Goal: Task Accomplishment & Management: Manage account settings

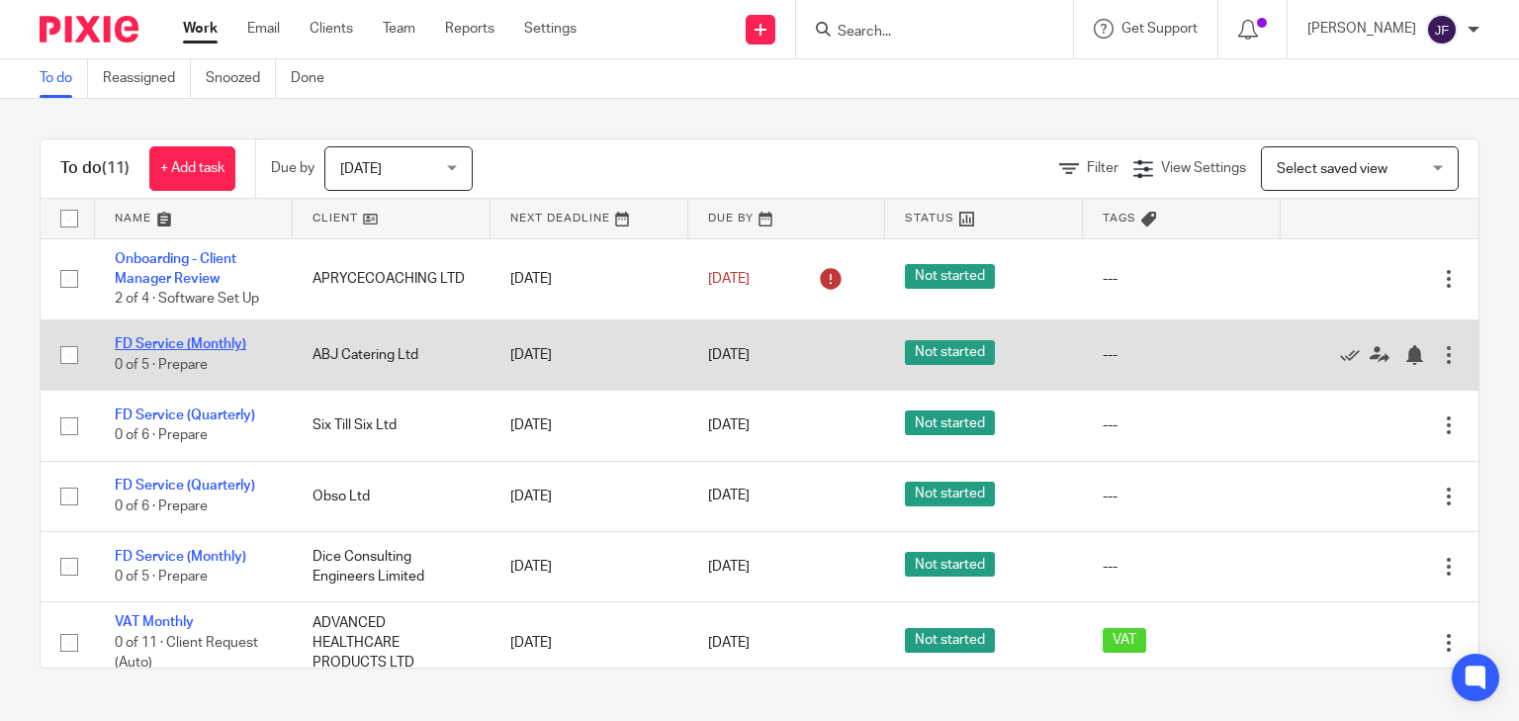
click at [178, 345] on link "FD Service (Monthly)" at bounding box center [181, 344] width 132 height 14
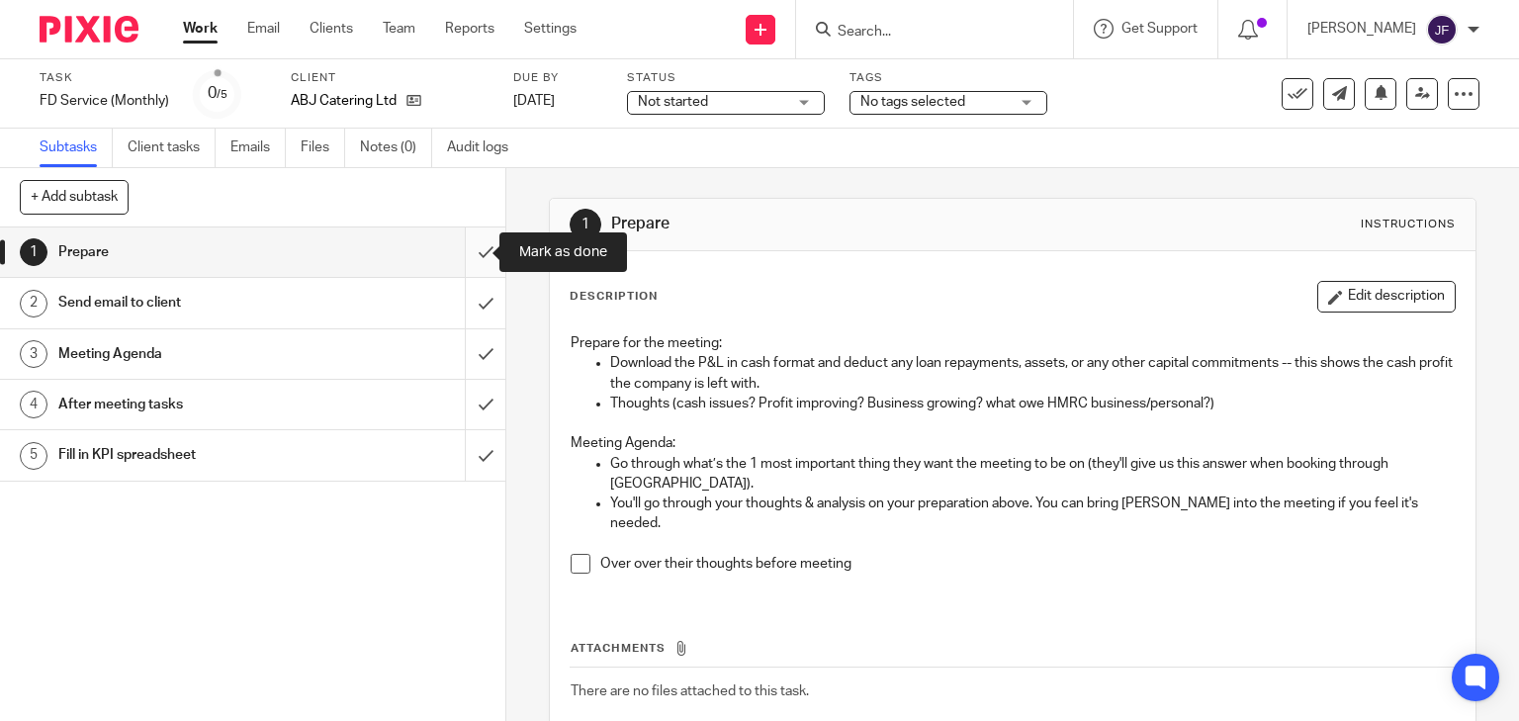
click at [474, 253] on input "submit" at bounding box center [252, 251] width 505 height 49
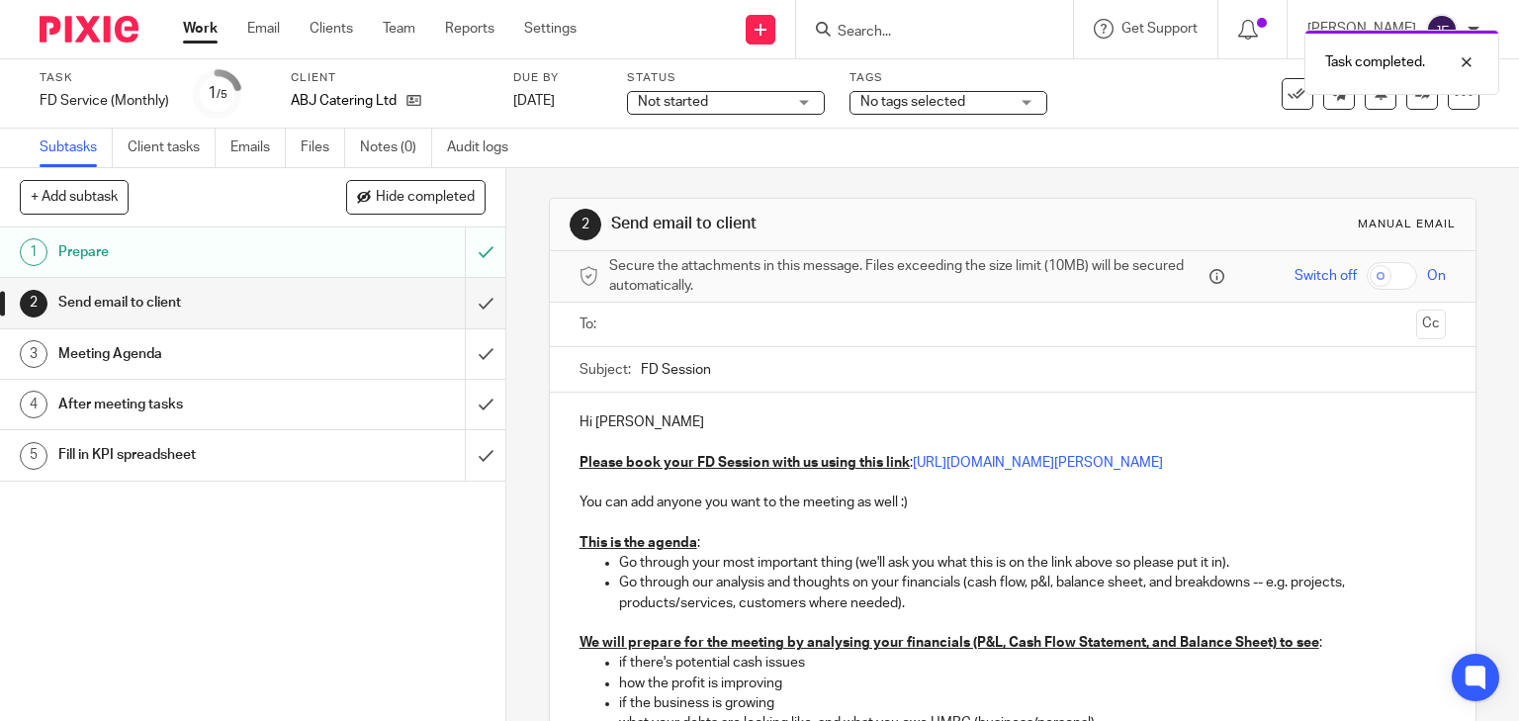
click at [742, 320] on input "text" at bounding box center [1012, 324] width 792 height 23
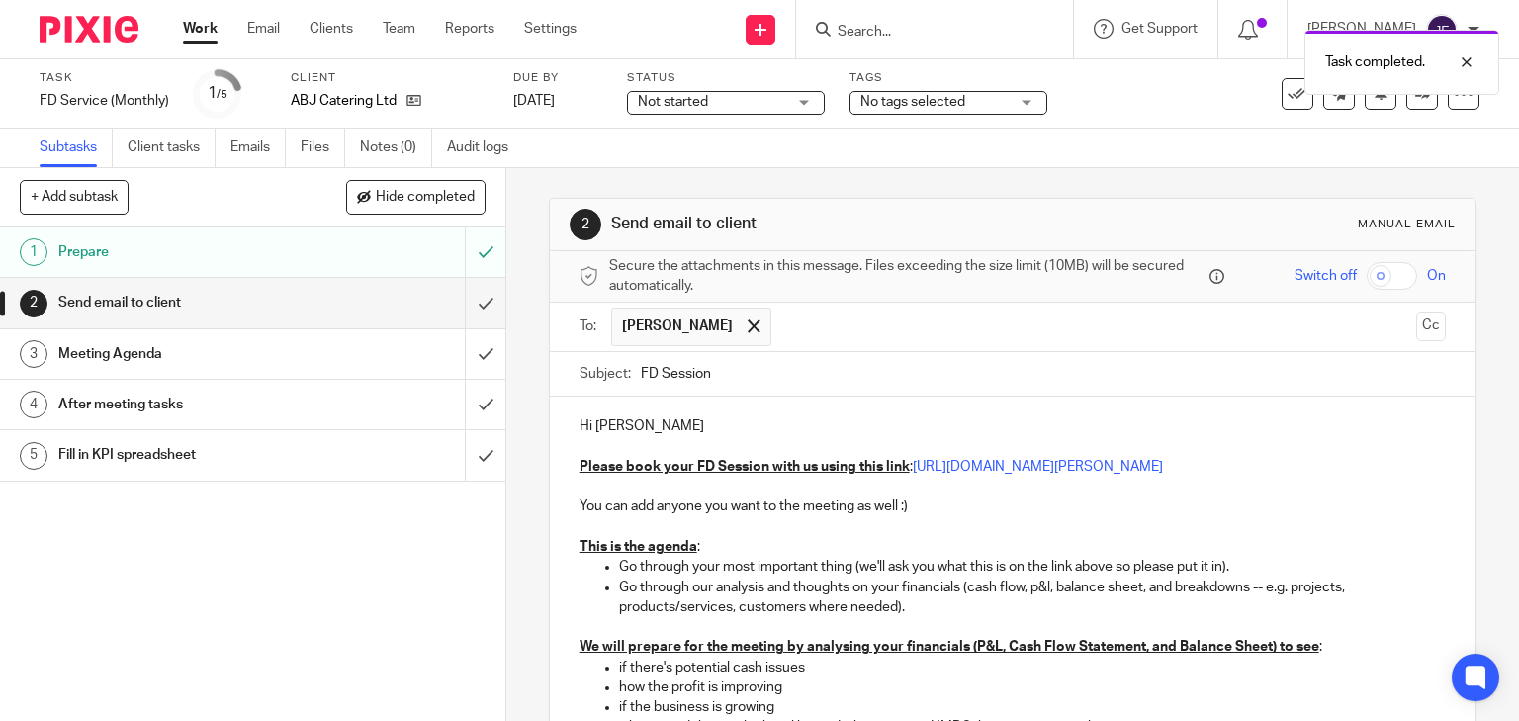
click at [831, 324] on input "text" at bounding box center [1094, 327] width 627 height 39
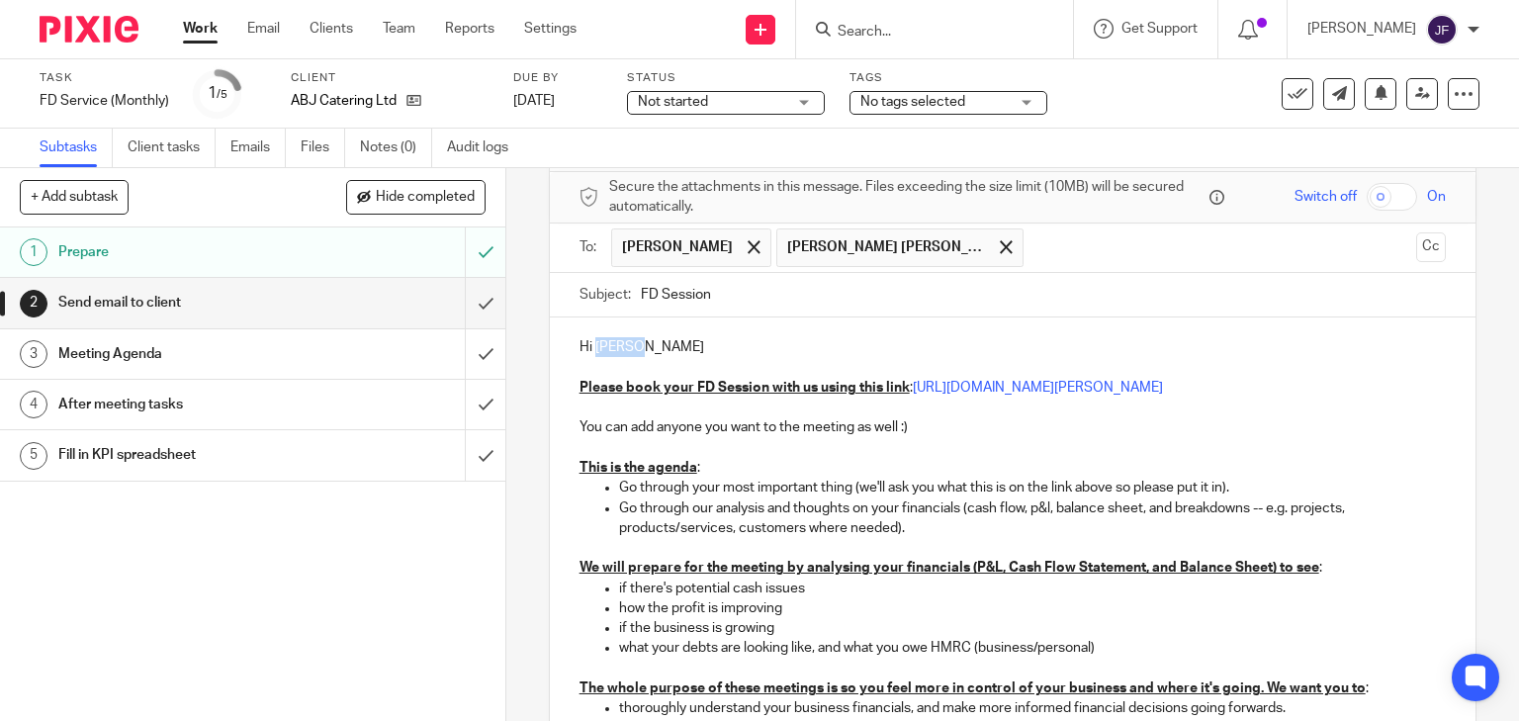
drag, startPoint x: 590, startPoint y: 351, endPoint x: 646, endPoint y: 349, distance: 55.4
click at [646, 349] on p "Hi Rodney" at bounding box center [1012, 347] width 867 height 20
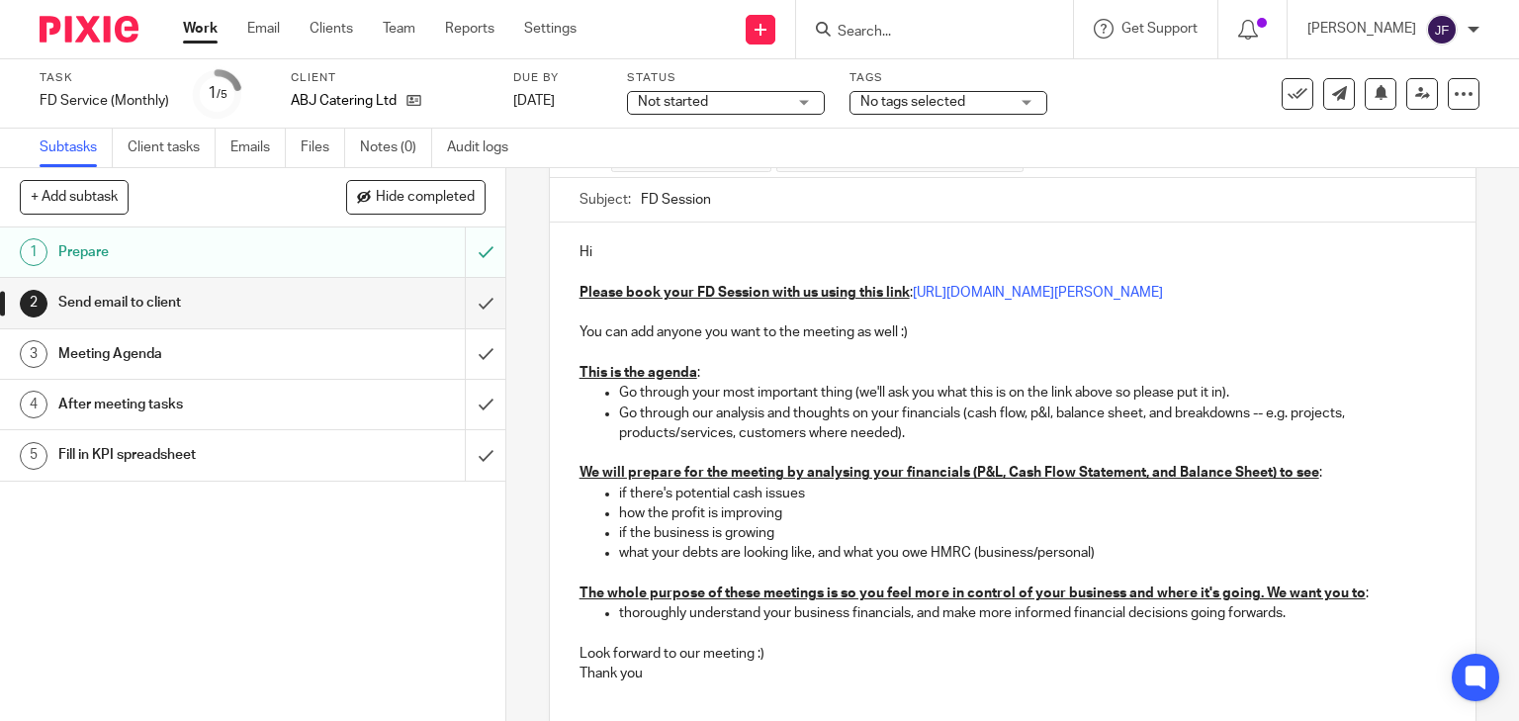
scroll to position [325, 0]
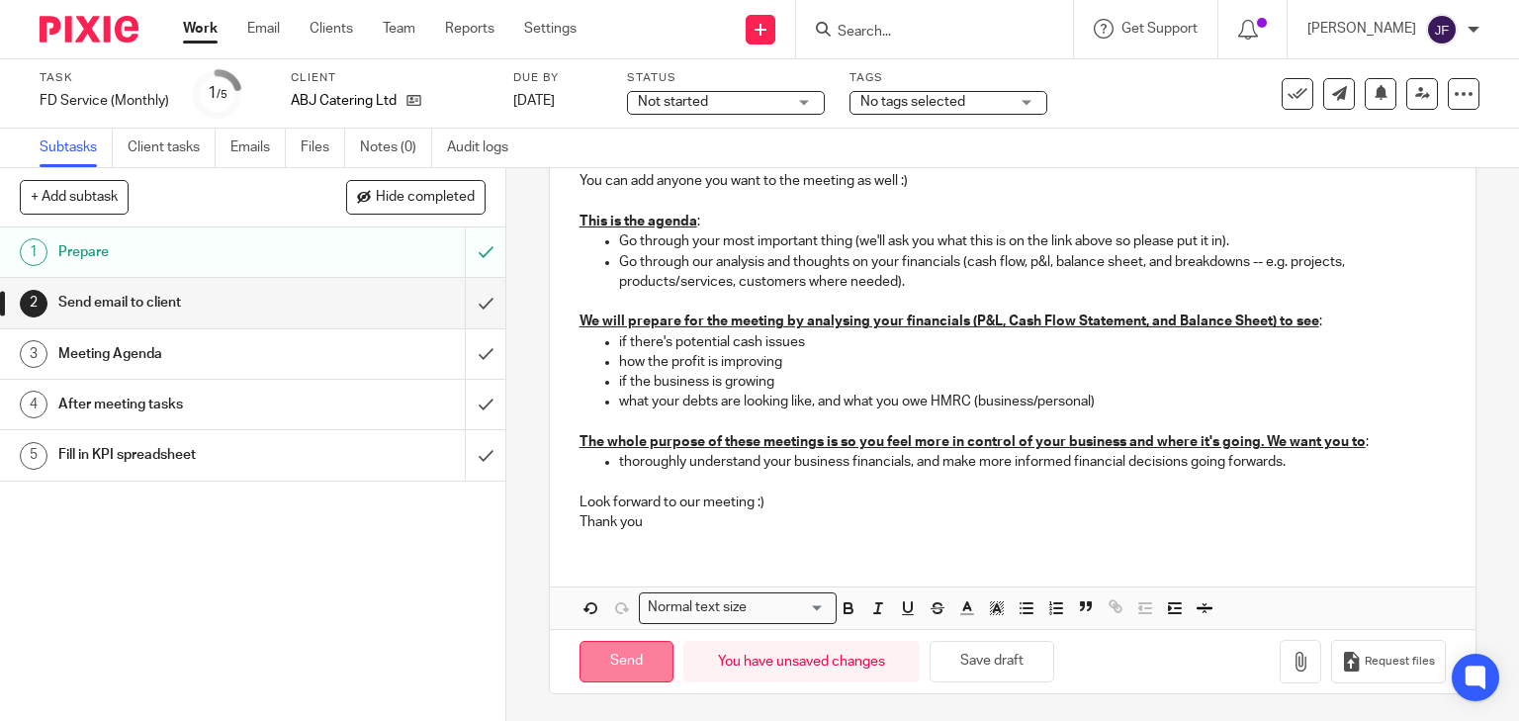
click at [653, 645] on input "Send" at bounding box center [626, 662] width 94 height 43
type input "Sent"
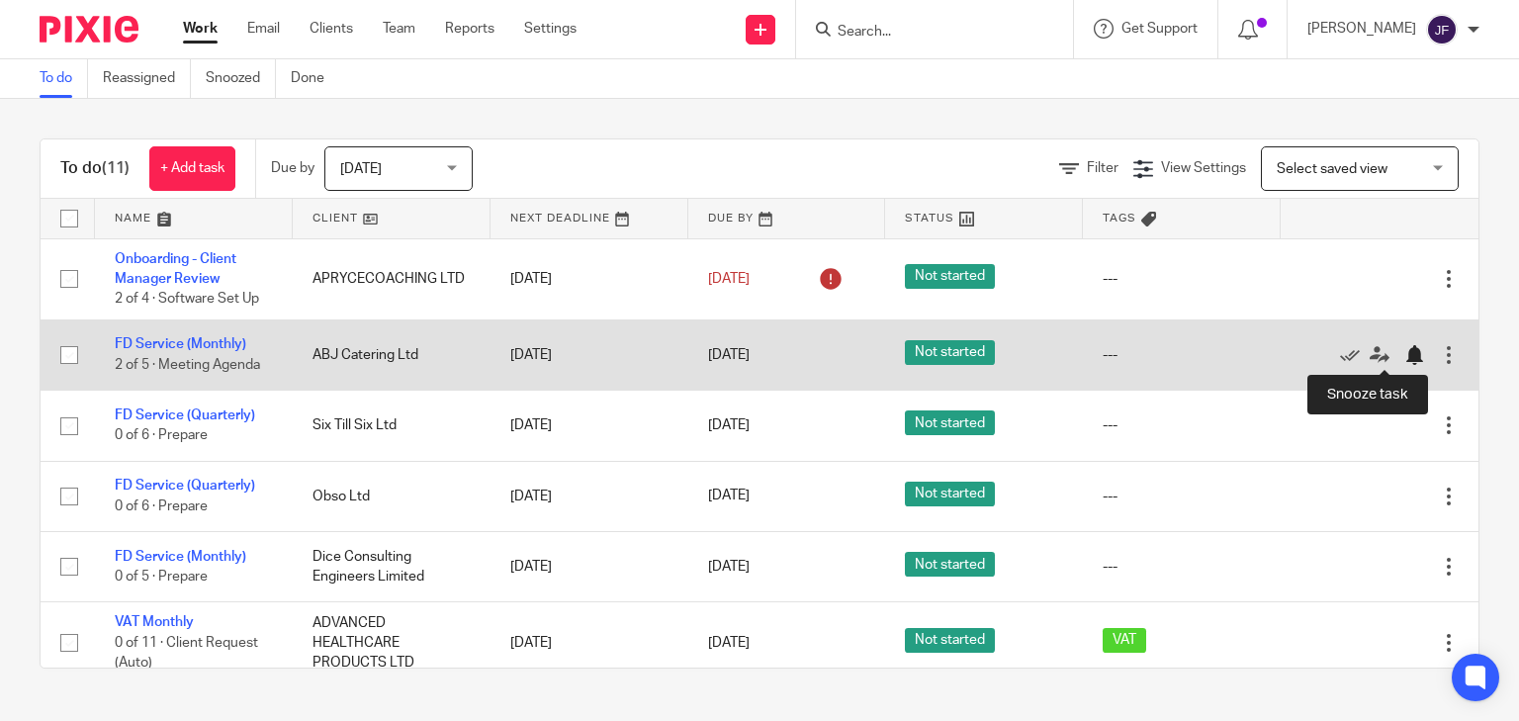
click at [1404, 357] on div at bounding box center [1414, 355] width 20 height 20
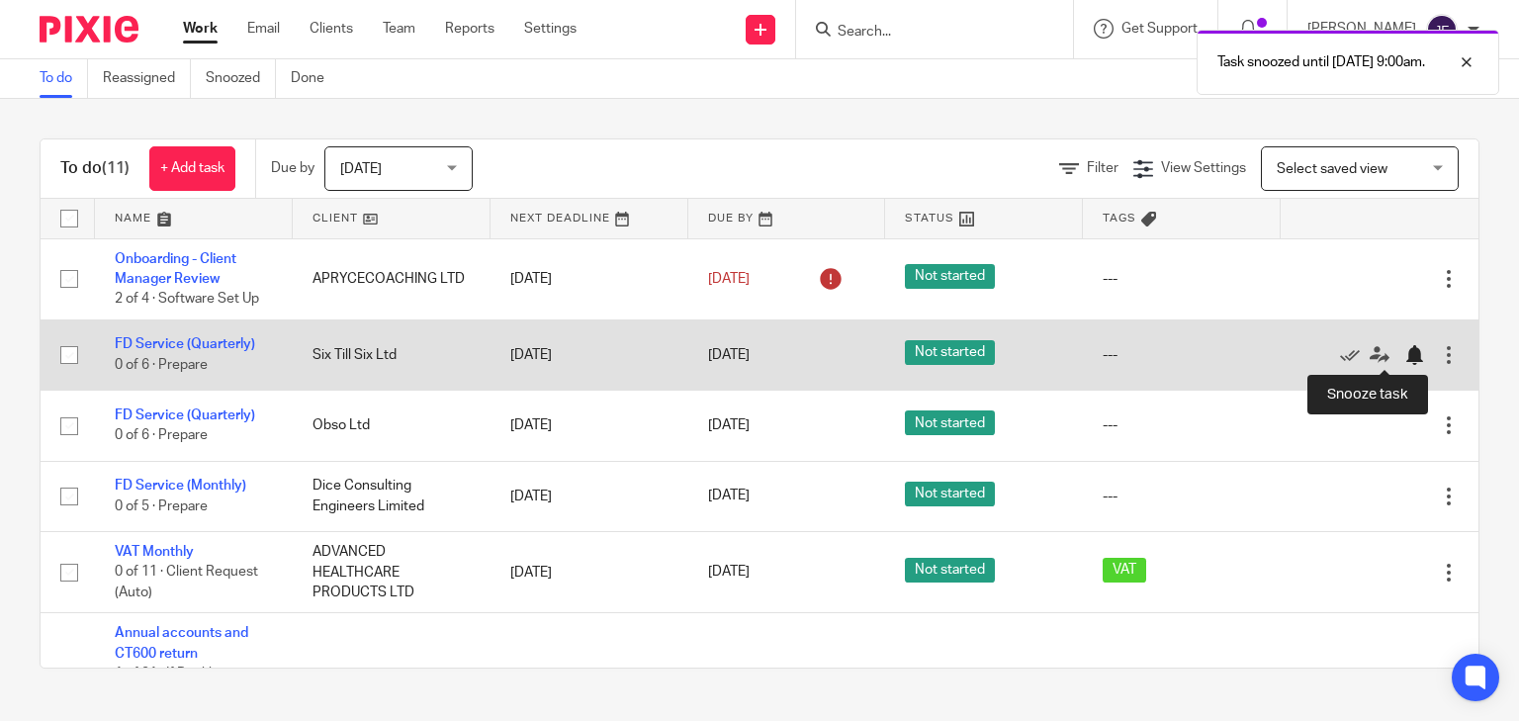
click at [1404, 356] on div at bounding box center [1414, 355] width 20 height 20
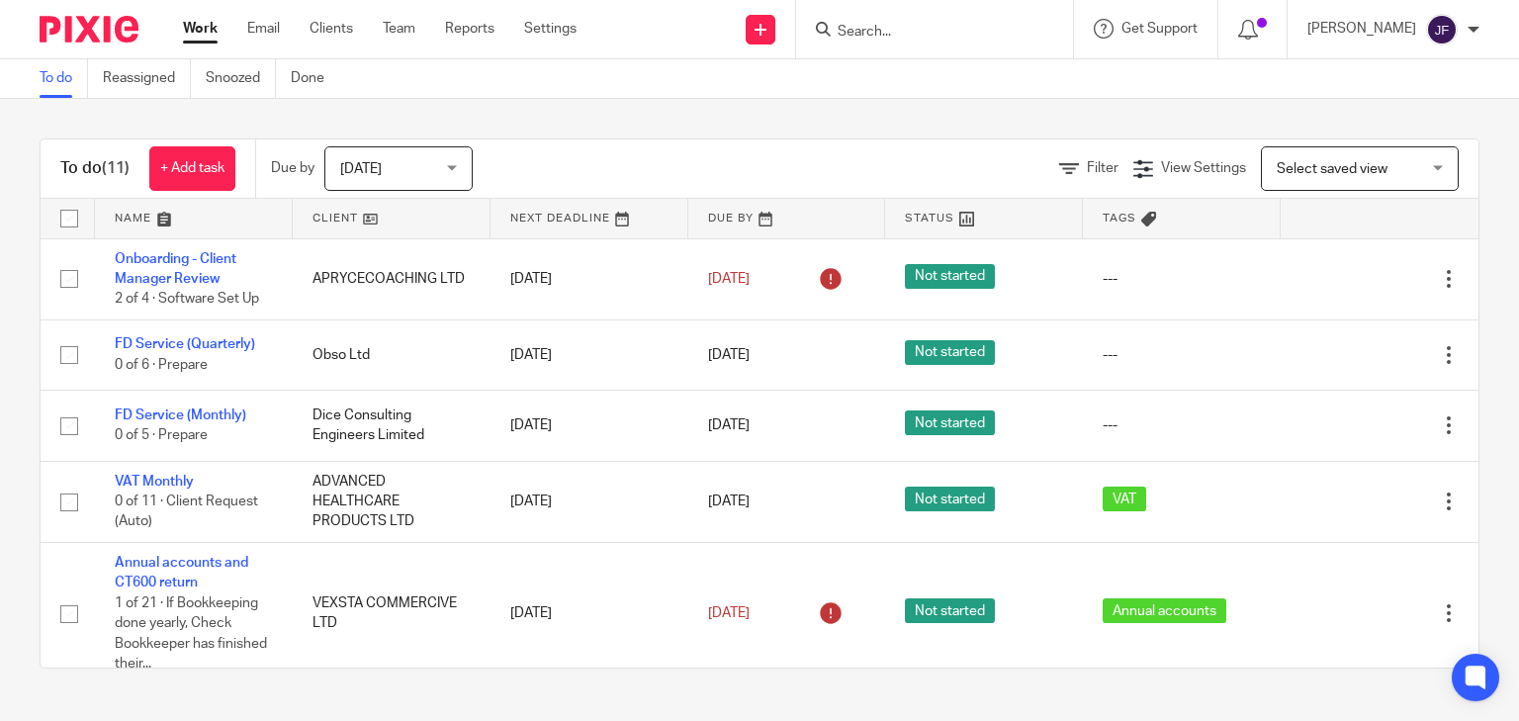
click at [947, 31] on input "Search" at bounding box center [925, 33] width 178 height 18
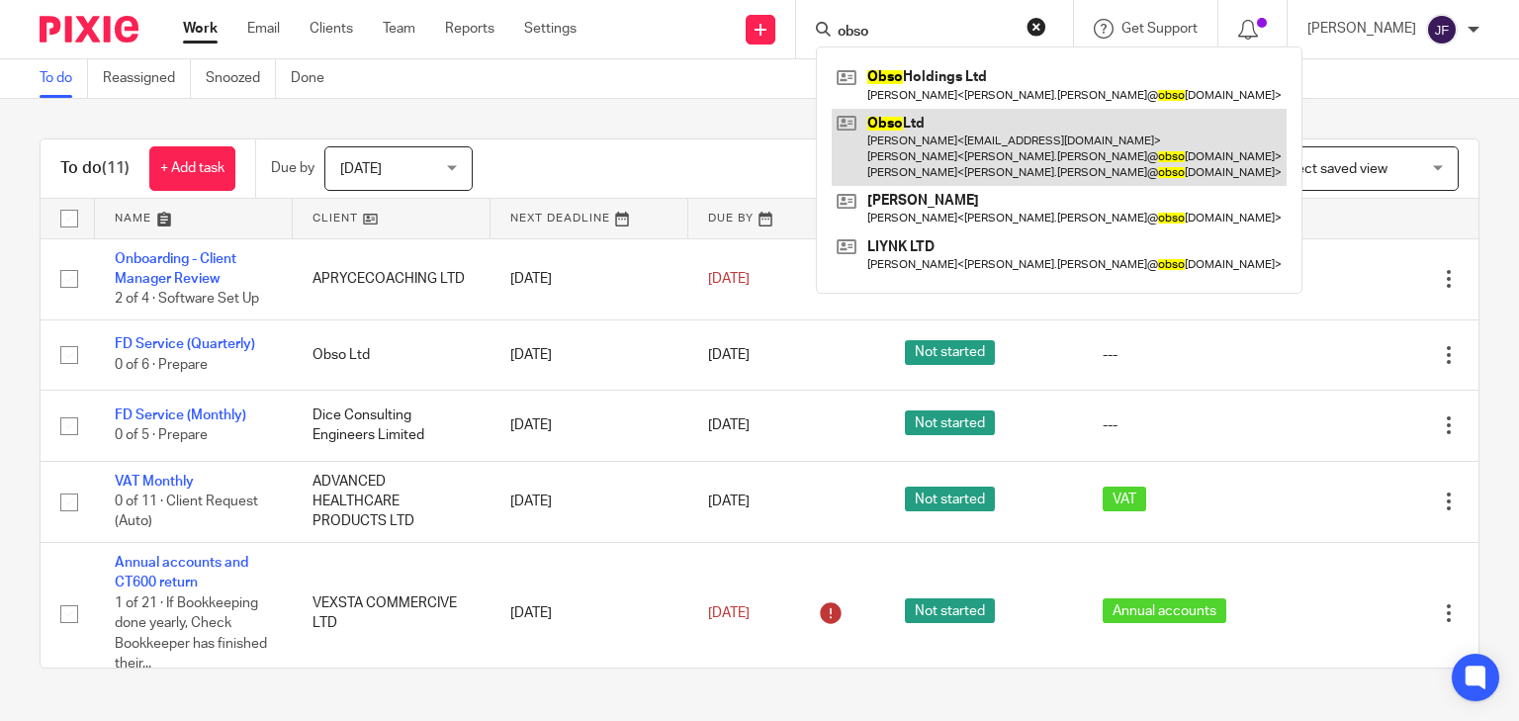
type input "obso"
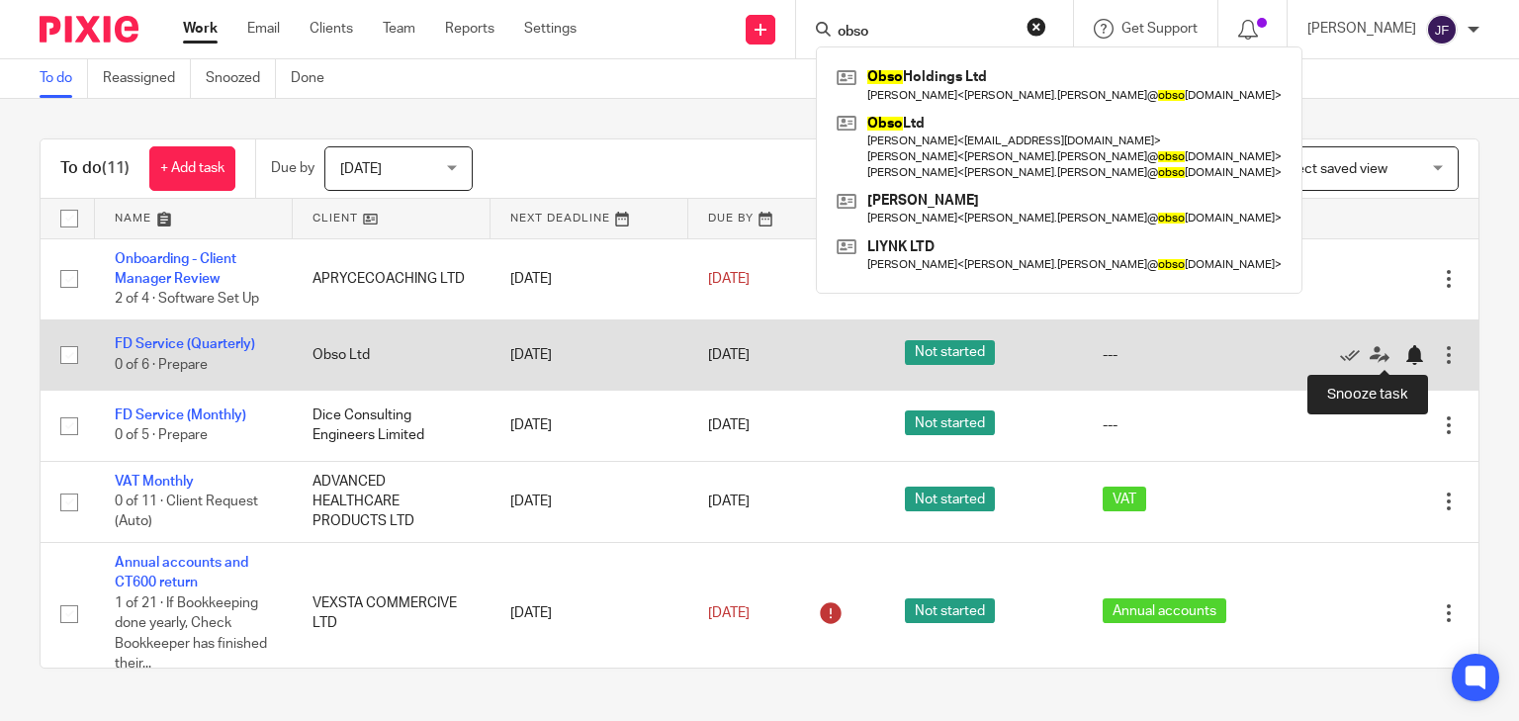
click at [1404, 352] on div at bounding box center [1414, 355] width 20 height 20
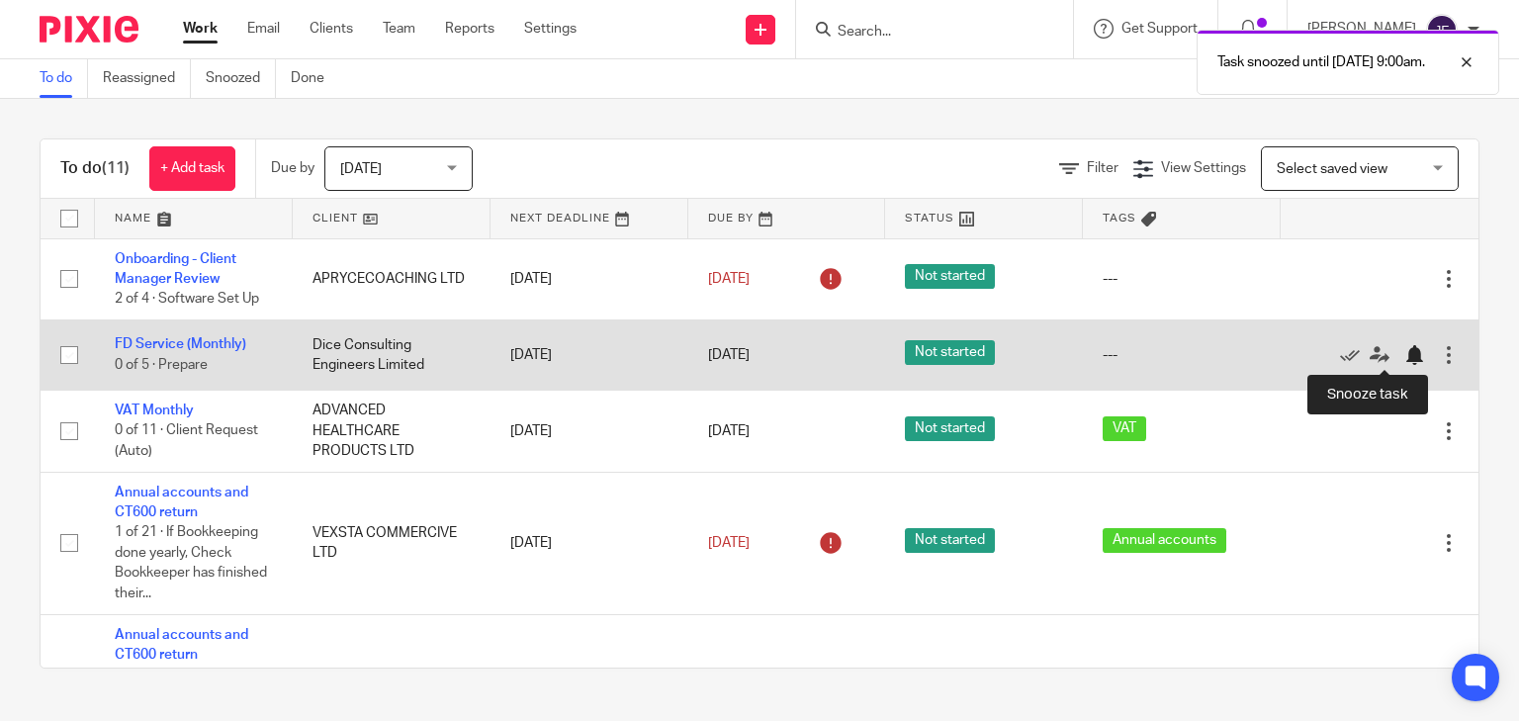
click at [1404, 352] on div at bounding box center [1414, 355] width 20 height 20
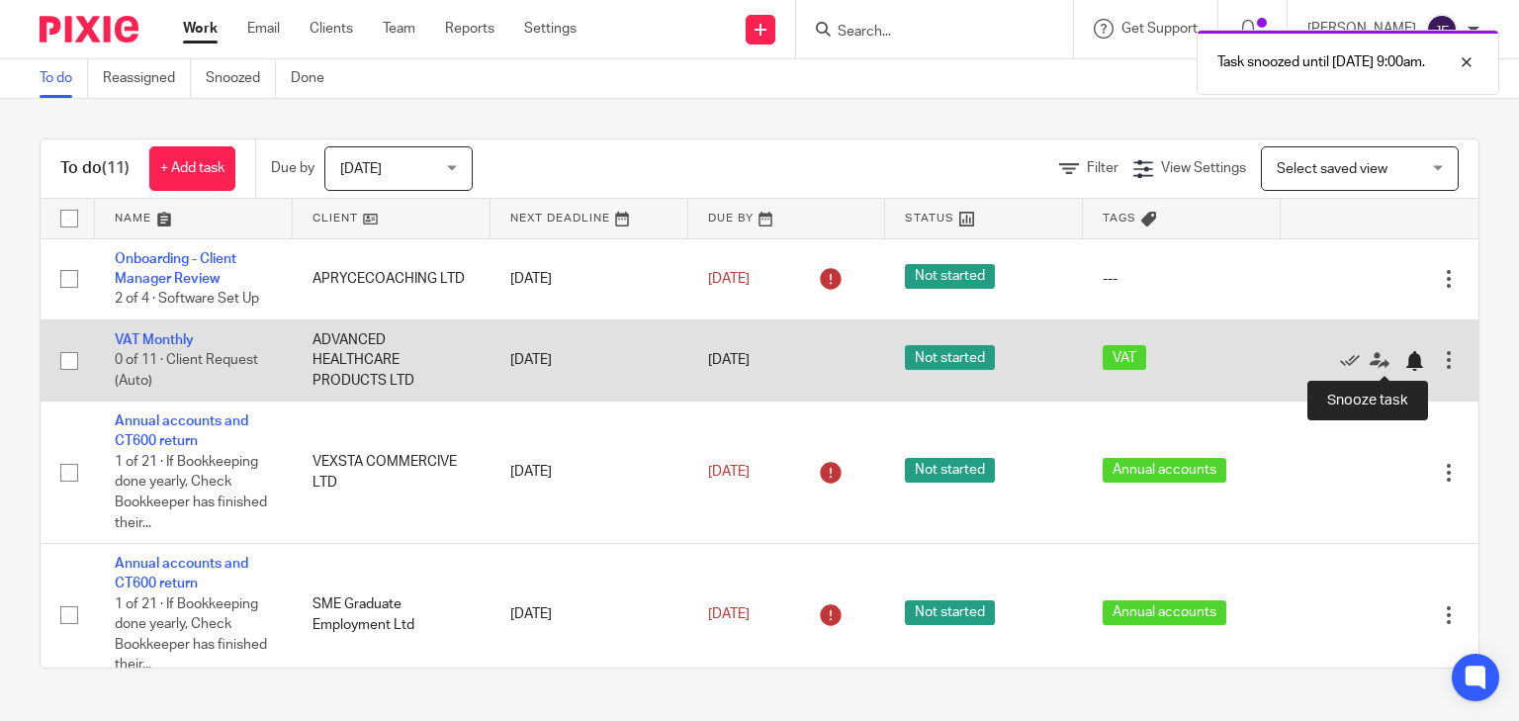
click at [1404, 354] on div at bounding box center [1414, 361] width 20 height 20
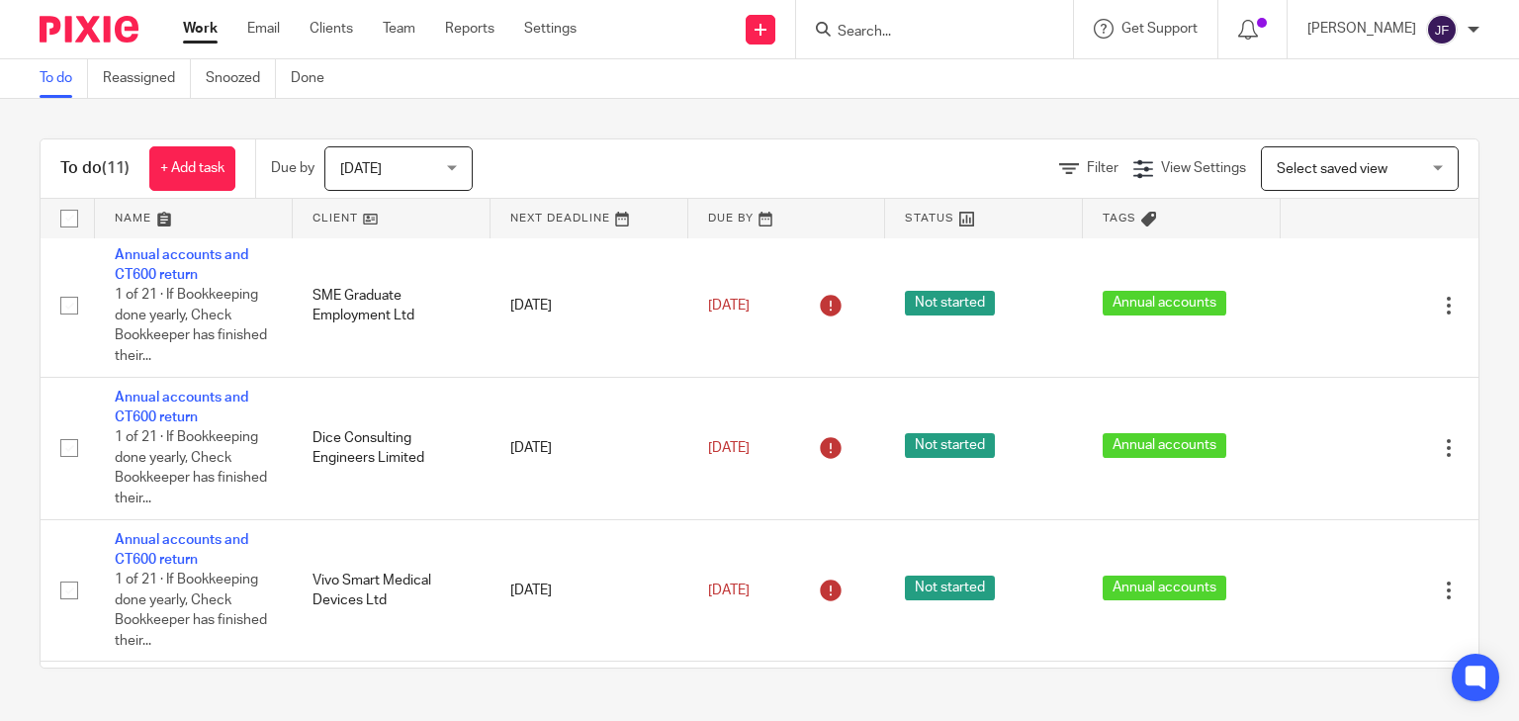
scroll to position [213, 0]
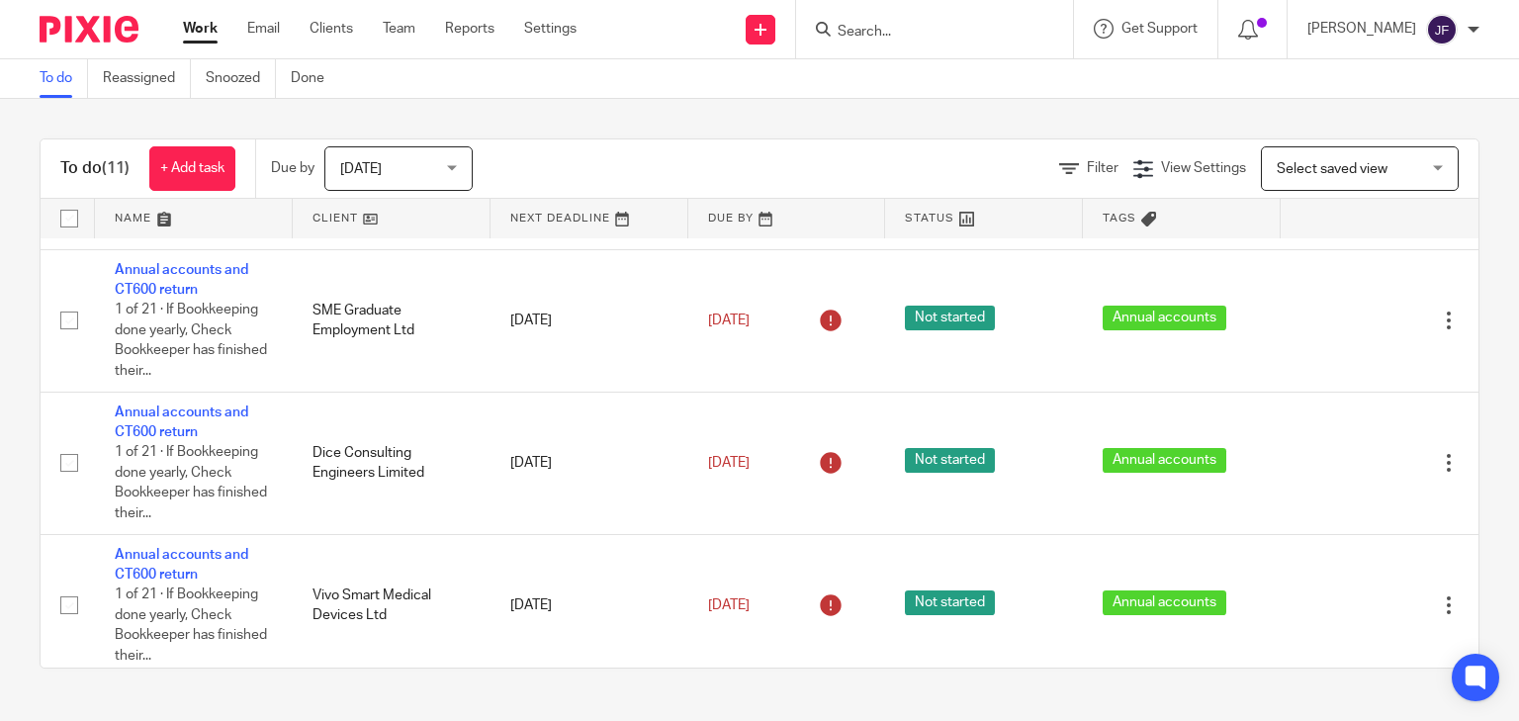
click at [970, 38] on input "Search" at bounding box center [925, 33] width 178 height 18
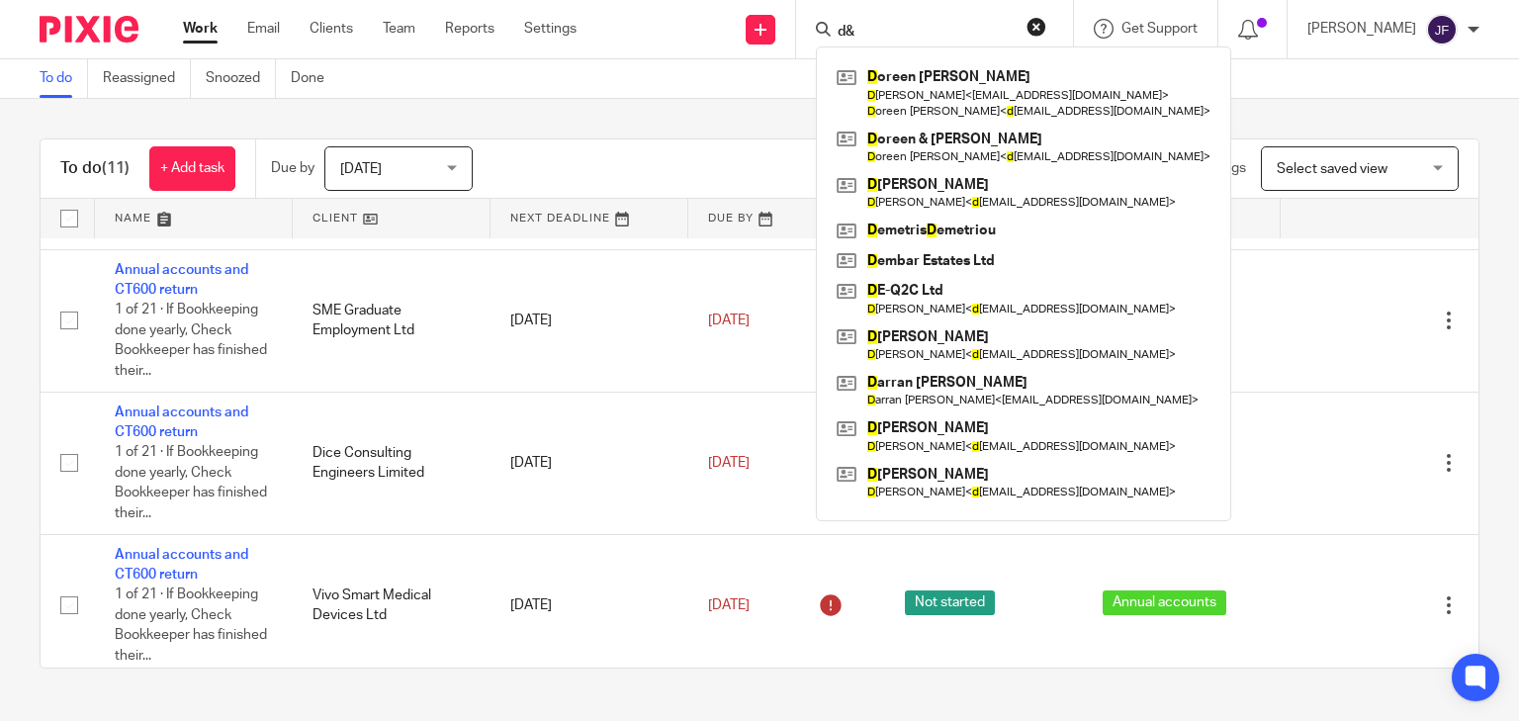
type input "d"
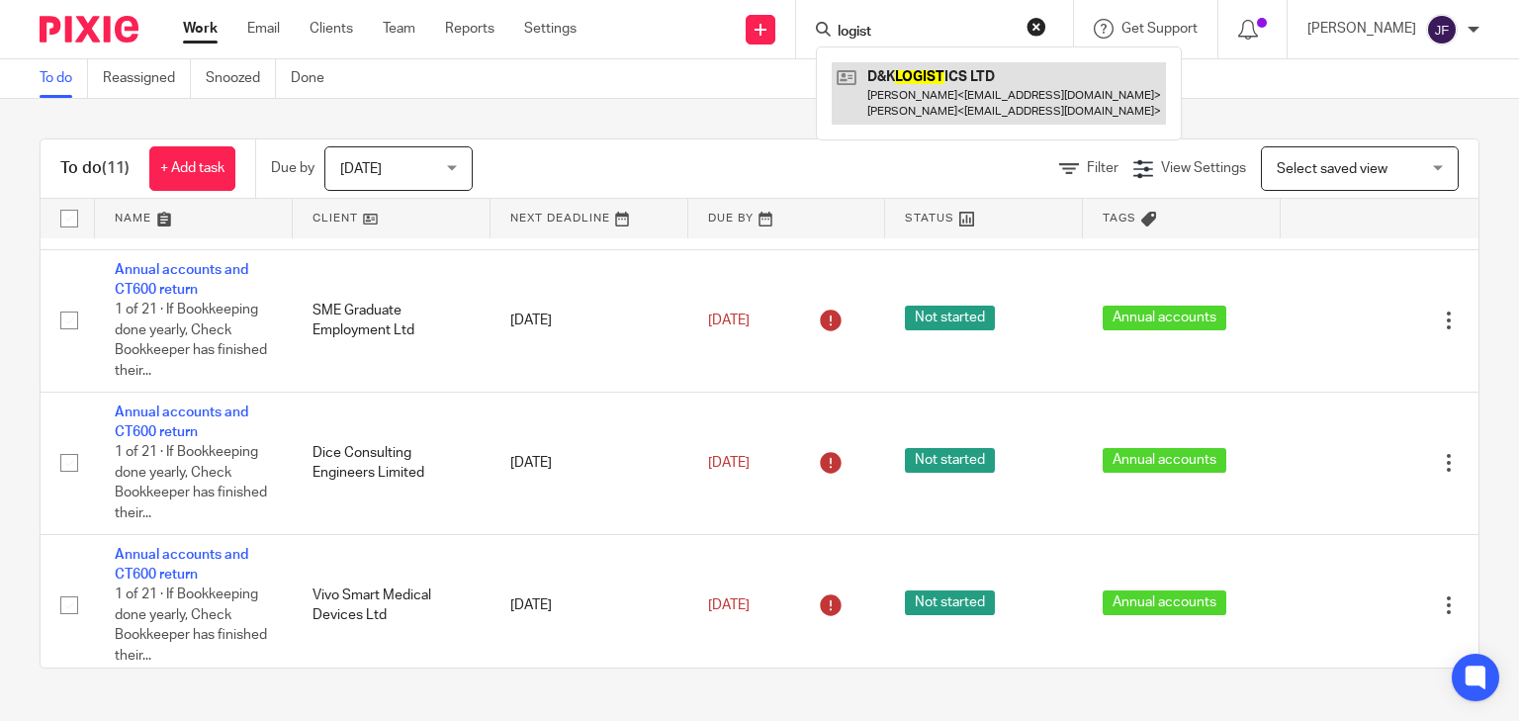
type input "logist"
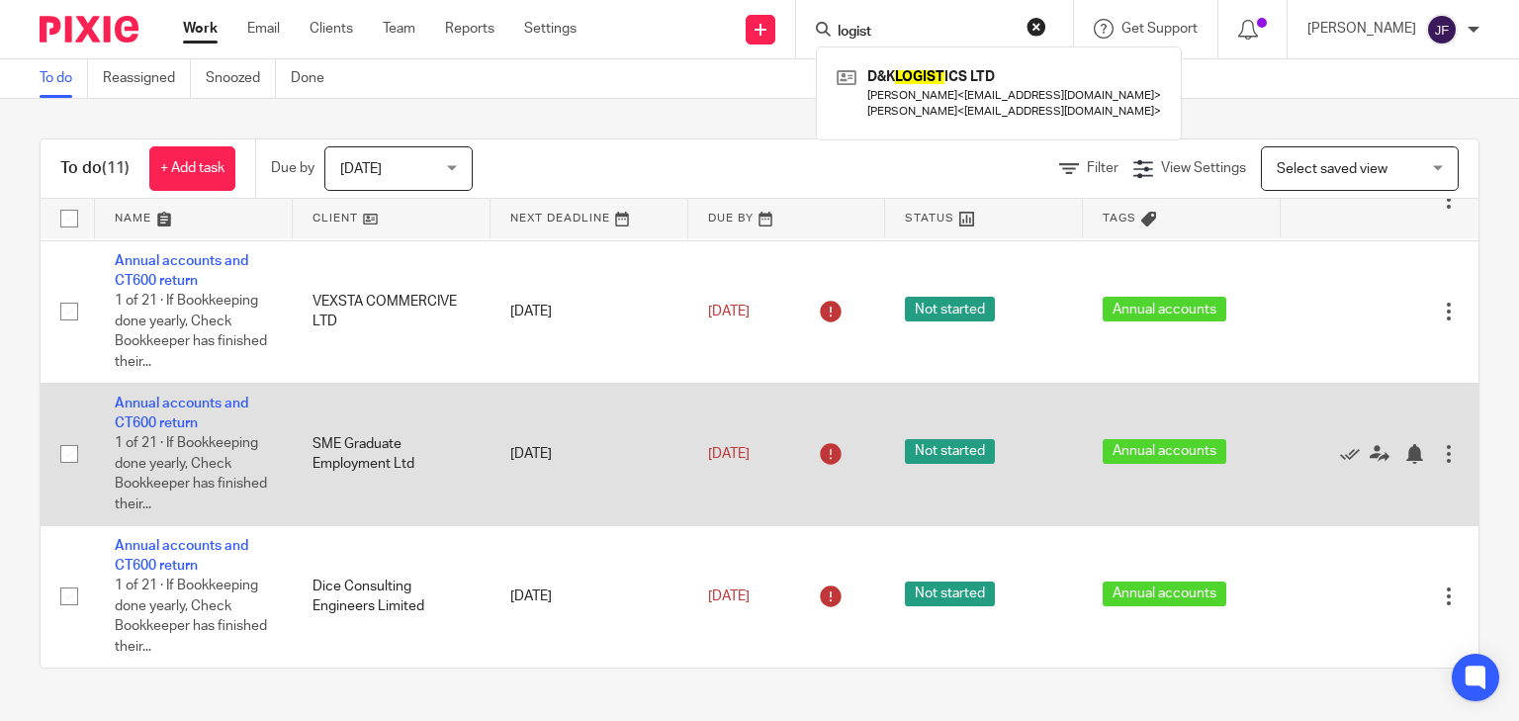
scroll to position [158, 0]
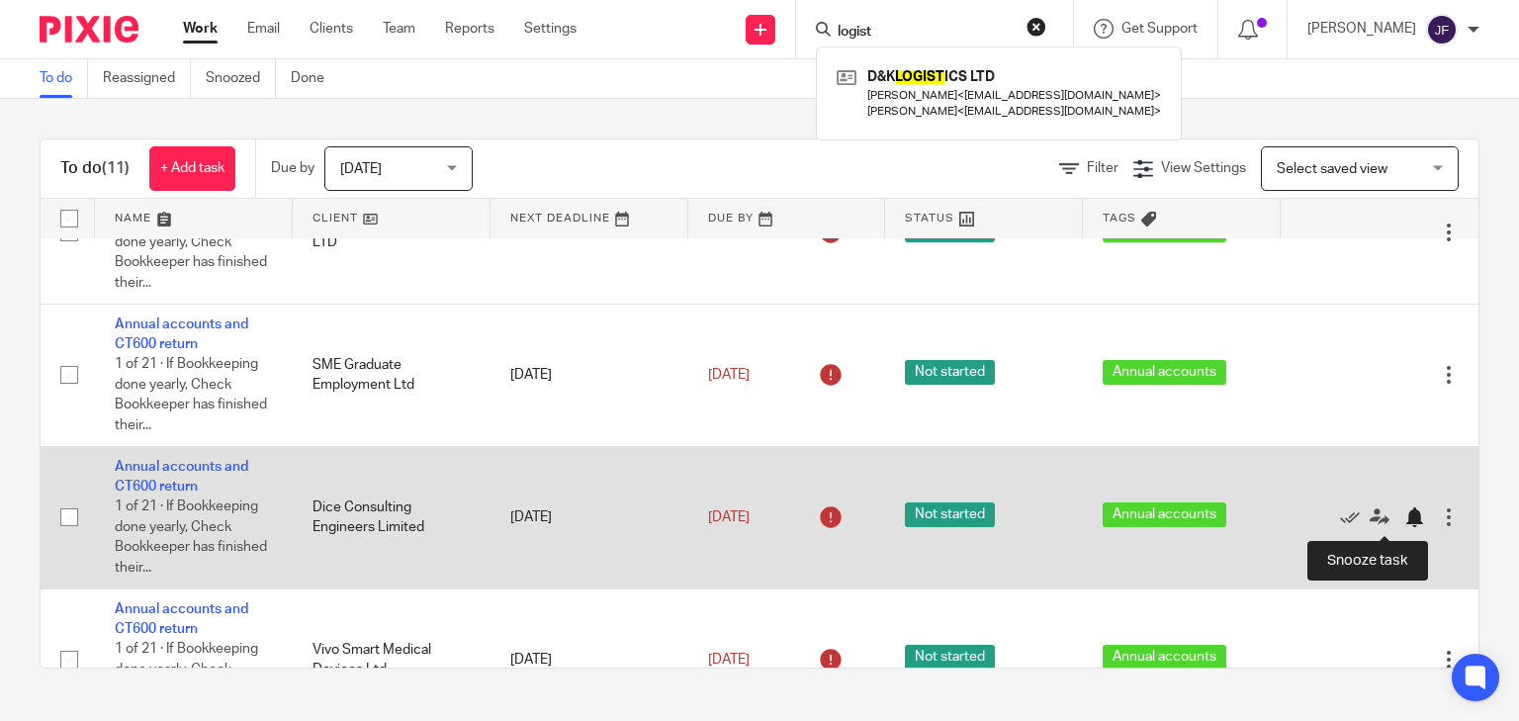
click at [1404, 524] on div at bounding box center [1414, 517] width 20 height 20
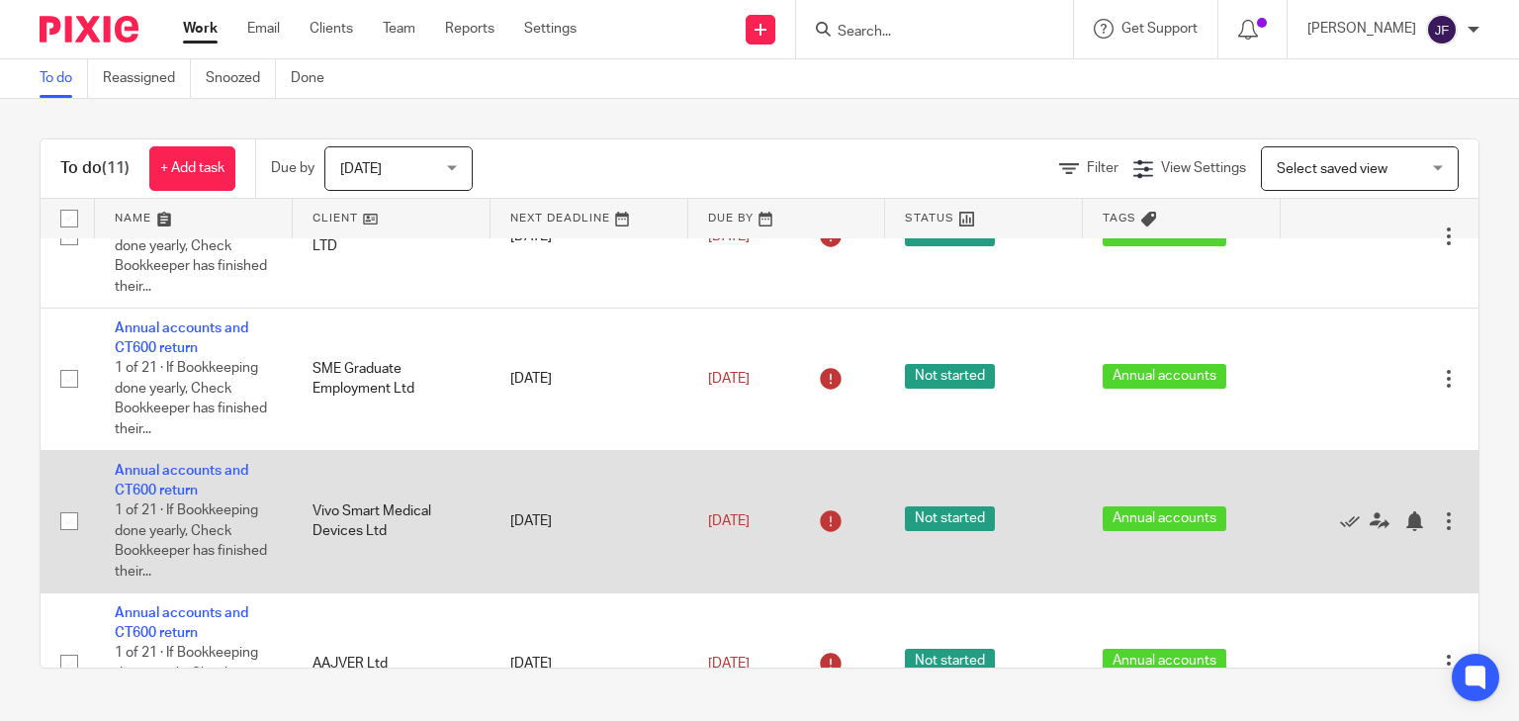
scroll to position [0, 0]
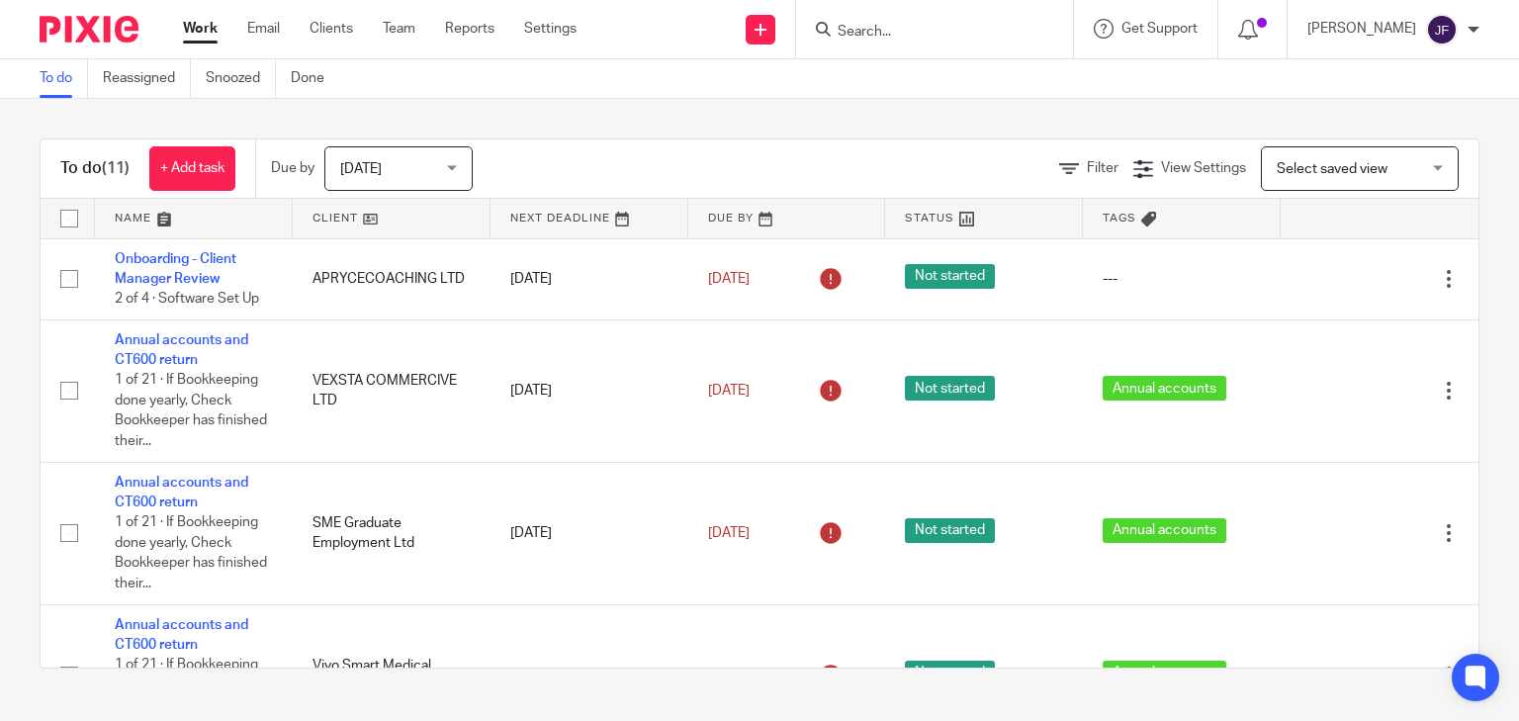
click at [445, 166] on span "[DATE]" at bounding box center [392, 168] width 105 height 42
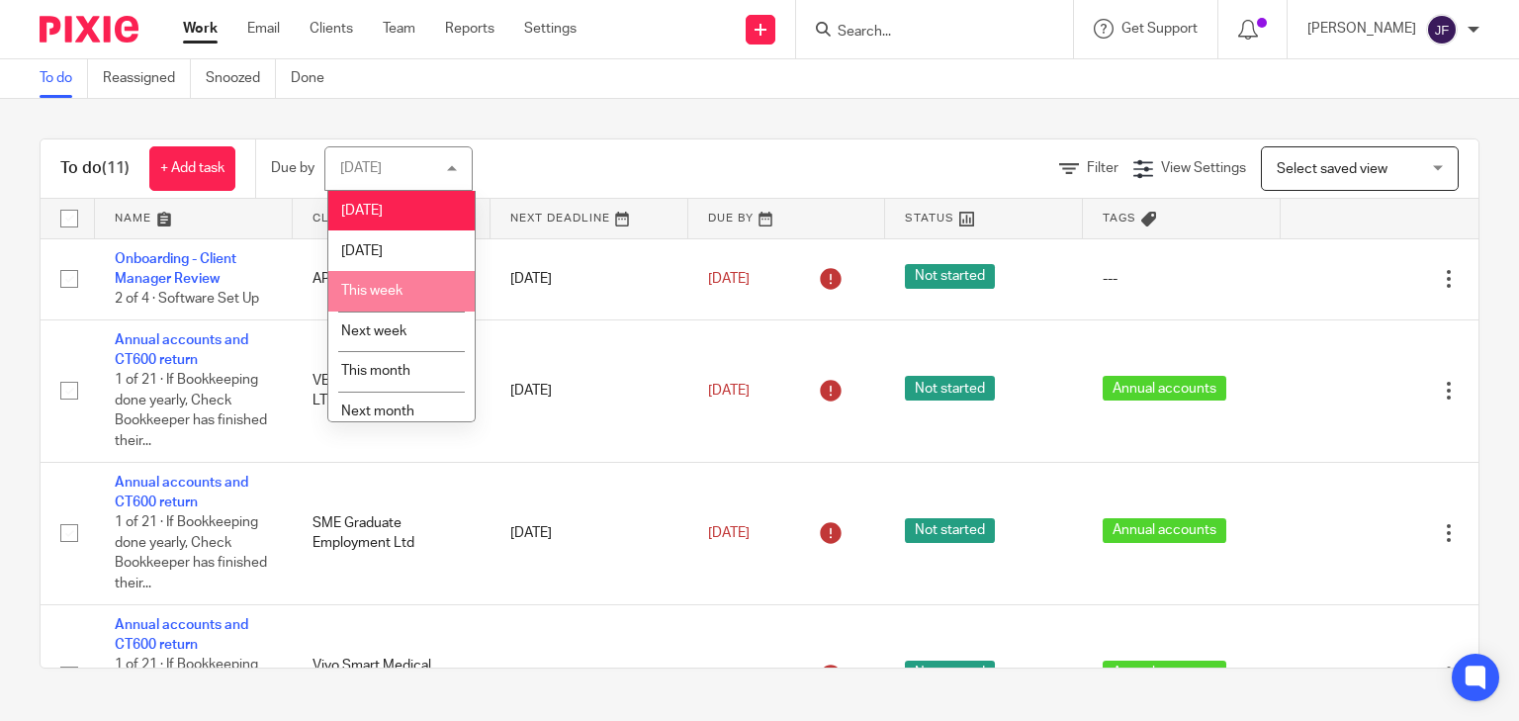
click at [408, 289] on li "This week" at bounding box center [401, 291] width 146 height 41
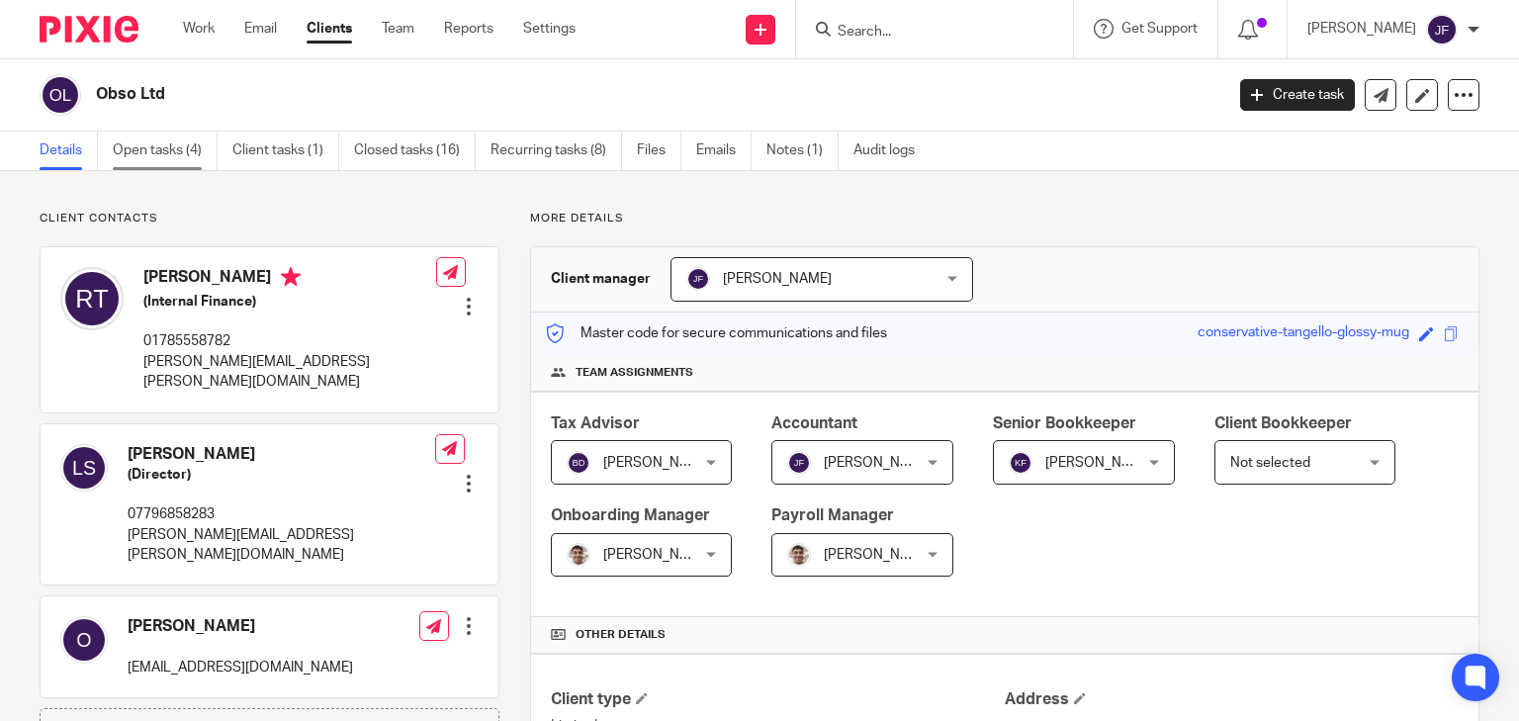
click at [182, 157] on link "Open tasks (4)" at bounding box center [165, 151] width 105 height 39
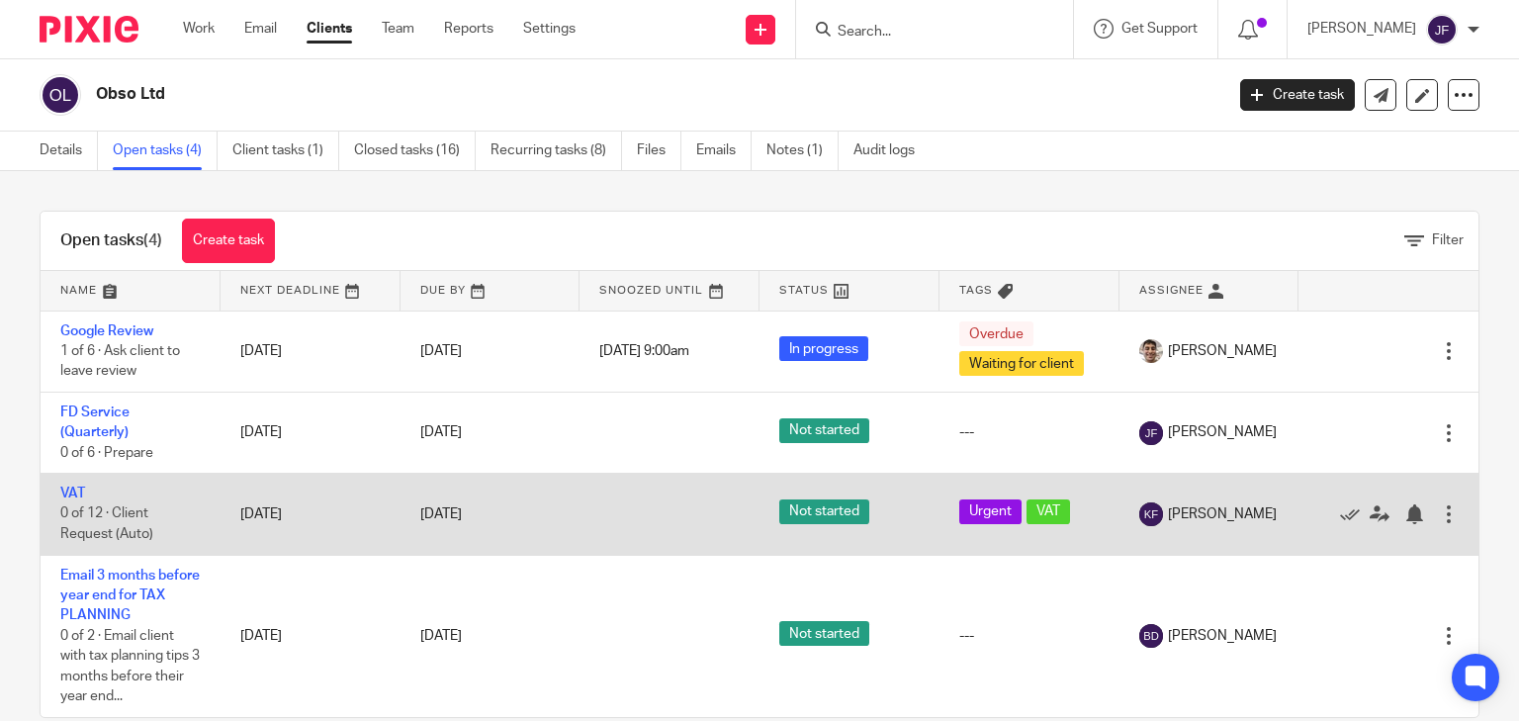
scroll to position [39, 0]
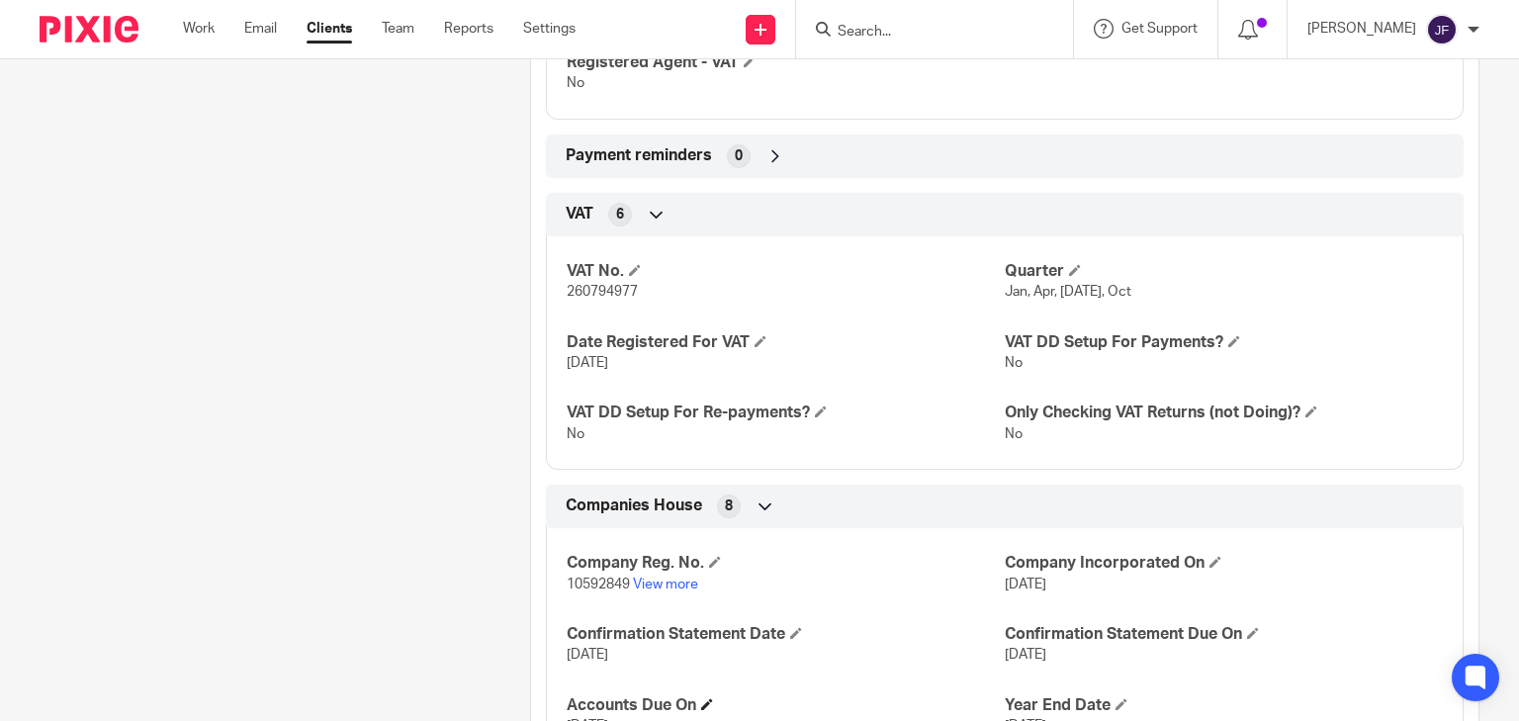
scroll to position [1740, 0]
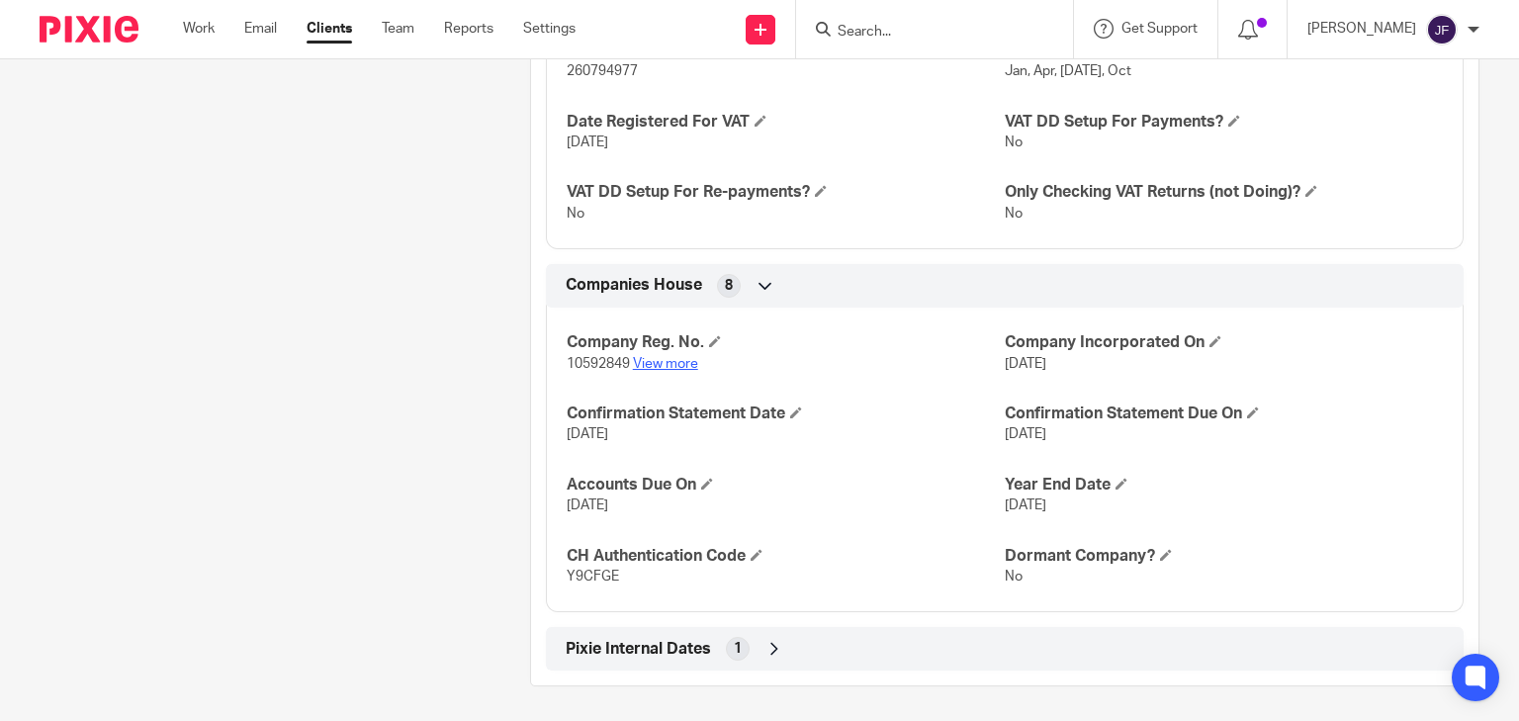
click at [676, 360] on link "View more" at bounding box center [665, 364] width 65 height 14
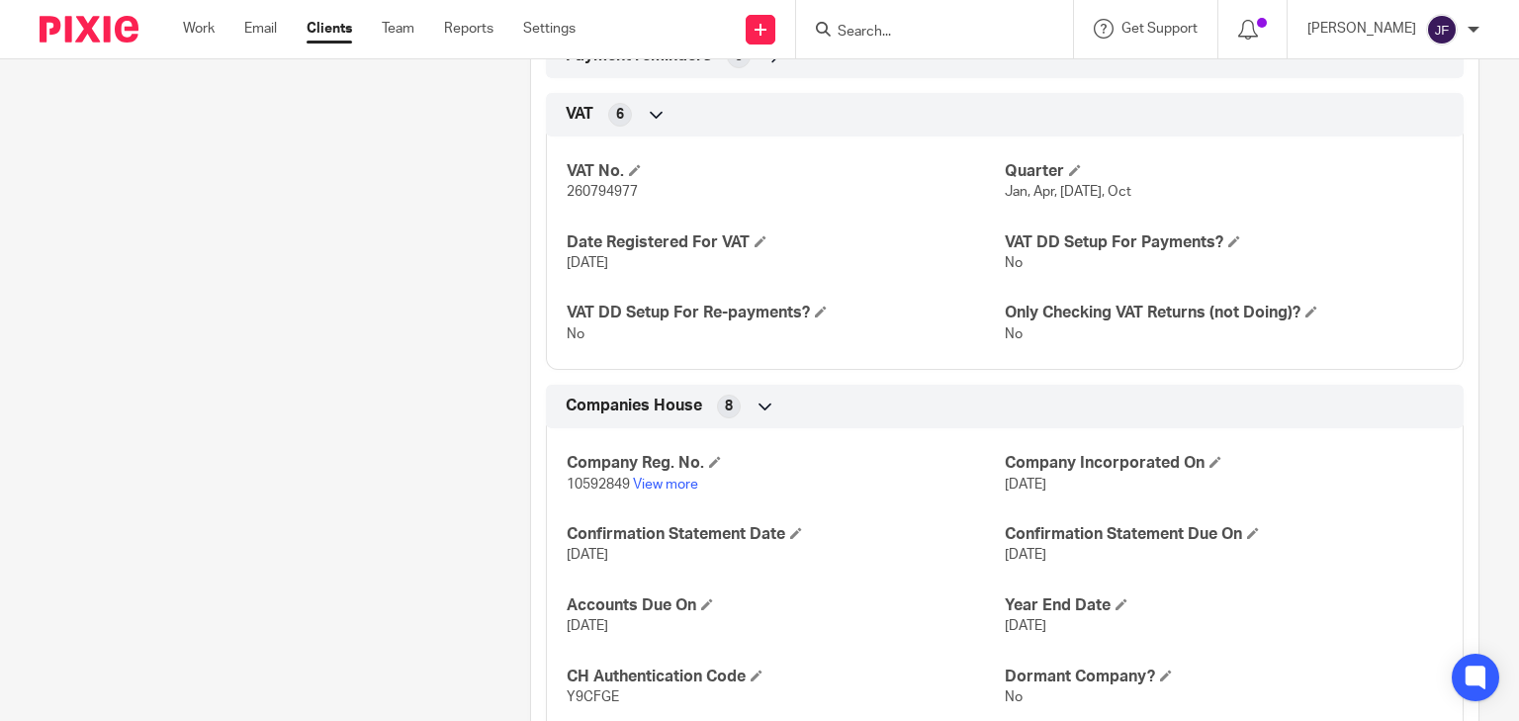
scroll to position [1424, 0]
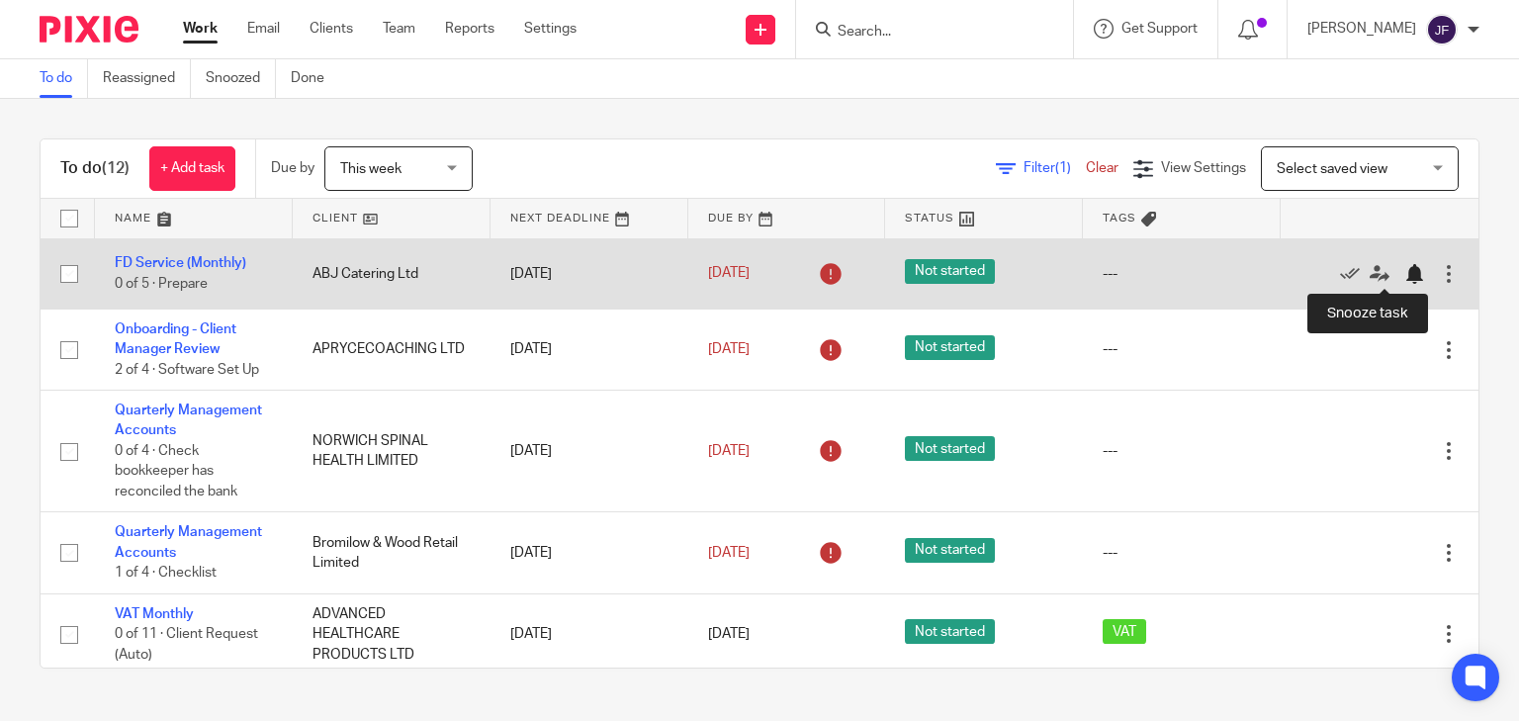
click at [1404, 275] on div at bounding box center [1414, 274] width 20 height 20
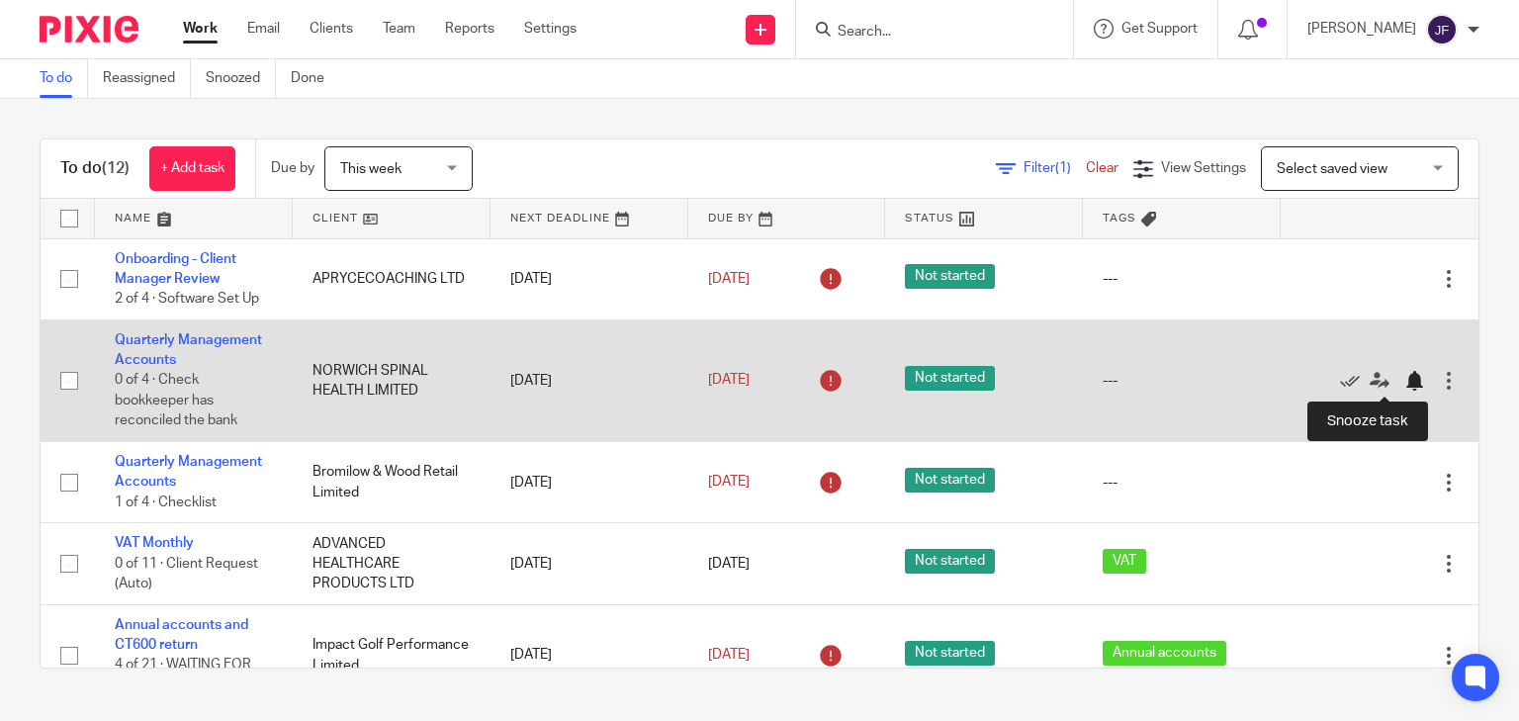
click at [1404, 388] on div at bounding box center [1414, 381] width 20 height 20
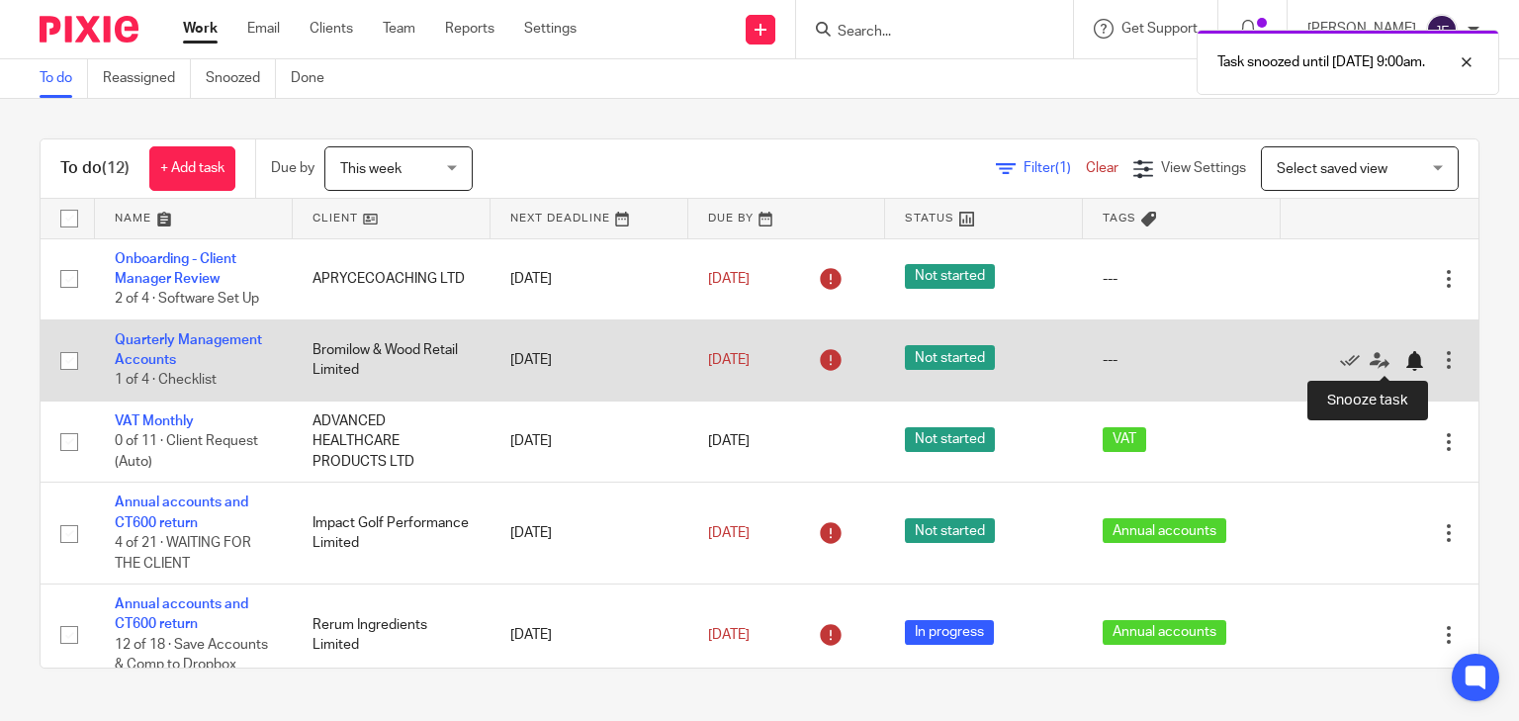
click at [1404, 367] on div at bounding box center [1414, 361] width 20 height 20
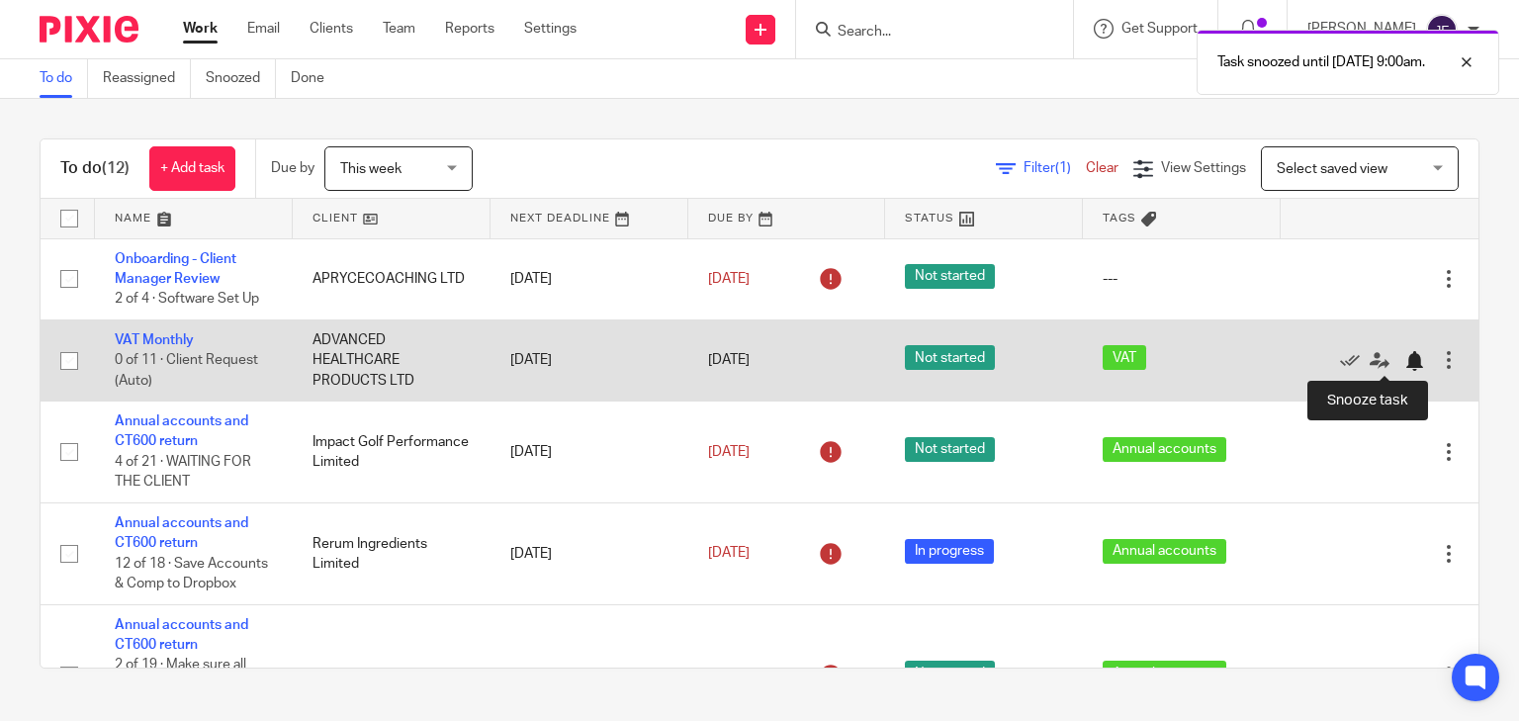
click at [1404, 366] on div at bounding box center [1414, 361] width 20 height 20
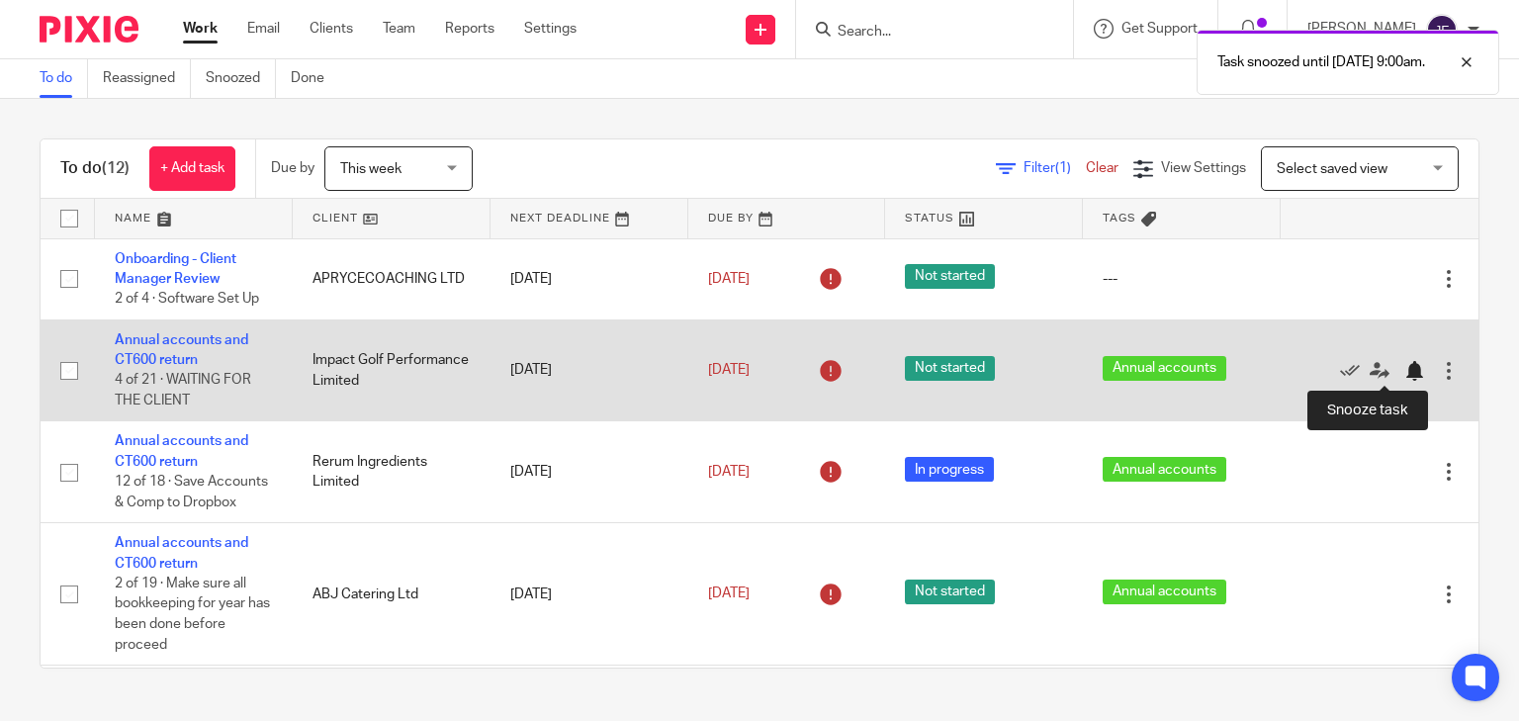
click at [1404, 370] on div at bounding box center [1414, 371] width 20 height 20
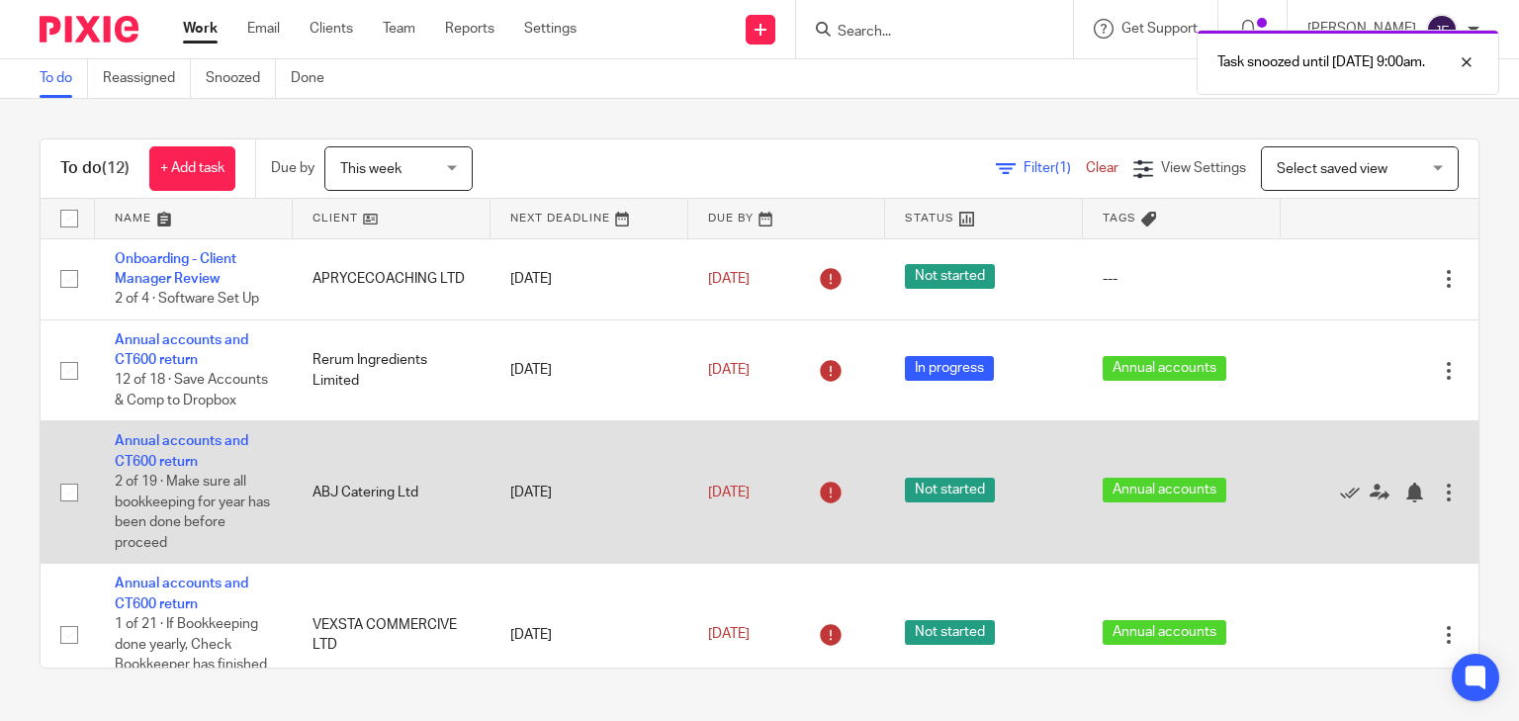
scroll to position [79, 0]
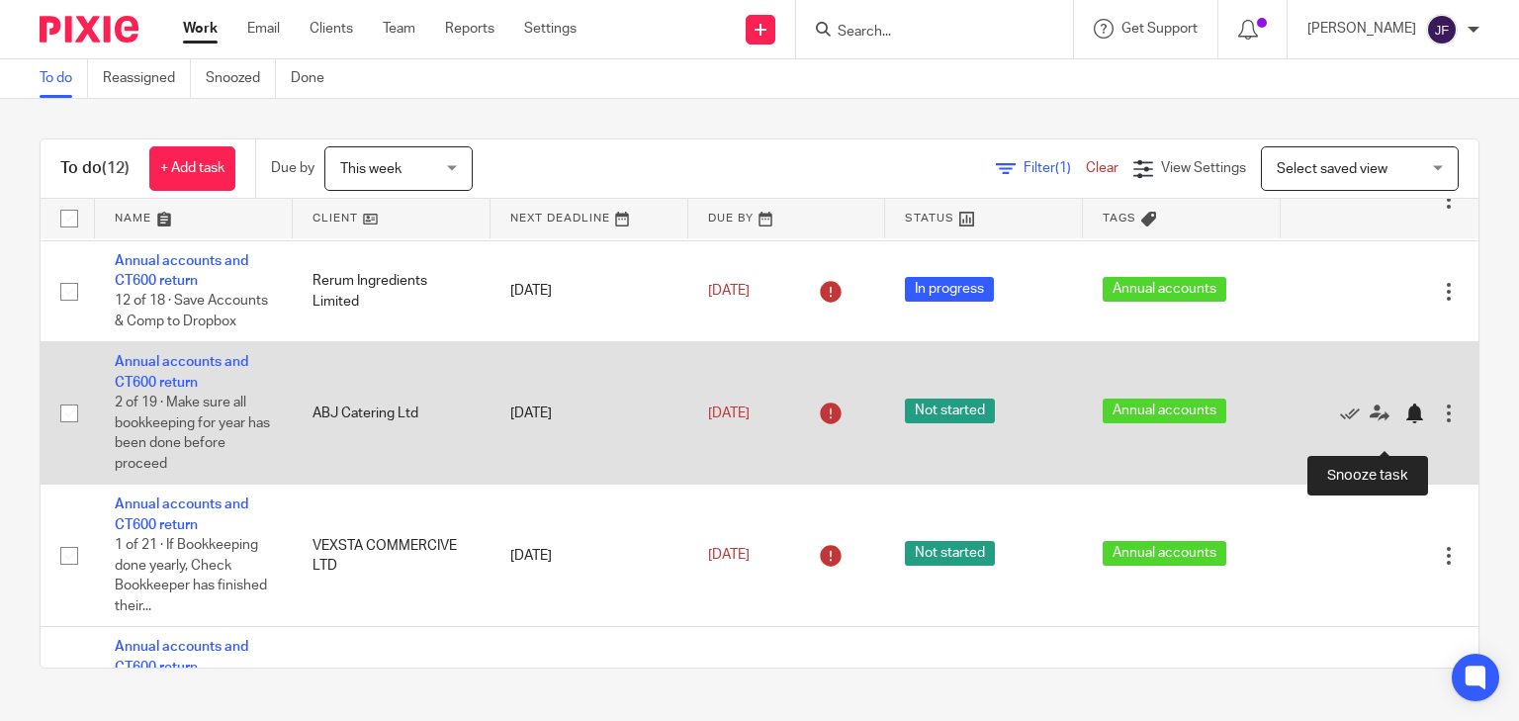
click at [1404, 423] on div at bounding box center [1414, 413] width 20 height 20
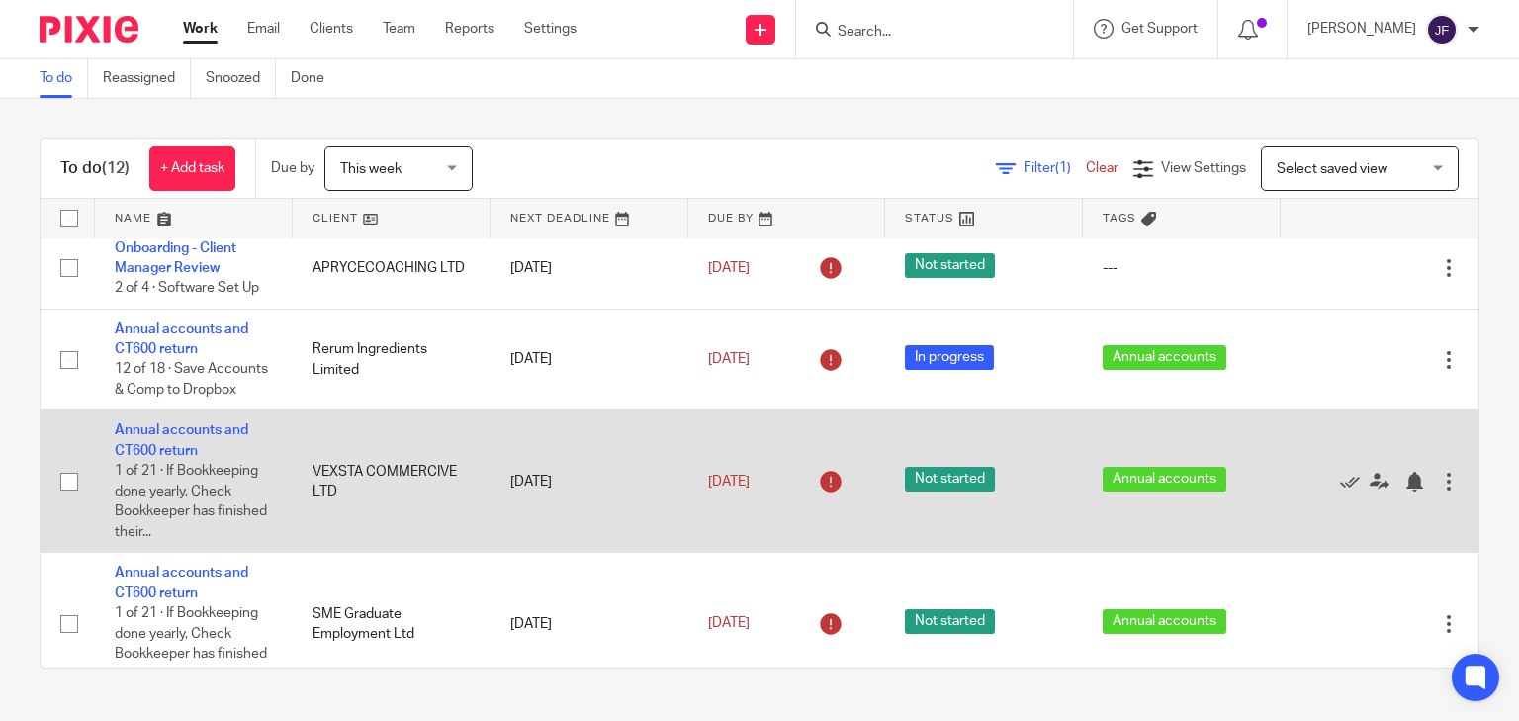
scroll to position [0, 0]
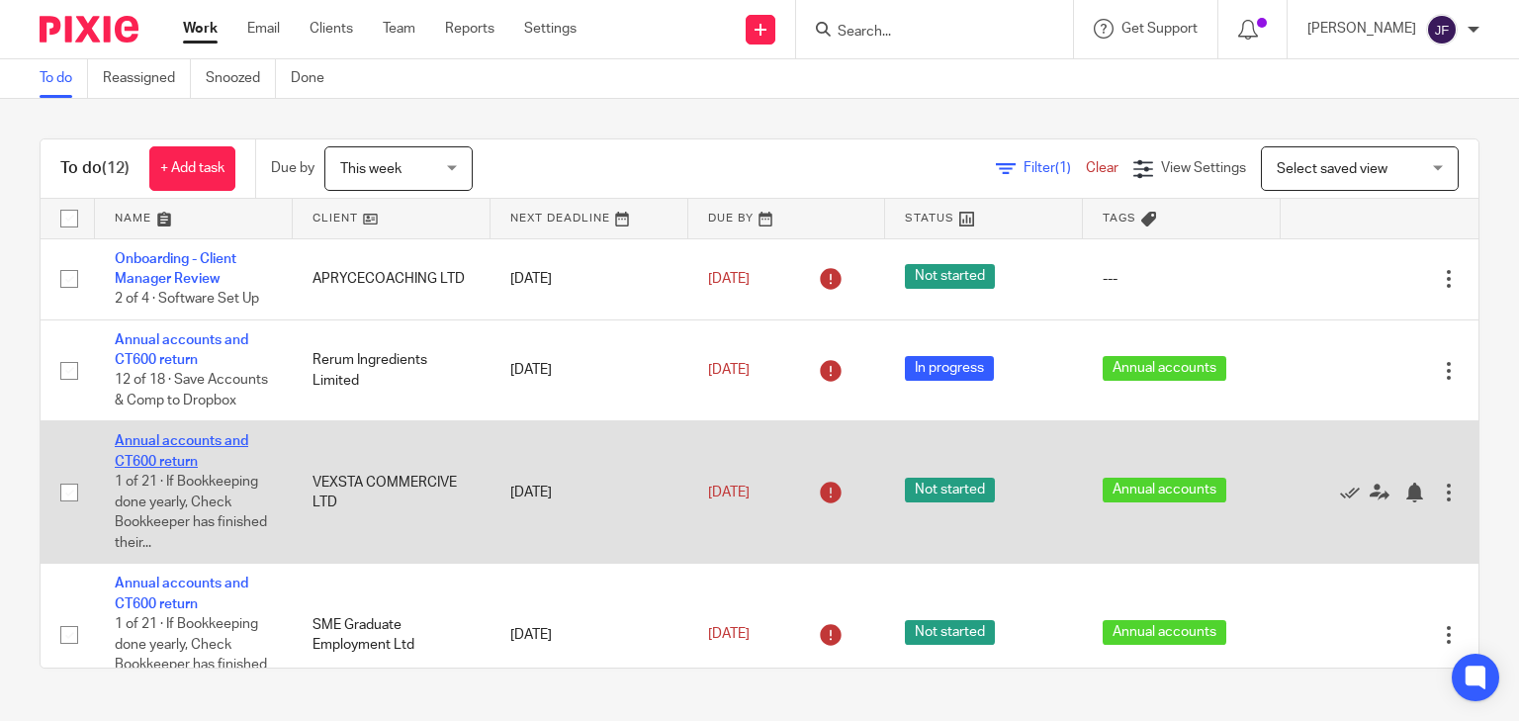
click at [205, 458] on link "Annual accounts and CT600 return" at bounding box center [181, 451] width 133 height 34
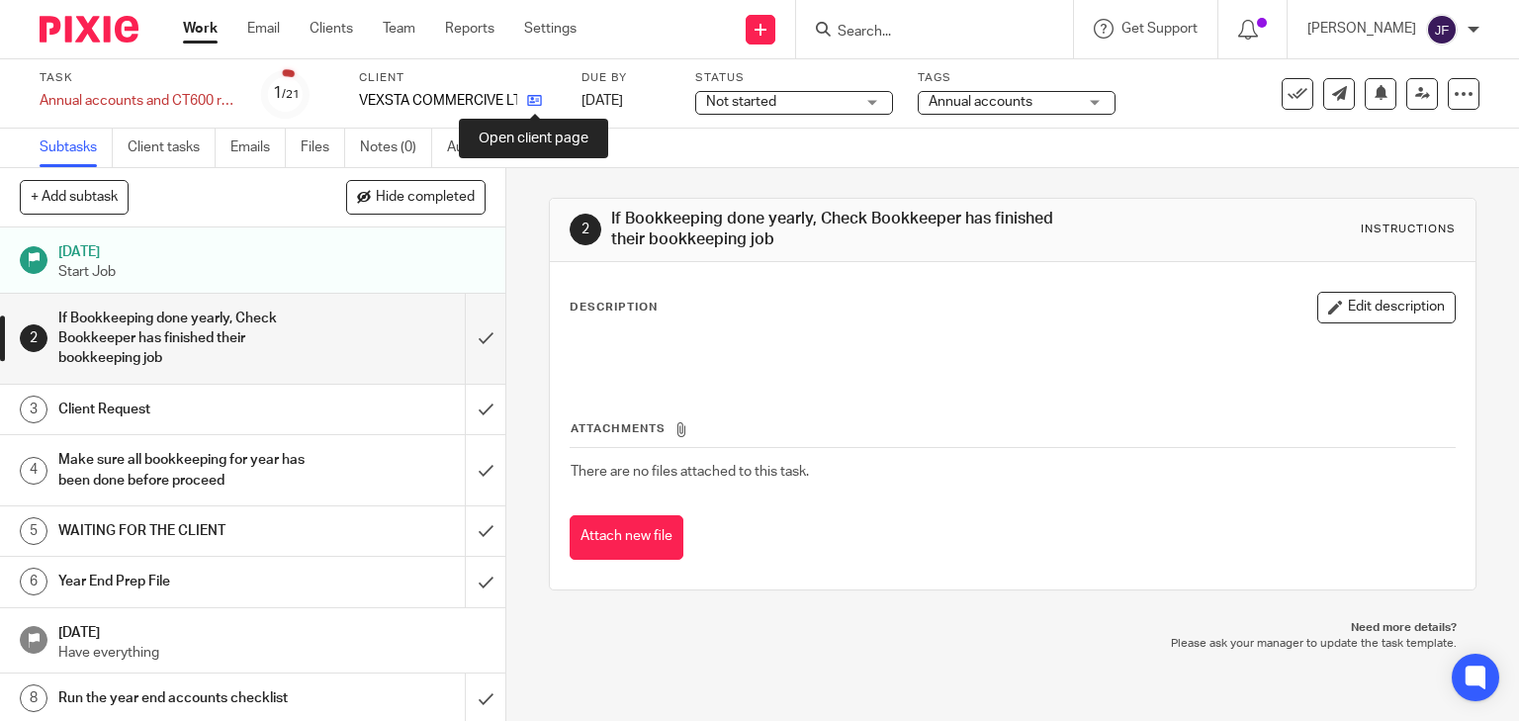
click at [530, 98] on icon at bounding box center [534, 100] width 15 height 15
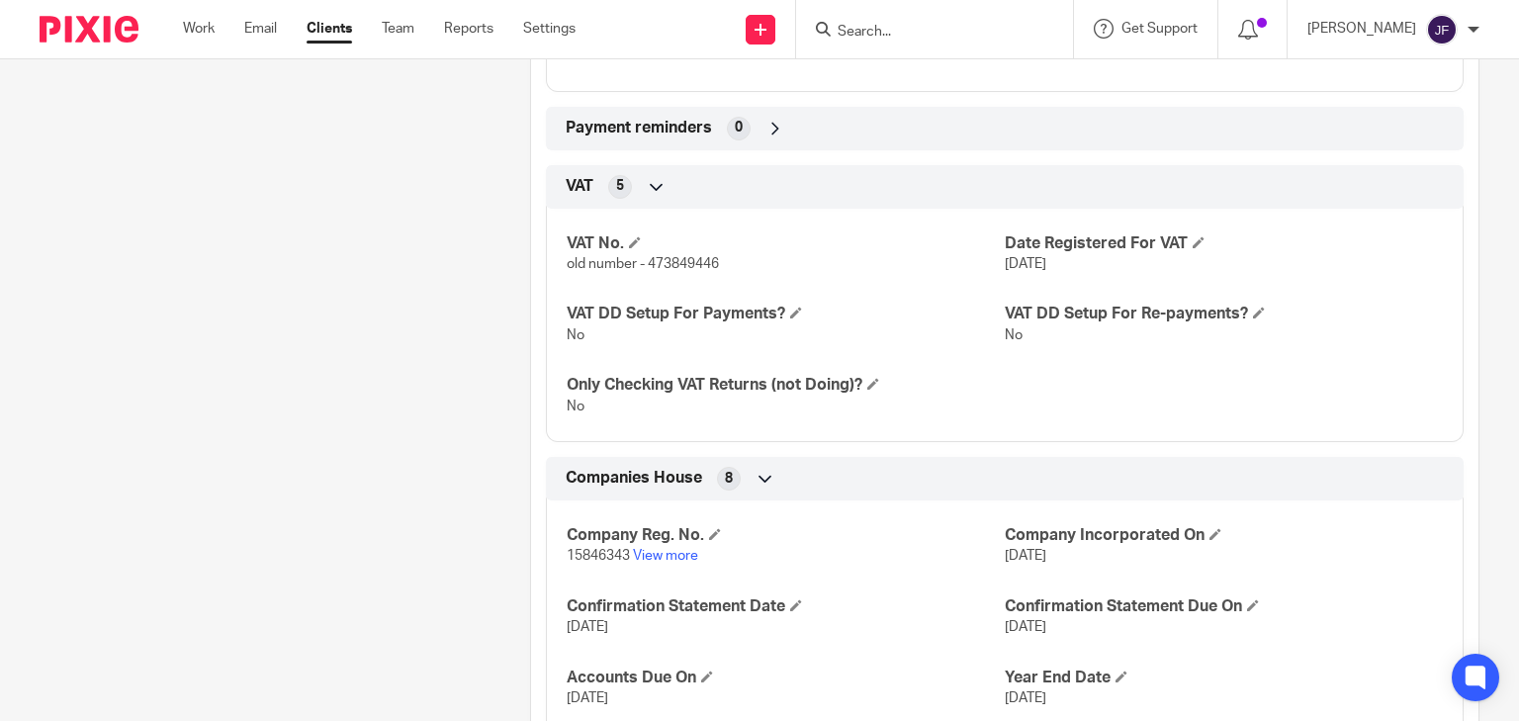
scroll to position [1740, 0]
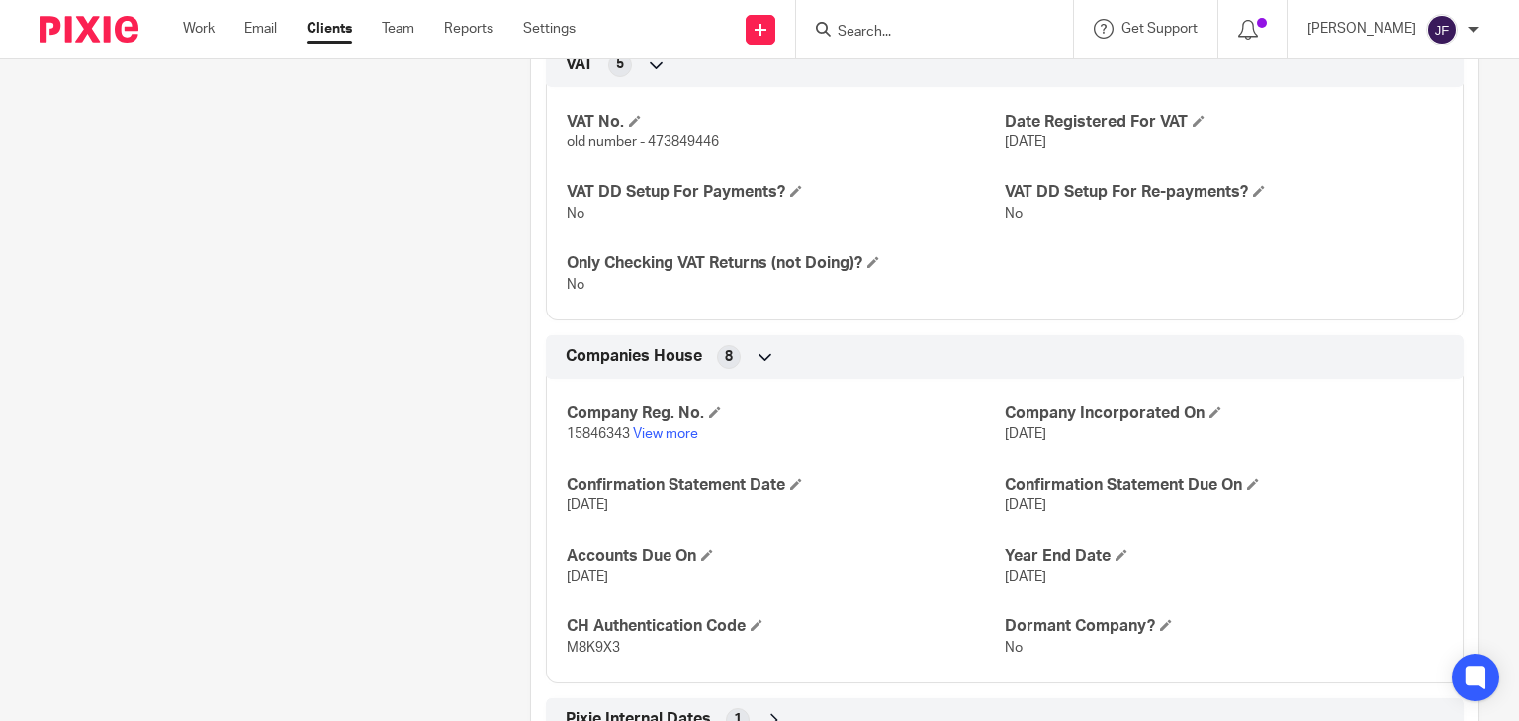
click at [661, 424] on p "15846343 View more" at bounding box center [786, 434] width 438 height 20
click at [655, 428] on link "View more" at bounding box center [665, 434] width 65 height 14
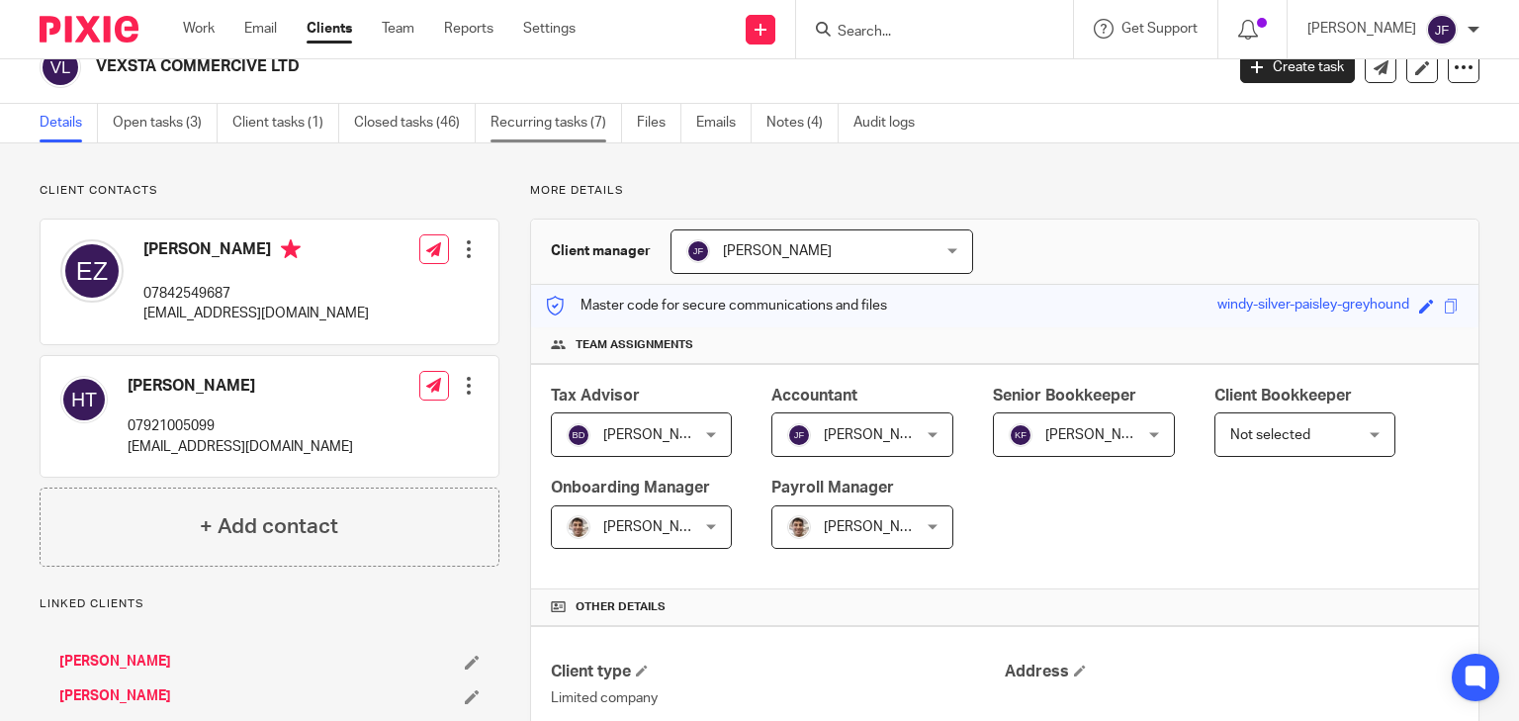
scroll to position [0, 0]
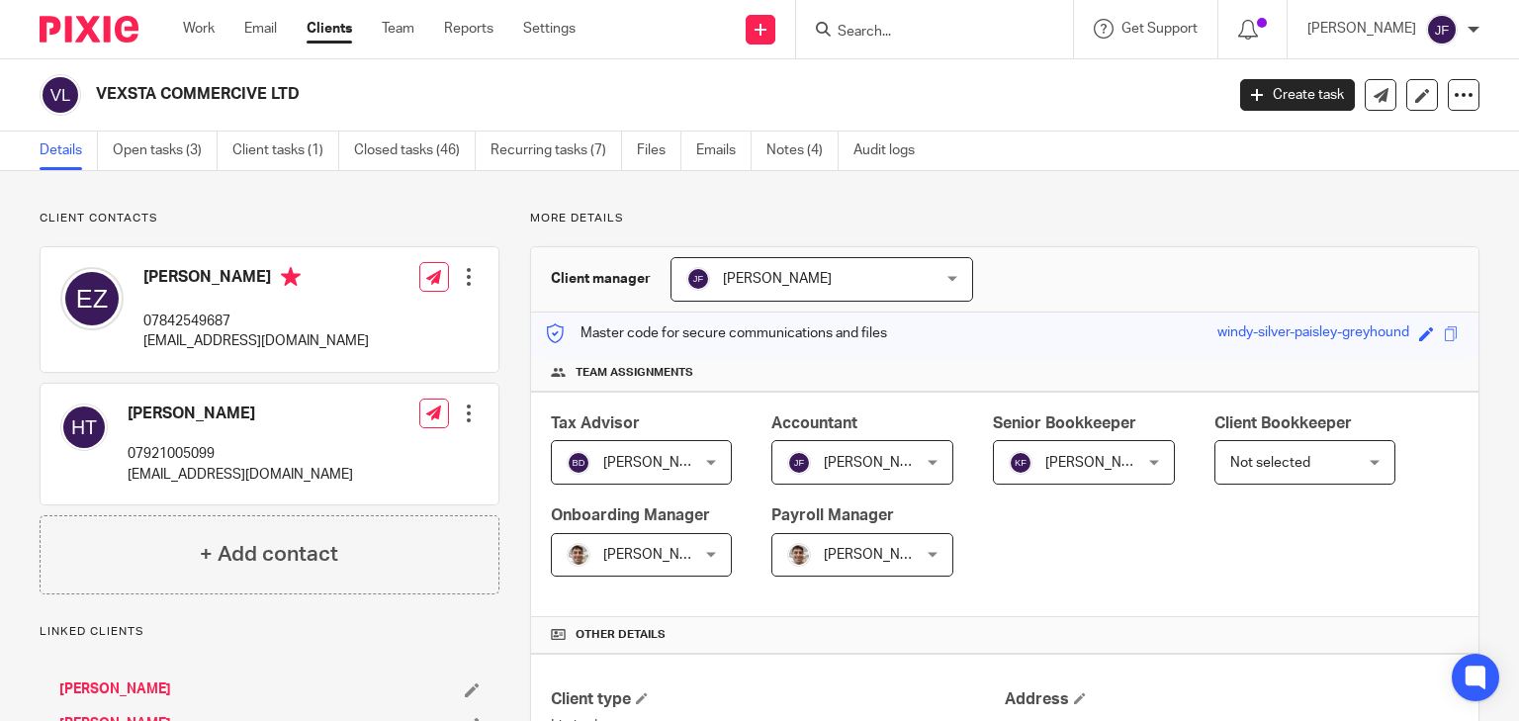
click at [85, 28] on img at bounding box center [89, 29] width 99 height 27
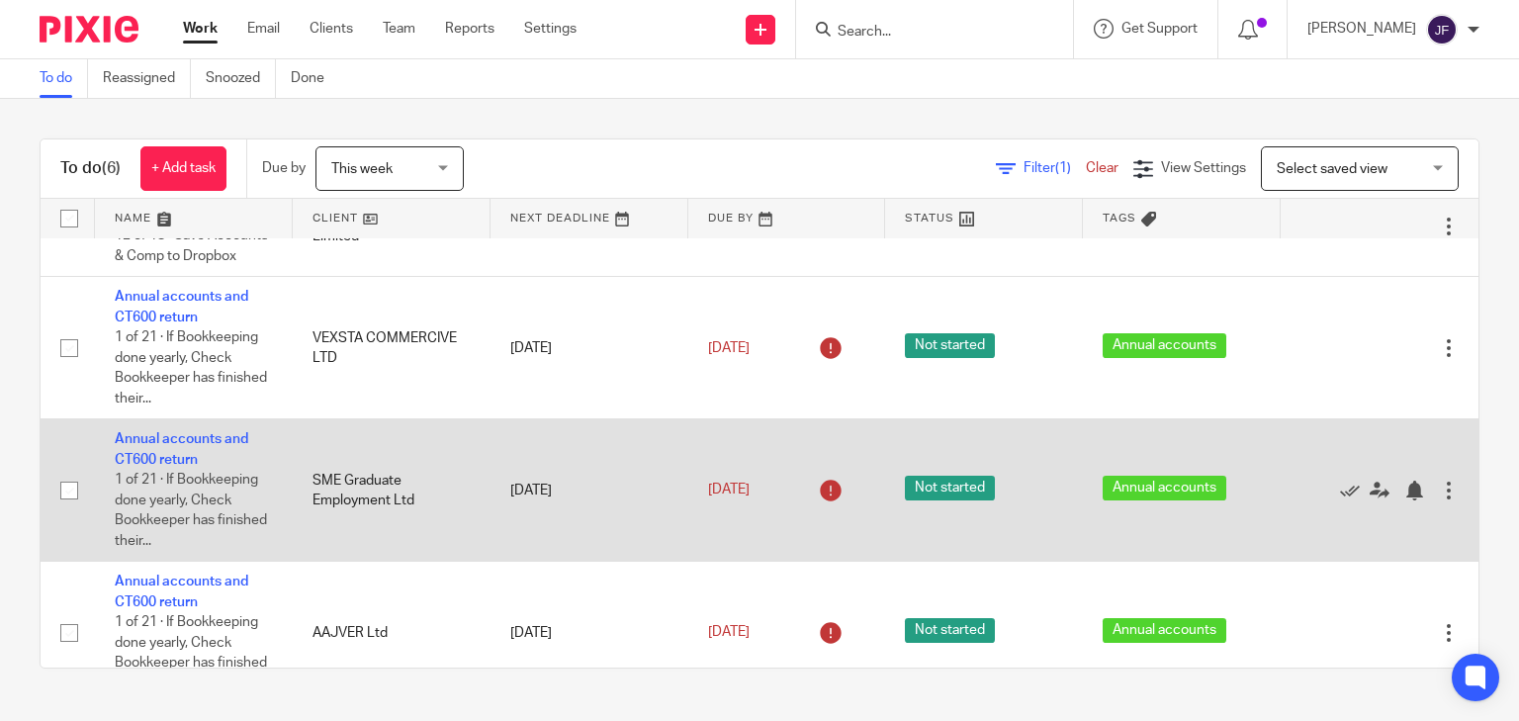
scroll to position [158, 0]
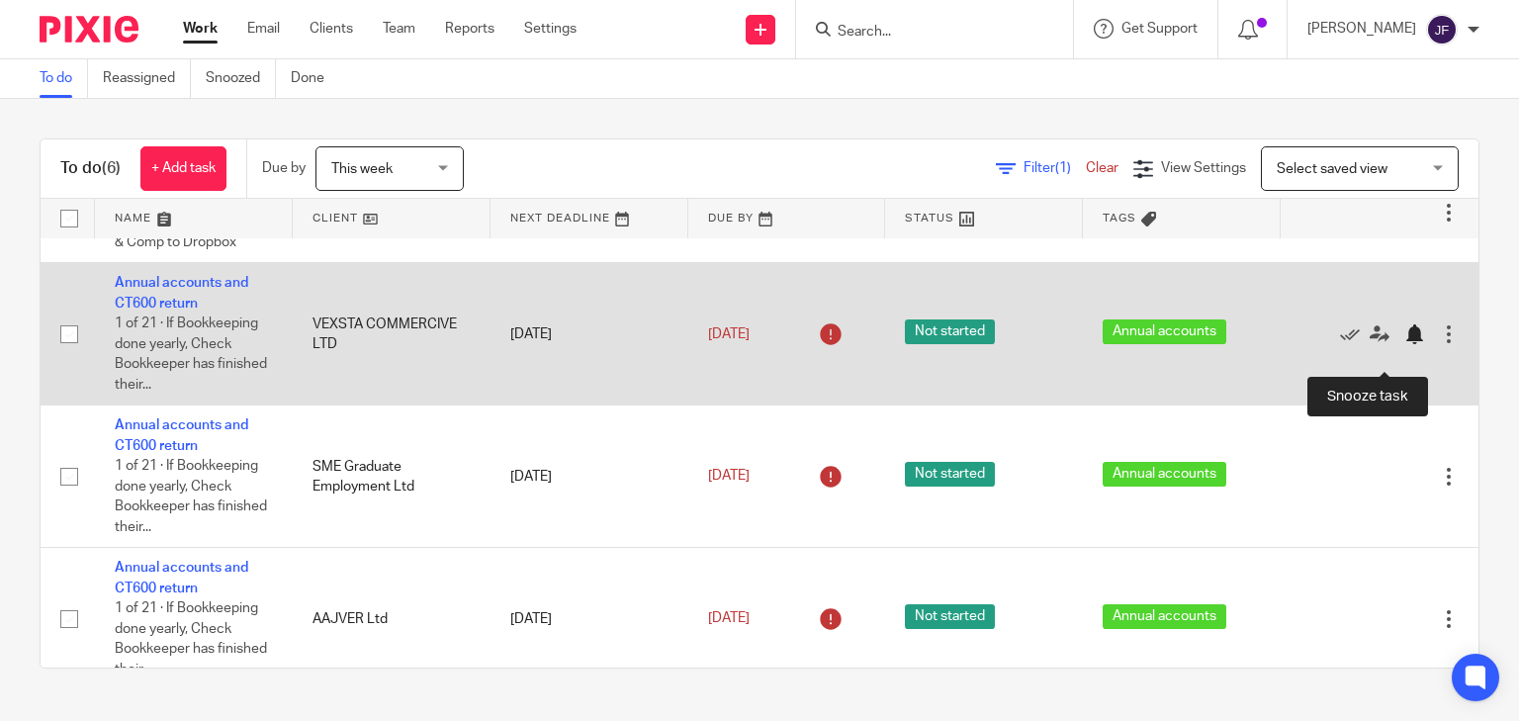
click at [1404, 344] on div at bounding box center [1414, 334] width 20 height 20
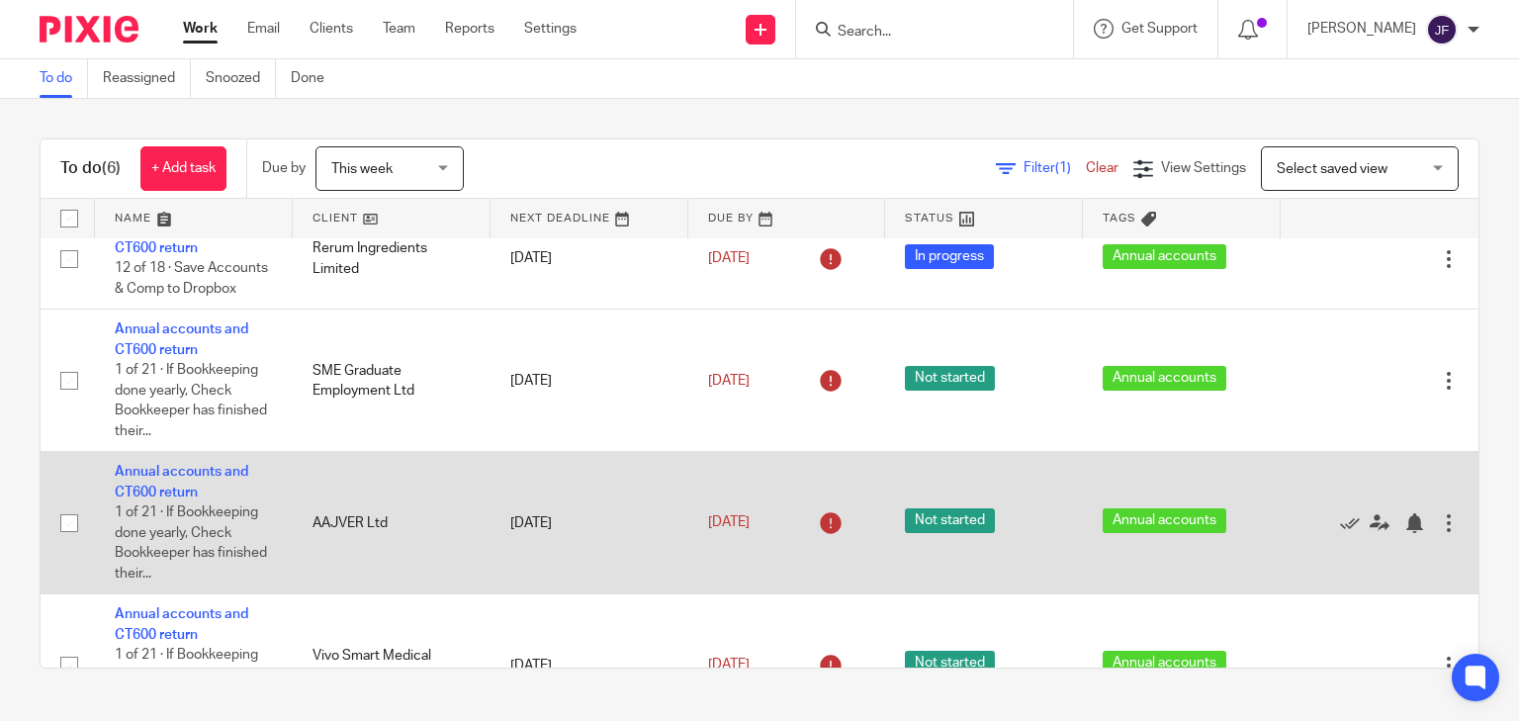
scroll to position [0, 0]
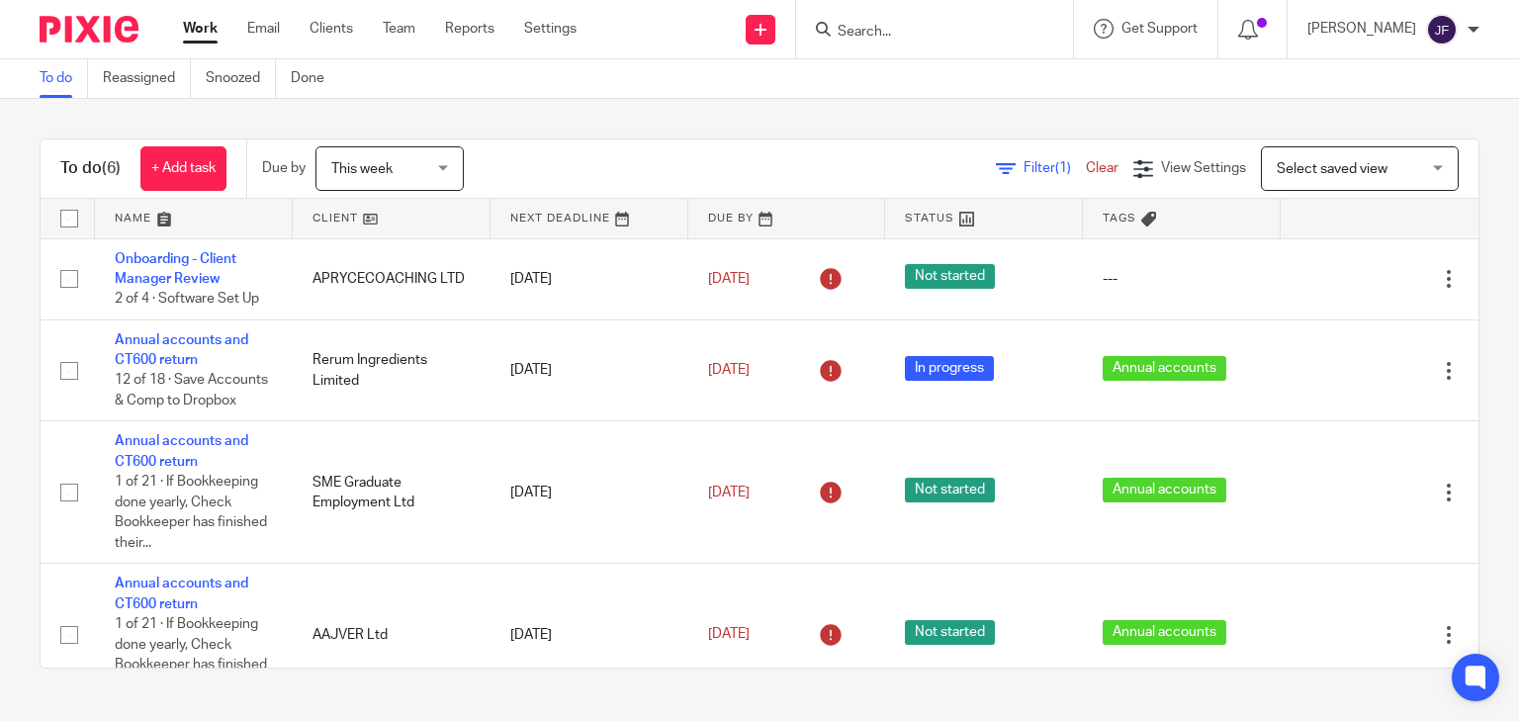
click at [366, 176] on span "This week" at bounding box center [383, 168] width 105 height 42
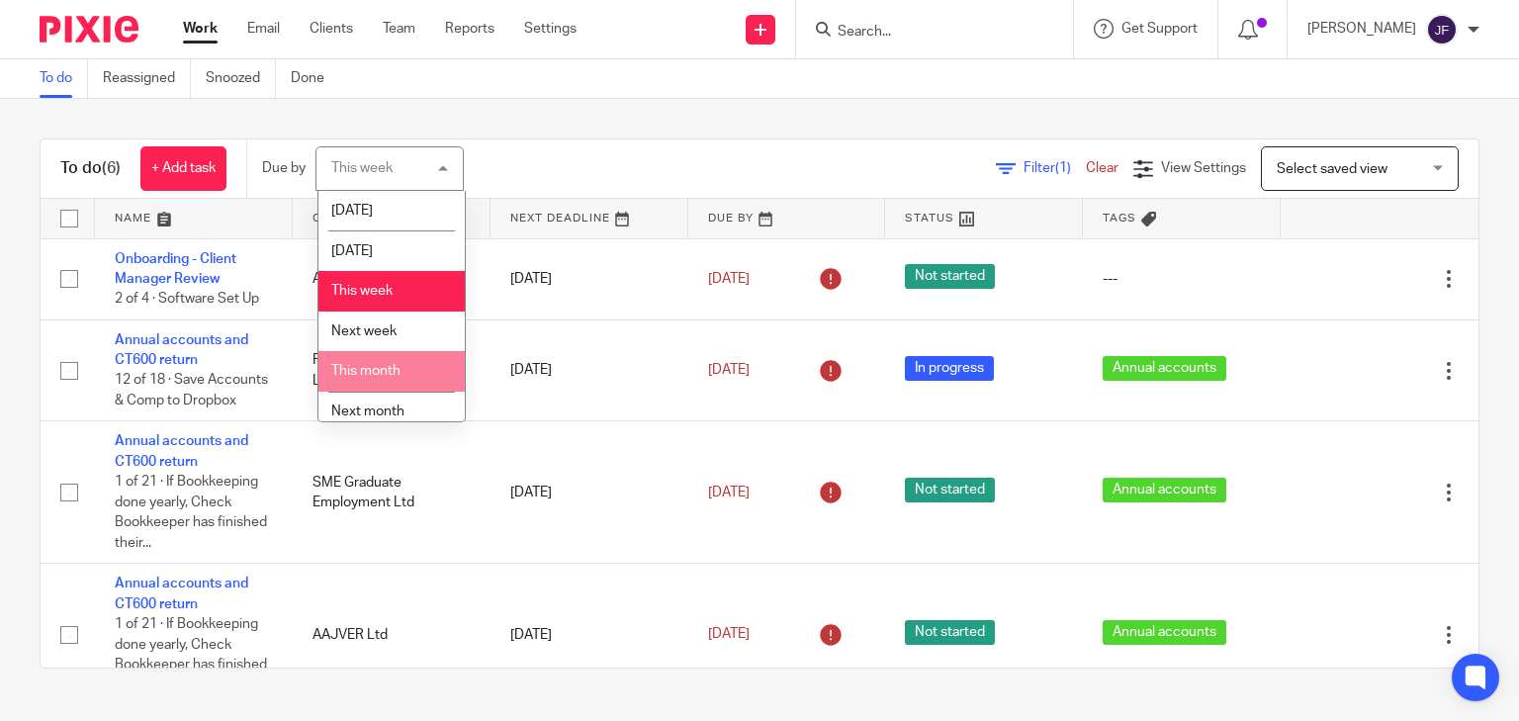
click at [379, 368] on span "This month" at bounding box center [365, 371] width 69 height 14
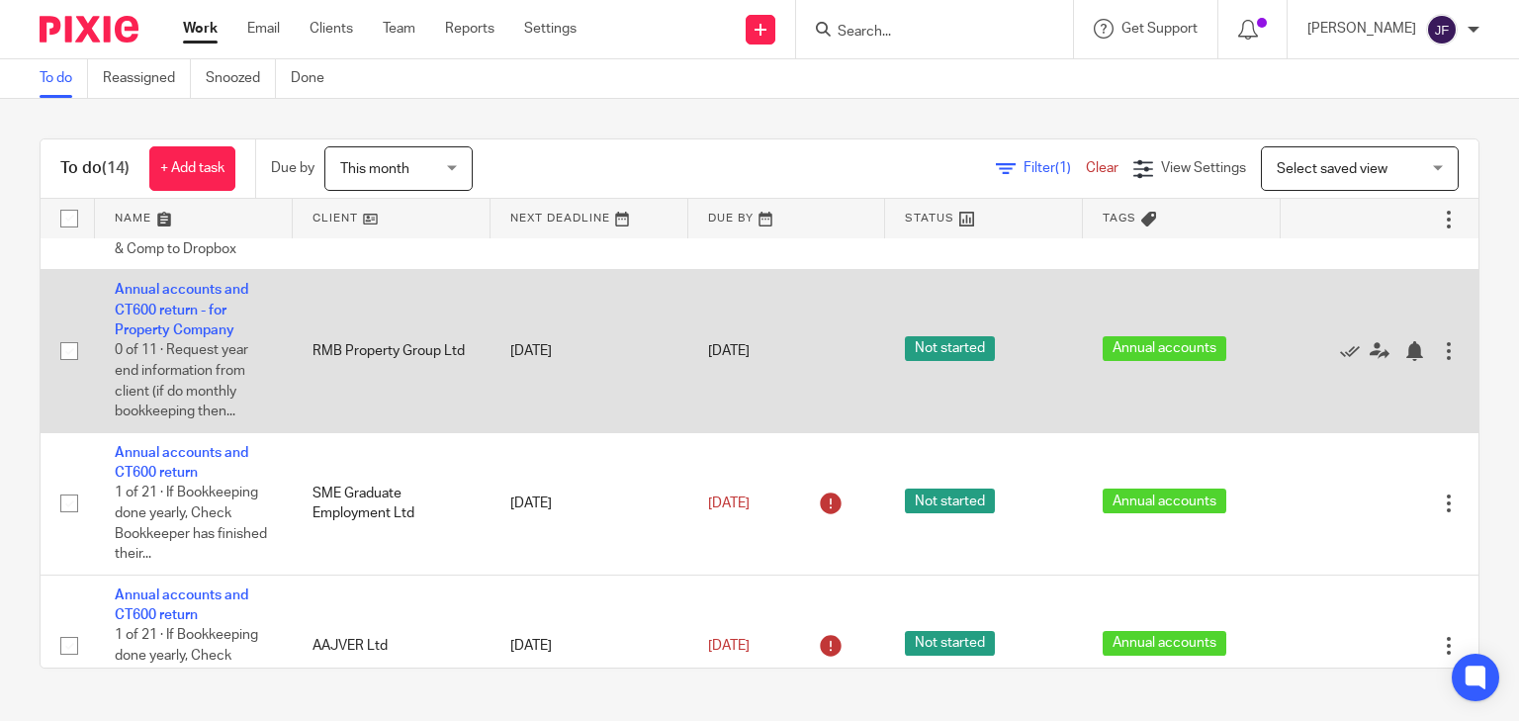
scroll to position [158, 0]
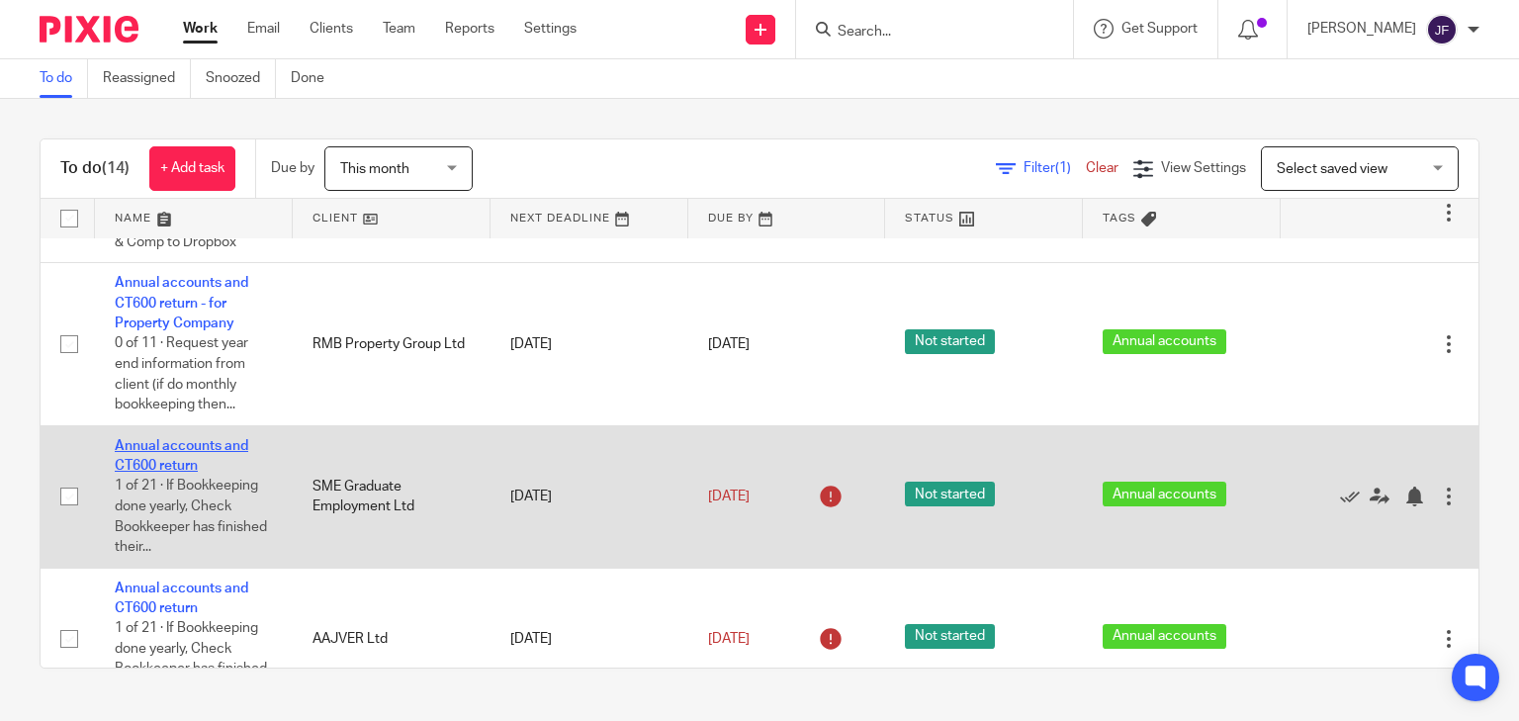
click at [193, 464] on link "Annual accounts and CT600 return" at bounding box center [181, 456] width 133 height 34
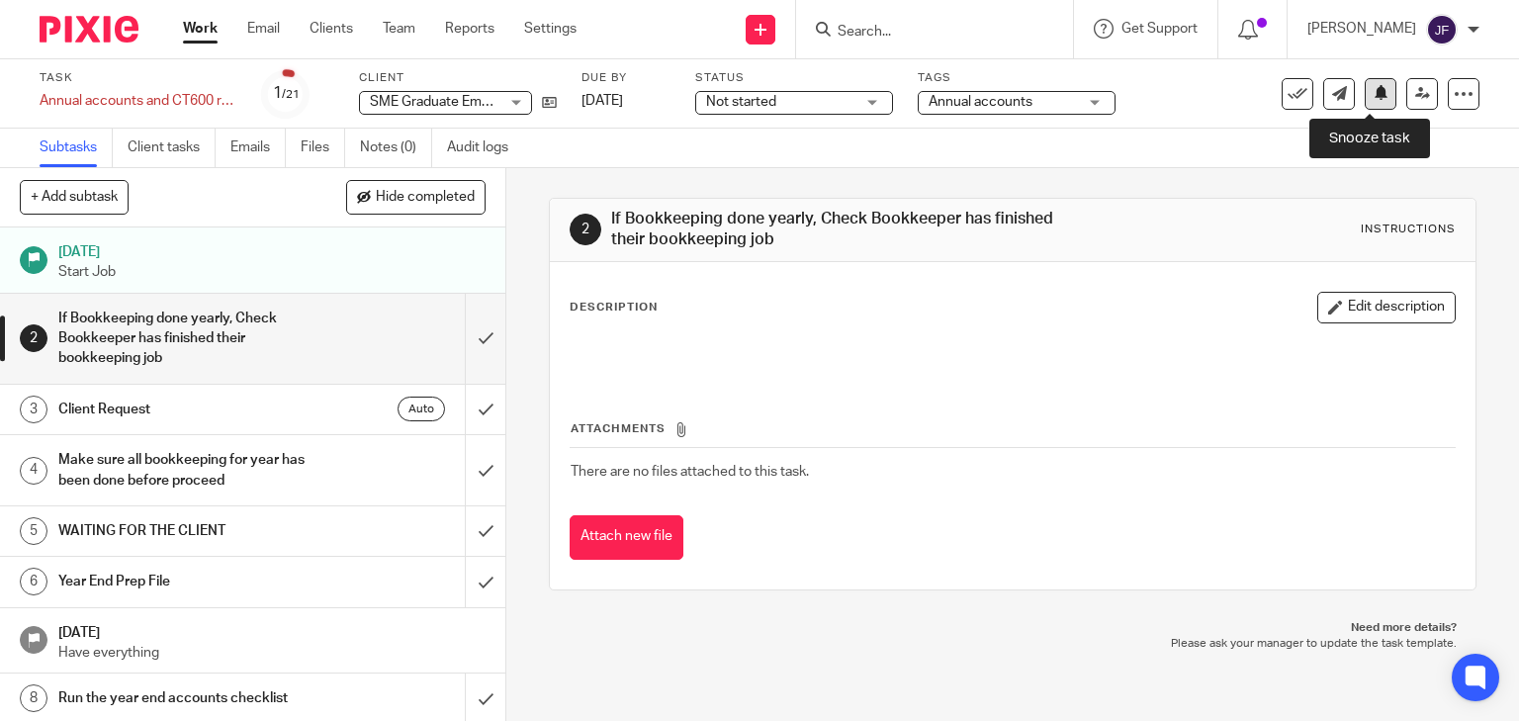
click at [1373, 93] on icon at bounding box center [1380, 92] width 15 height 15
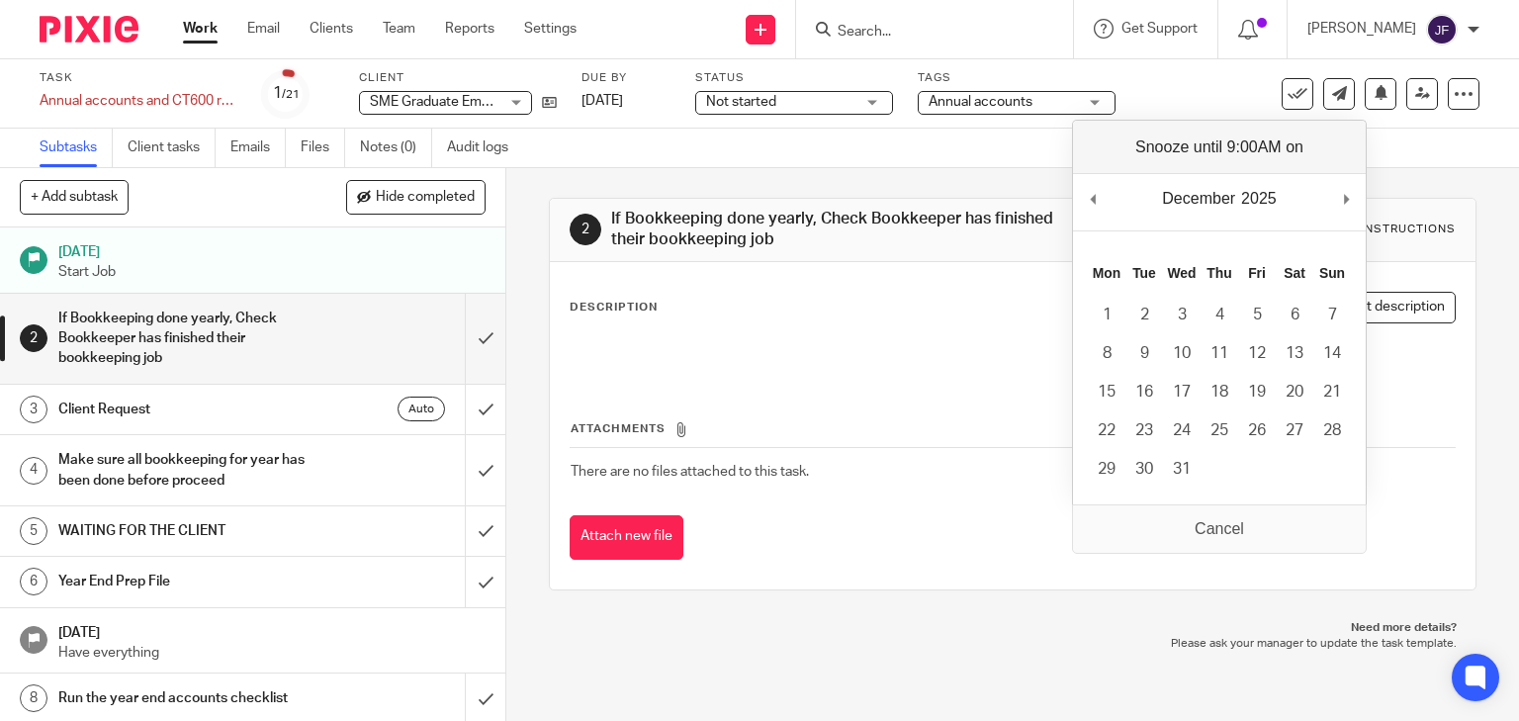
drag, startPoint x: 1095, startPoint y: 194, endPoint x: 1100, endPoint y: 203, distance: 10.2
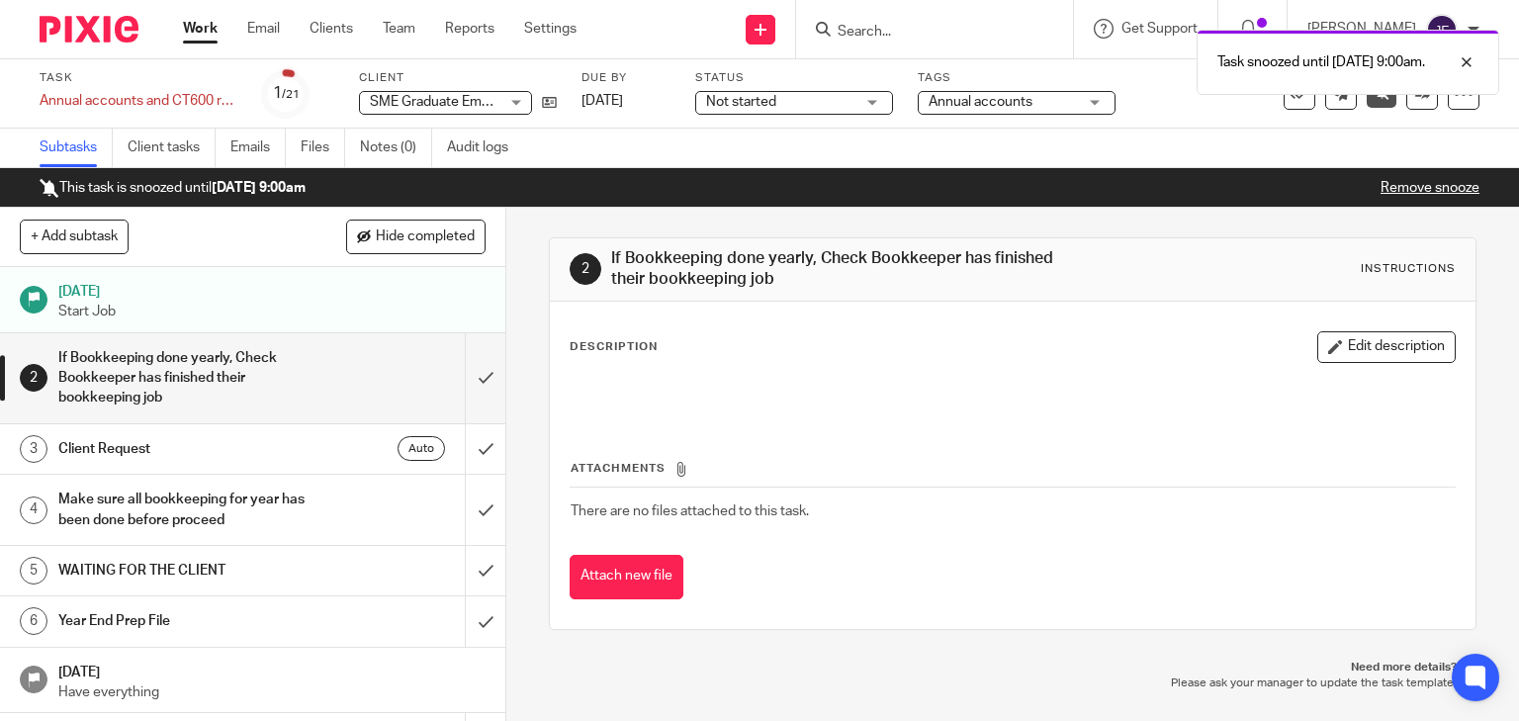
click at [89, 37] on img at bounding box center [89, 29] width 99 height 27
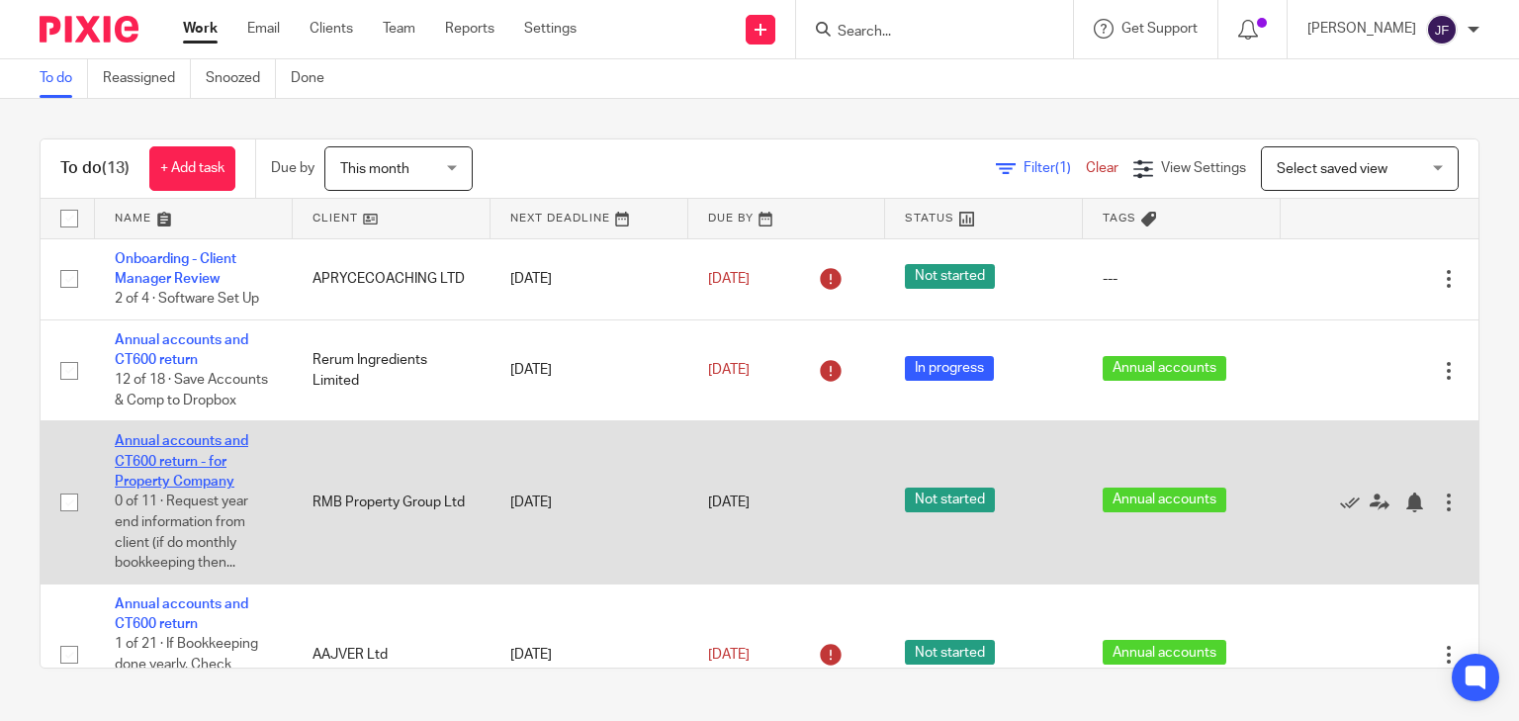
click at [233, 462] on link "Annual accounts and CT600 return - for Property Company" at bounding box center [181, 461] width 133 height 54
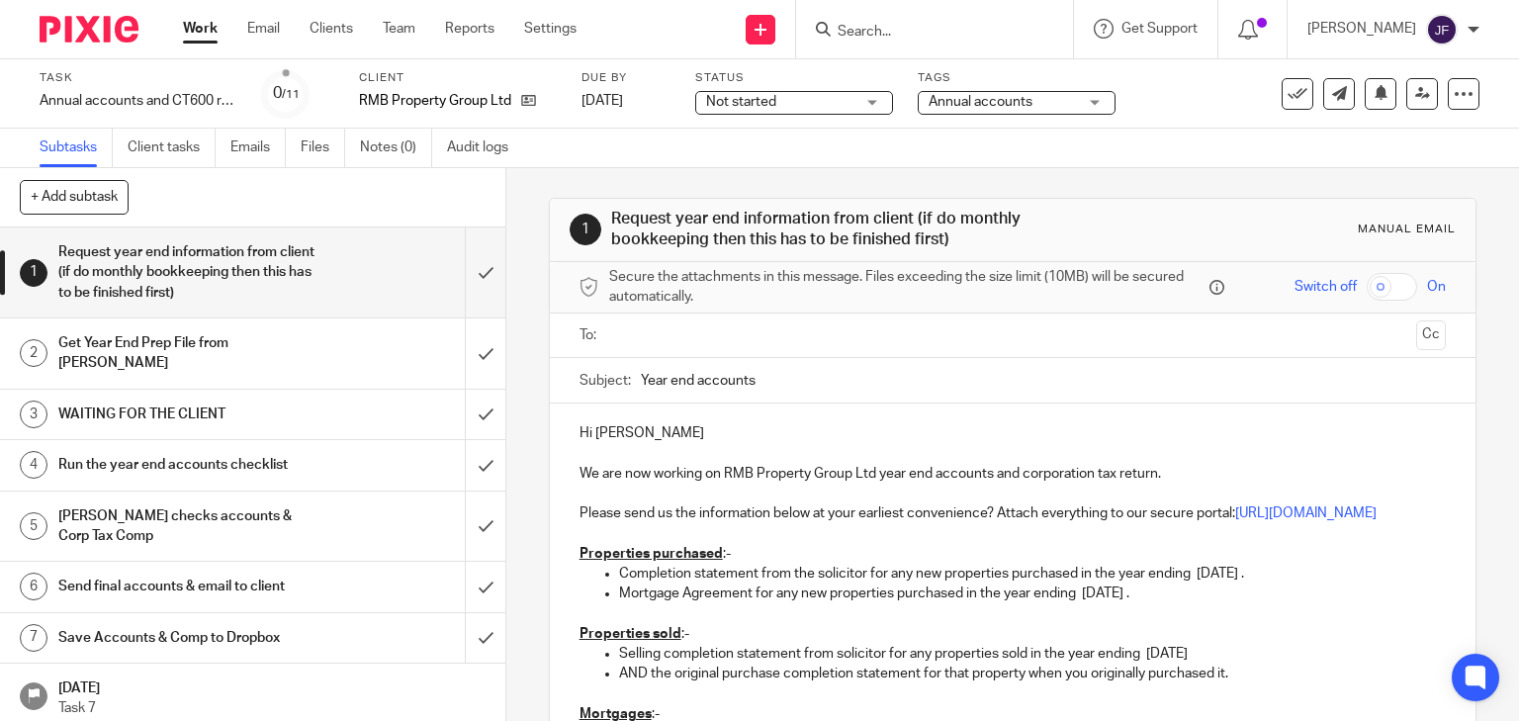
click at [651, 324] on input "text" at bounding box center [1012, 335] width 792 height 23
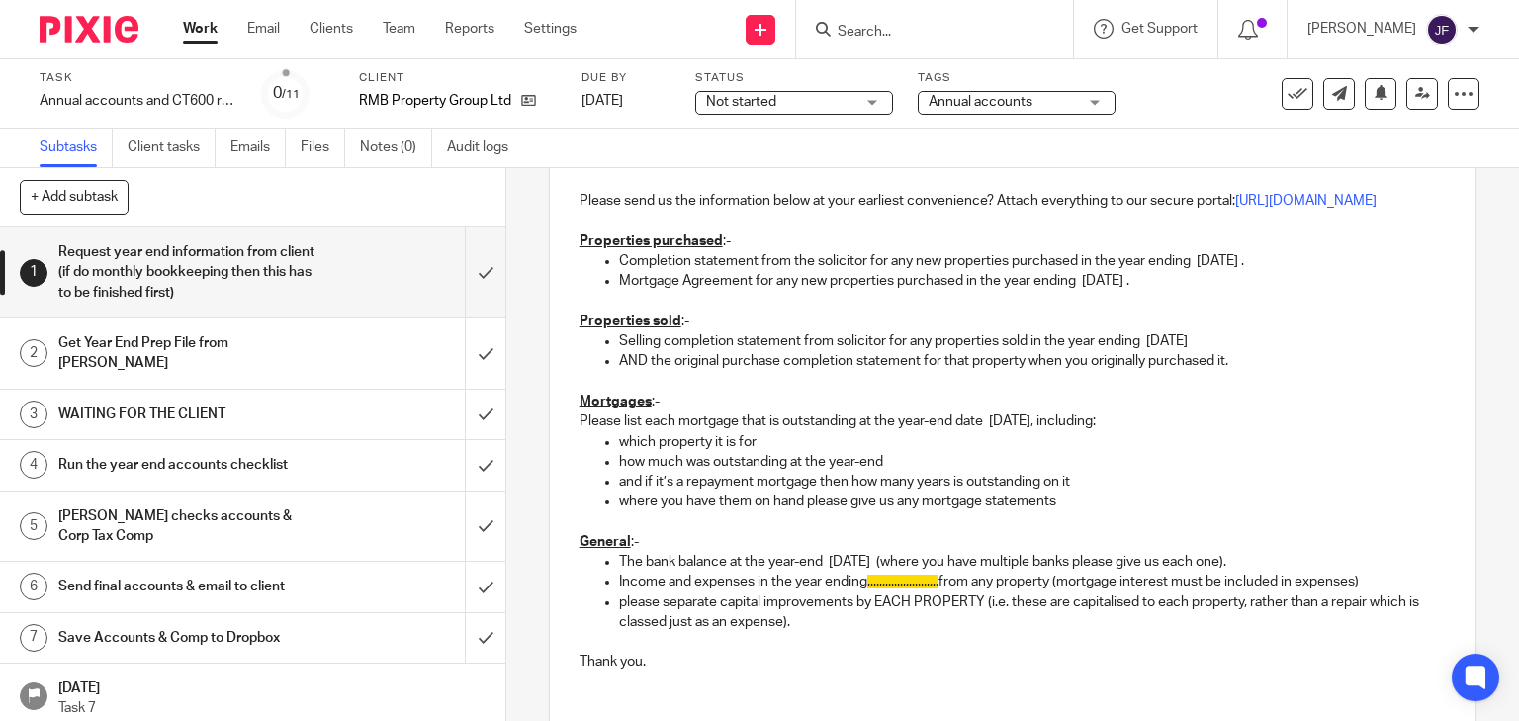
scroll to position [396, 0]
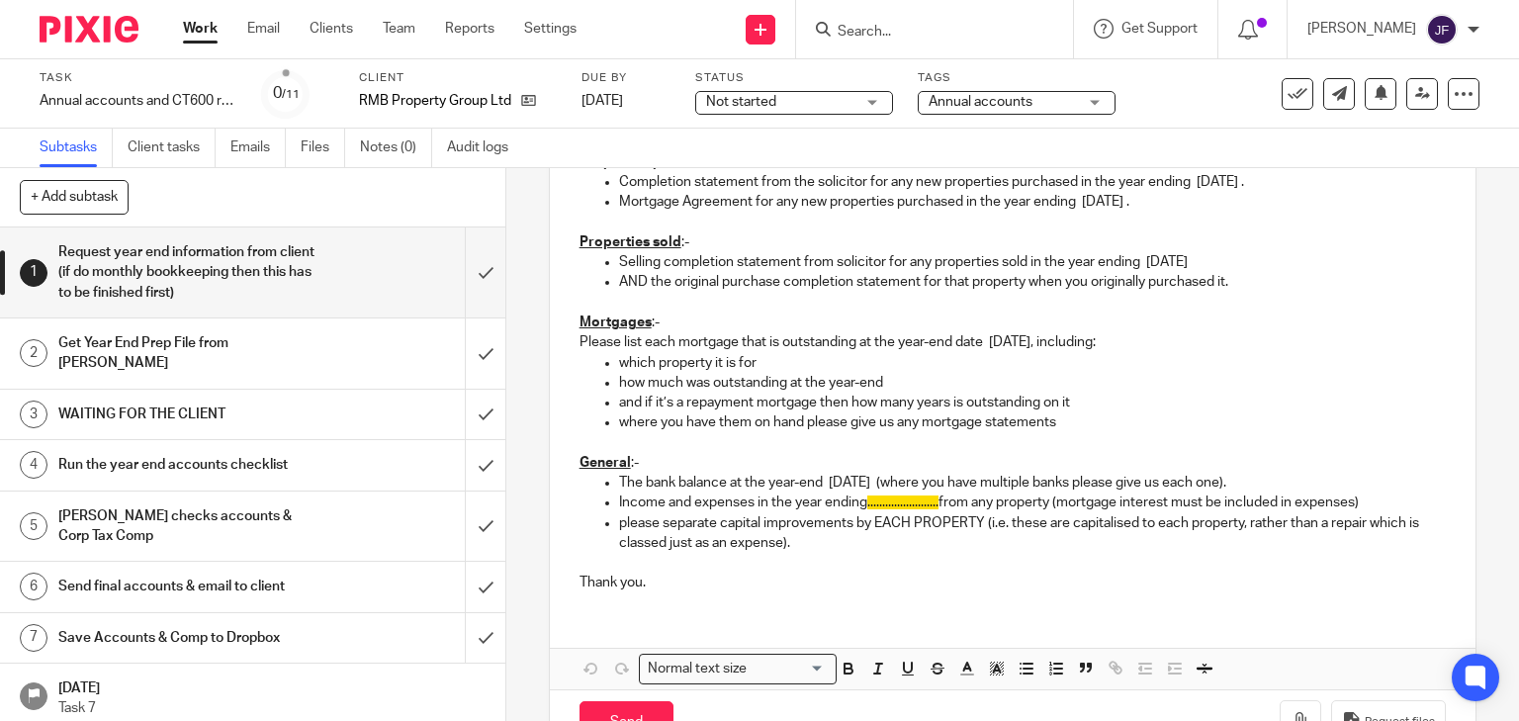
click at [675, 492] on p "The bank balance at the year-end 31 Aug 2025 (where you have multiple banks ple…" at bounding box center [1033, 483] width 828 height 20
drag, startPoint x: 866, startPoint y: 525, endPoint x: 903, endPoint y: 525, distance: 36.6
click at [867, 509] on span "........................" at bounding box center [902, 502] width 71 height 14
click at [995, 672] on polyline "button" at bounding box center [997, 668] width 7 height 8
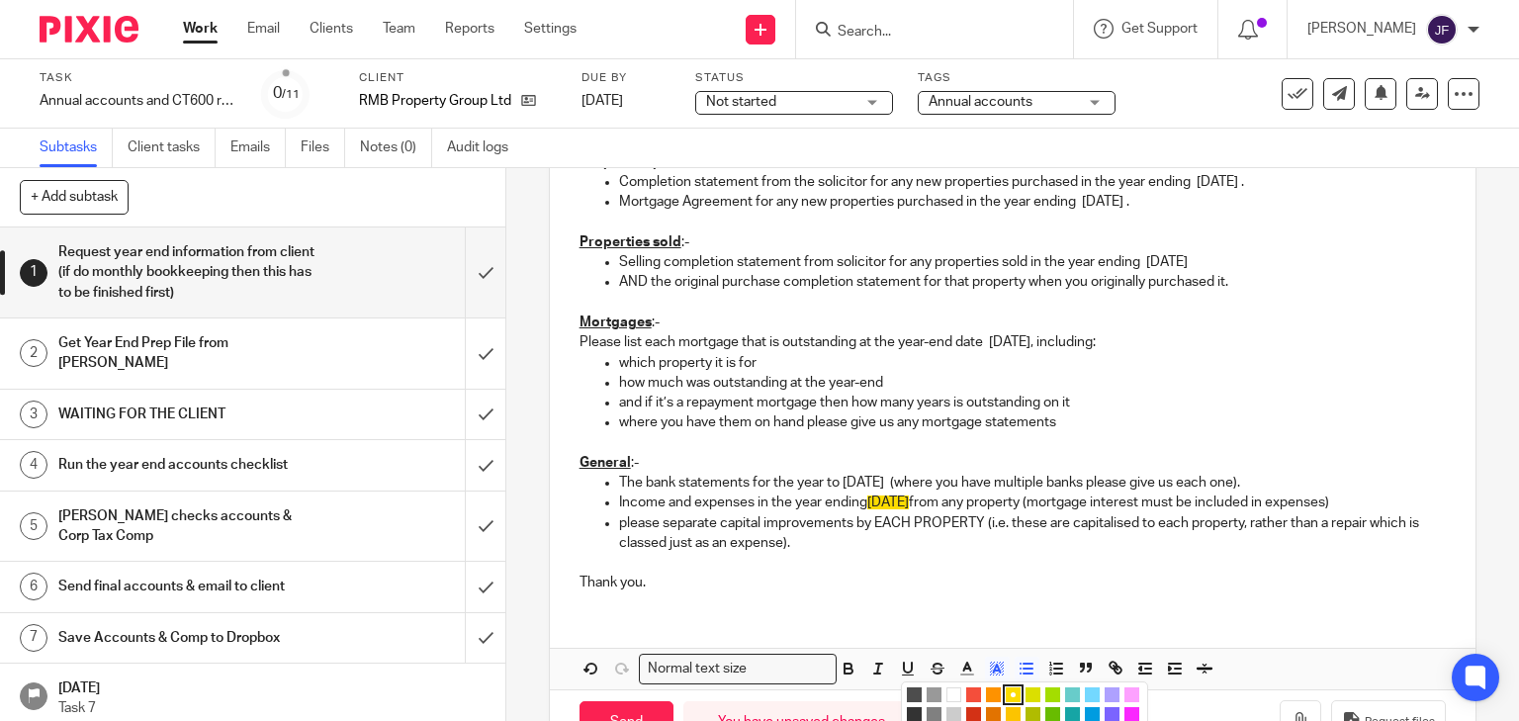
click at [949, 702] on li "color:#FFFFFF" at bounding box center [953, 694] width 15 height 15
click at [1030, 592] on p "Thank you." at bounding box center [1012, 582] width 867 height 20
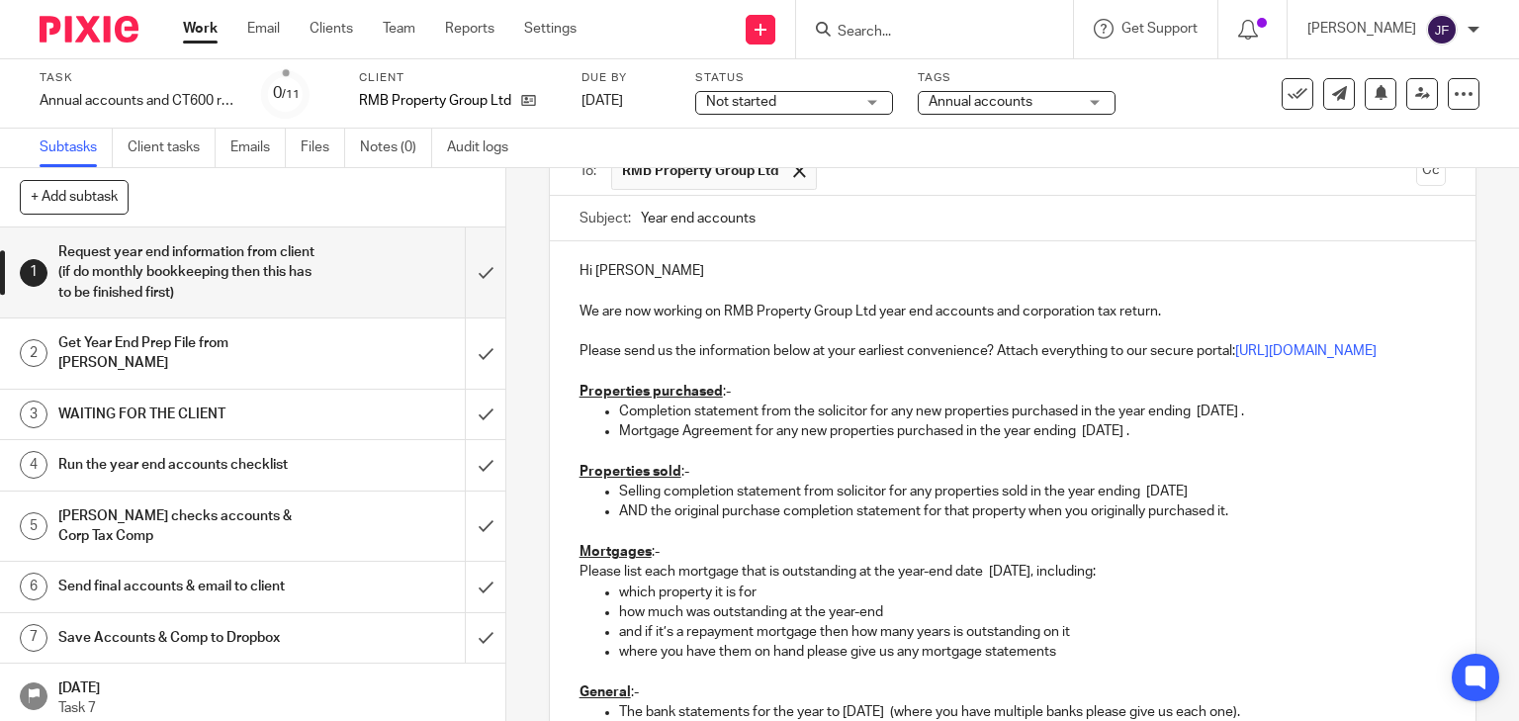
scroll to position [477, 0]
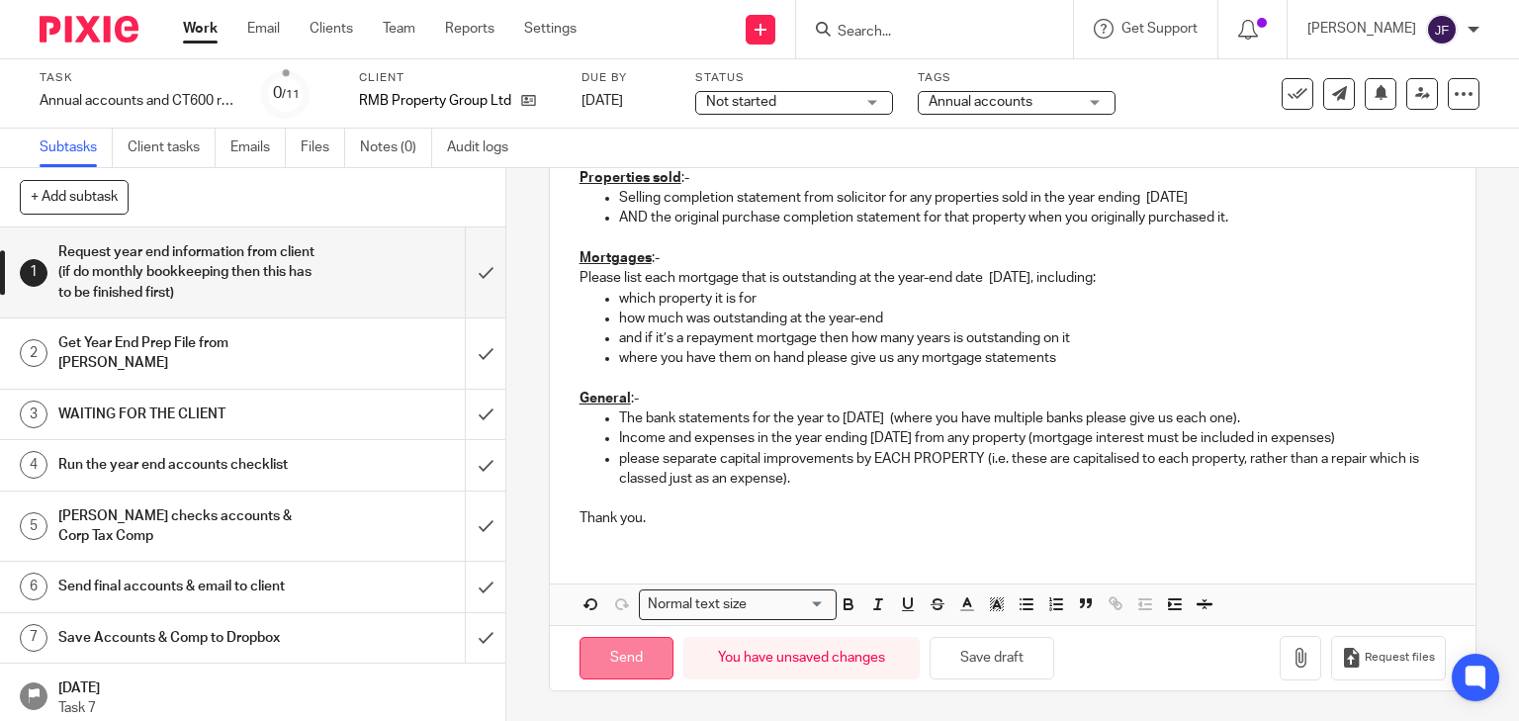
click at [638, 661] on input "Send" at bounding box center [626, 658] width 94 height 43
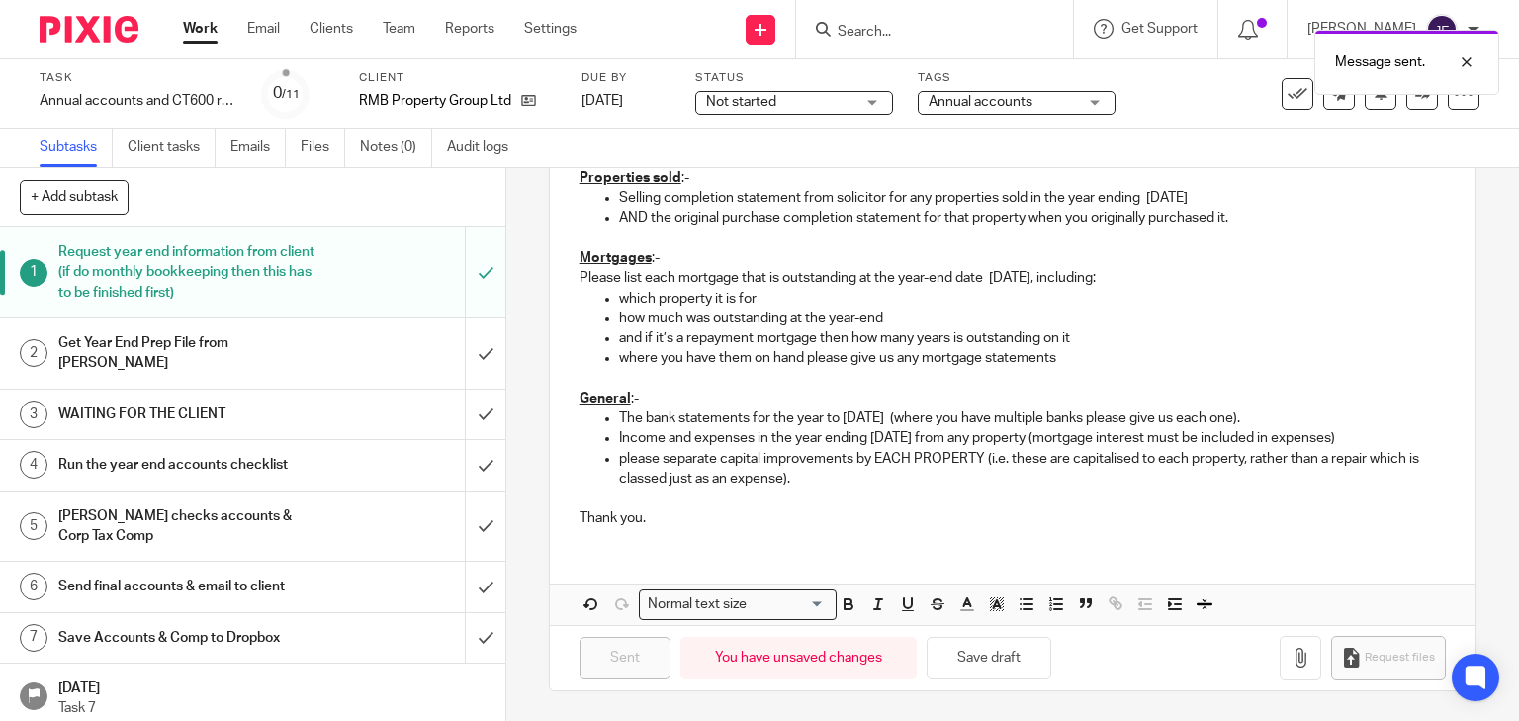
type input "Sent"
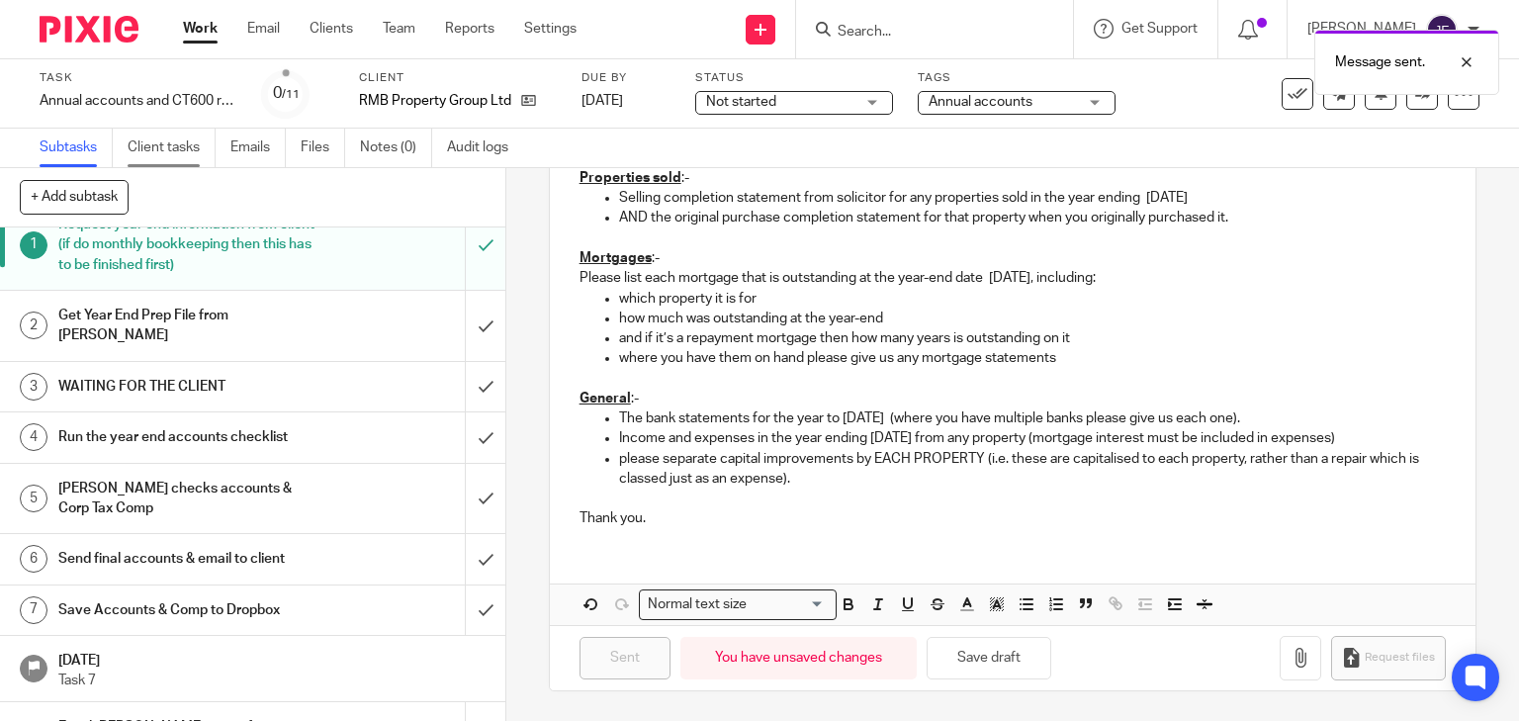
scroll to position [0, 0]
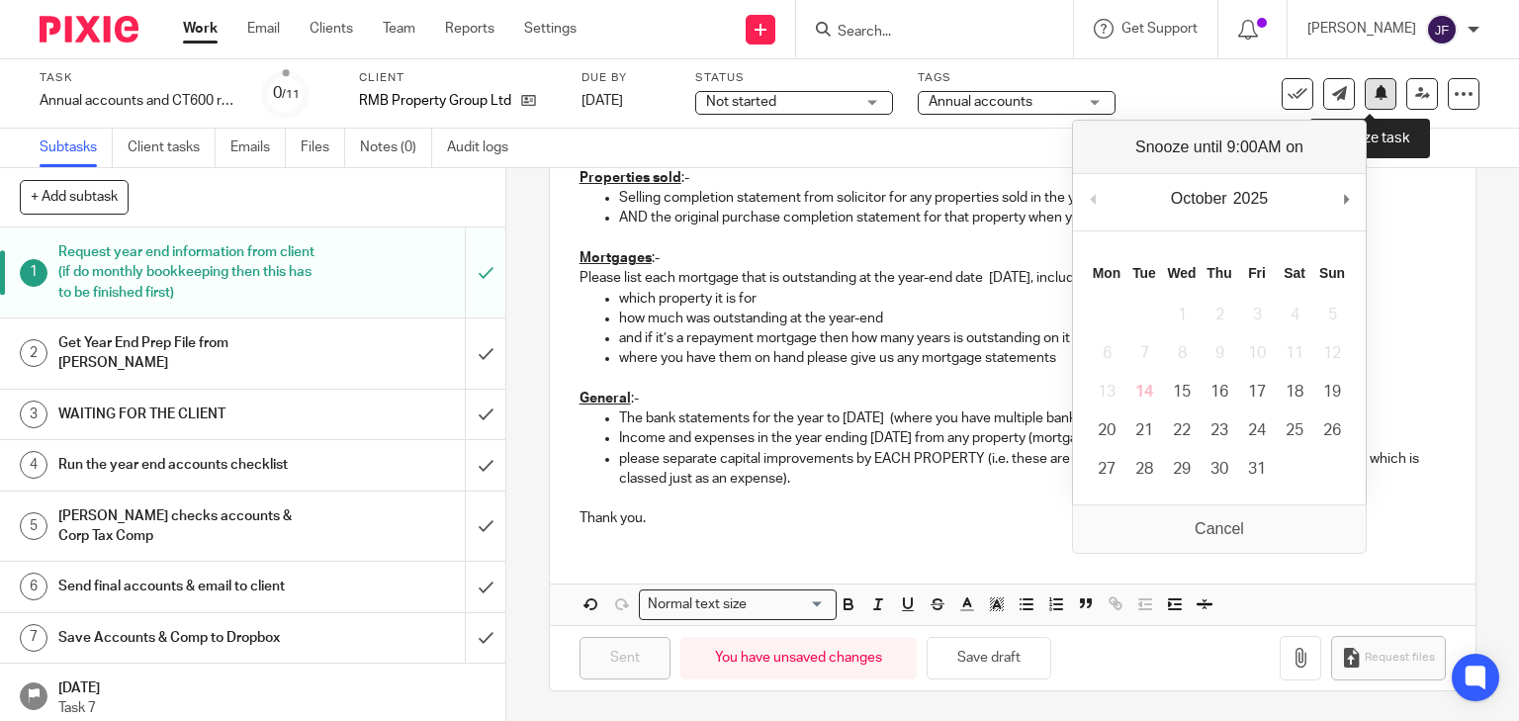
click at [1373, 91] on icon at bounding box center [1380, 92] width 15 height 15
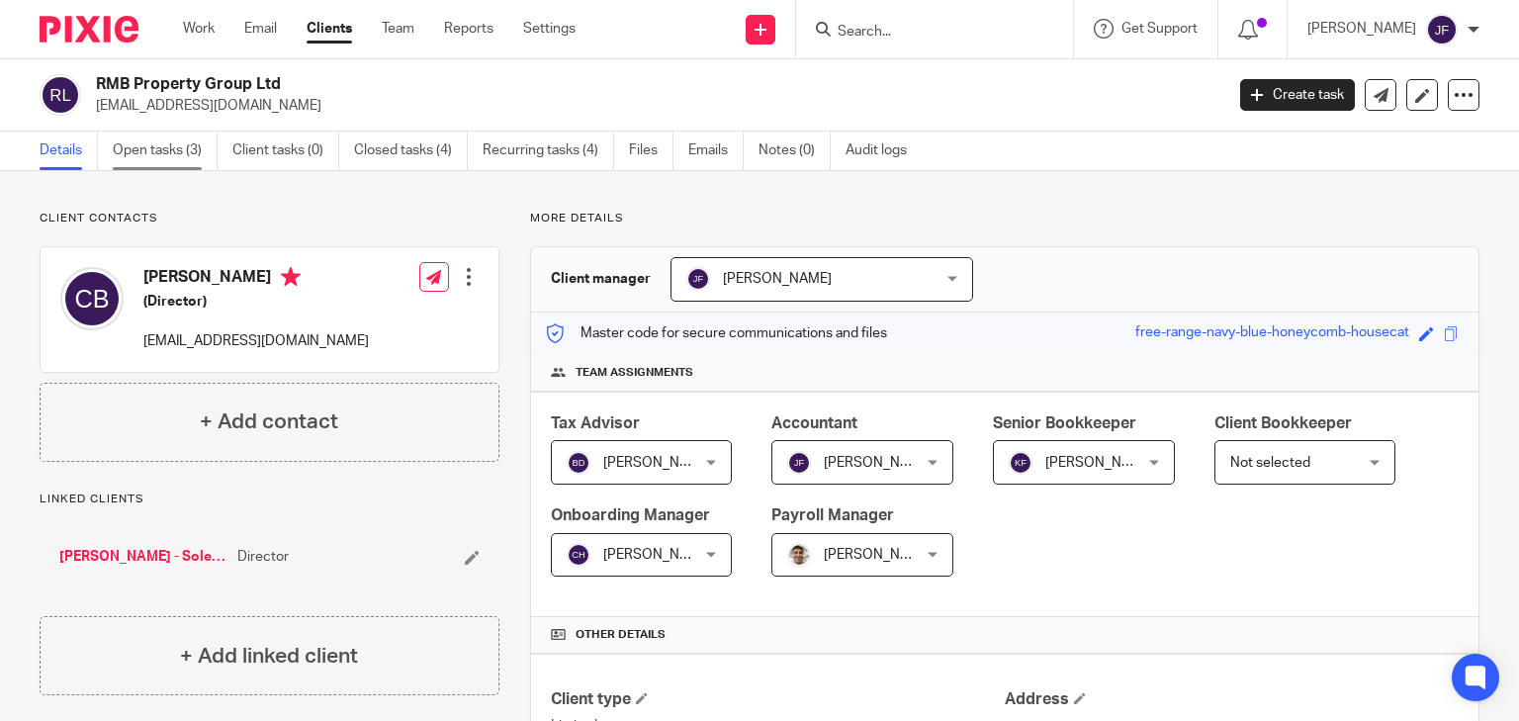
click at [169, 143] on link "Open tasks (3)" at bounding box center [165, 151] width 105 height 39
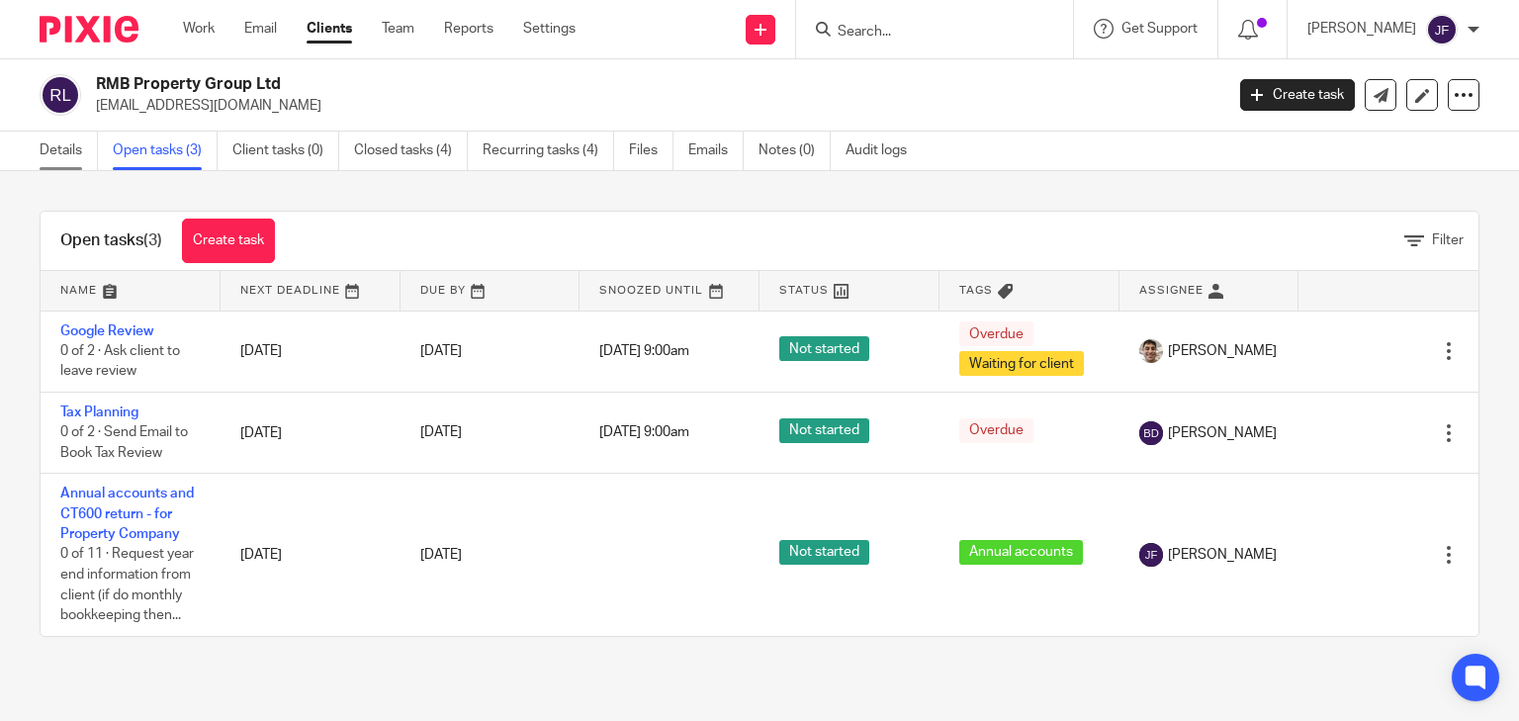
click at [72, 150] on link "Details" at bounding box center [69, 151] width 58 height 39
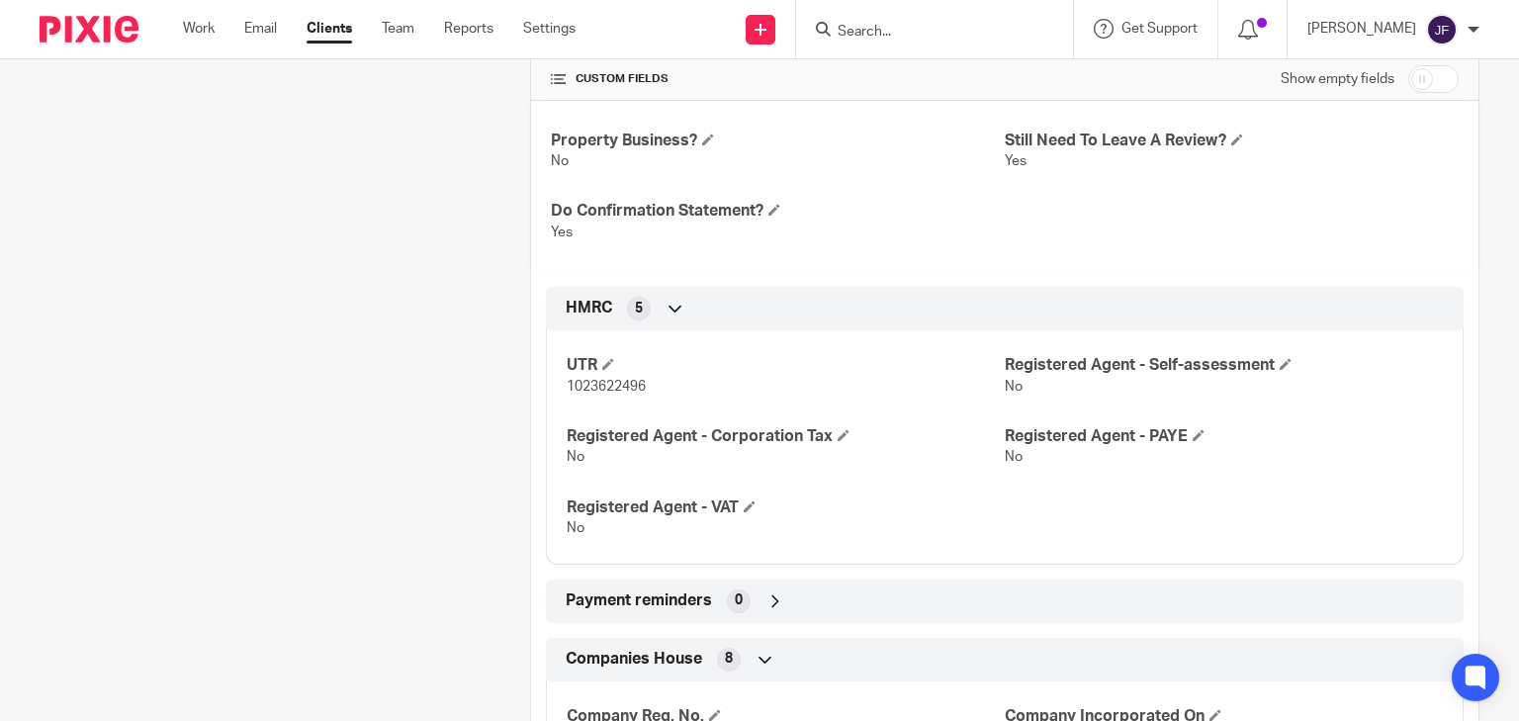
scroll to position [1088, 0]
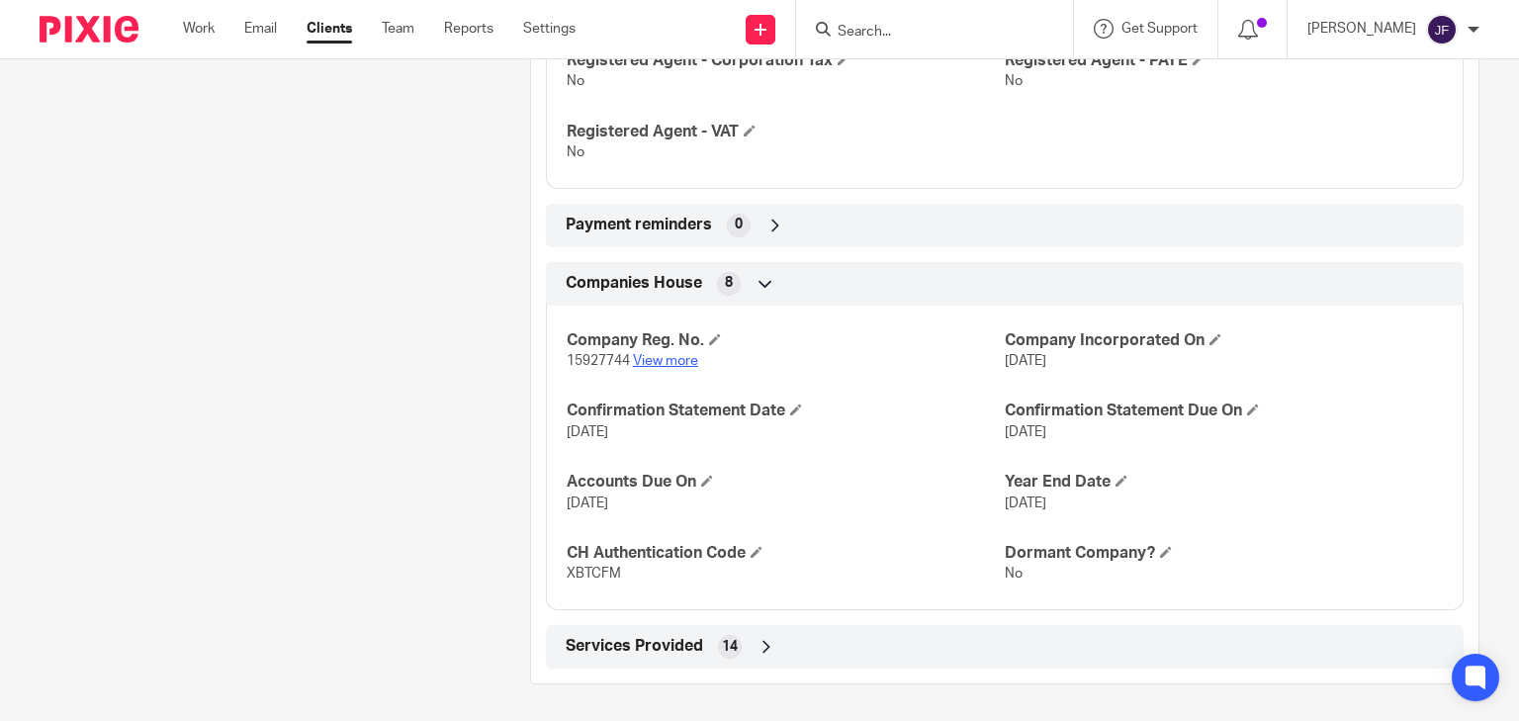
click at [677, 360] on link "View more" at bounding box center [665, 361] width 65 height 14
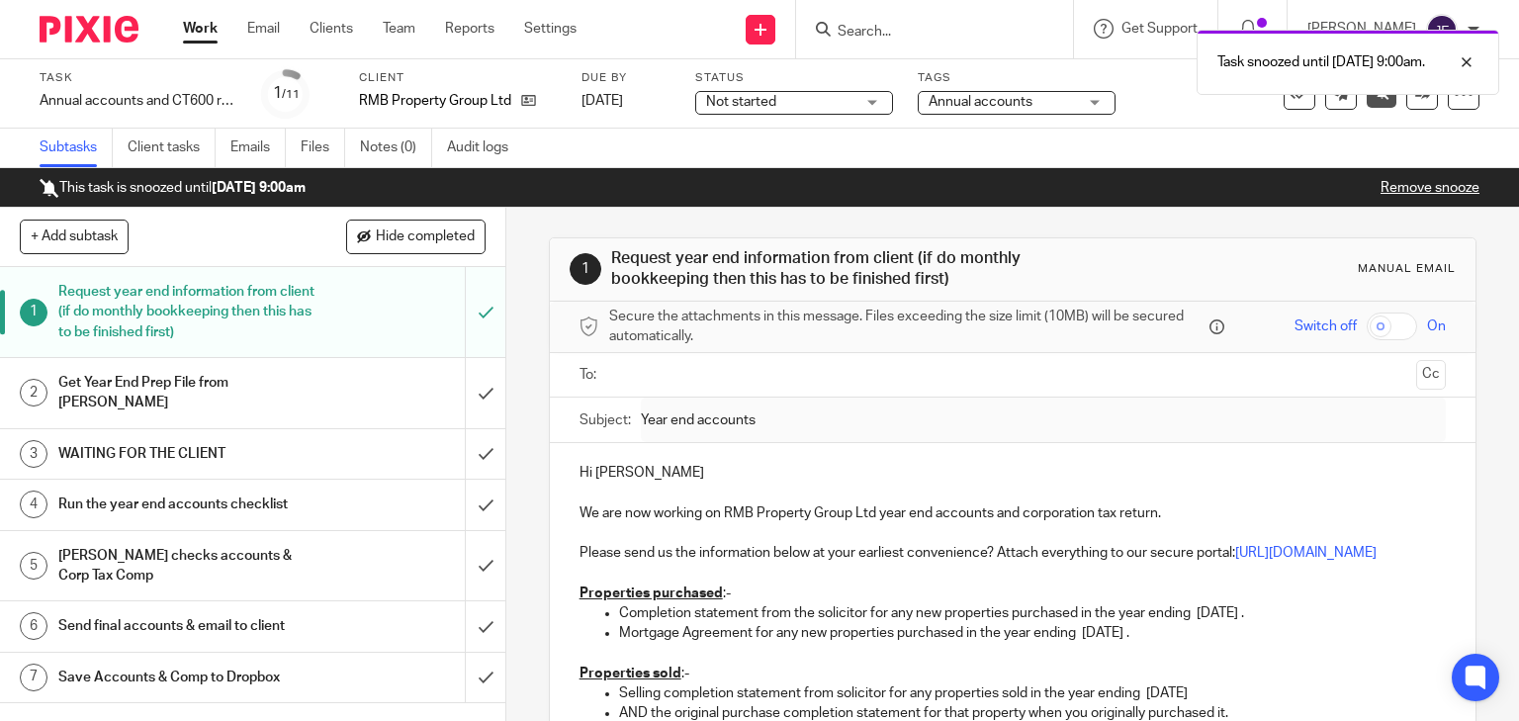
click at [115, 26] on img at bounding box center [89, 29] width 99 height 27
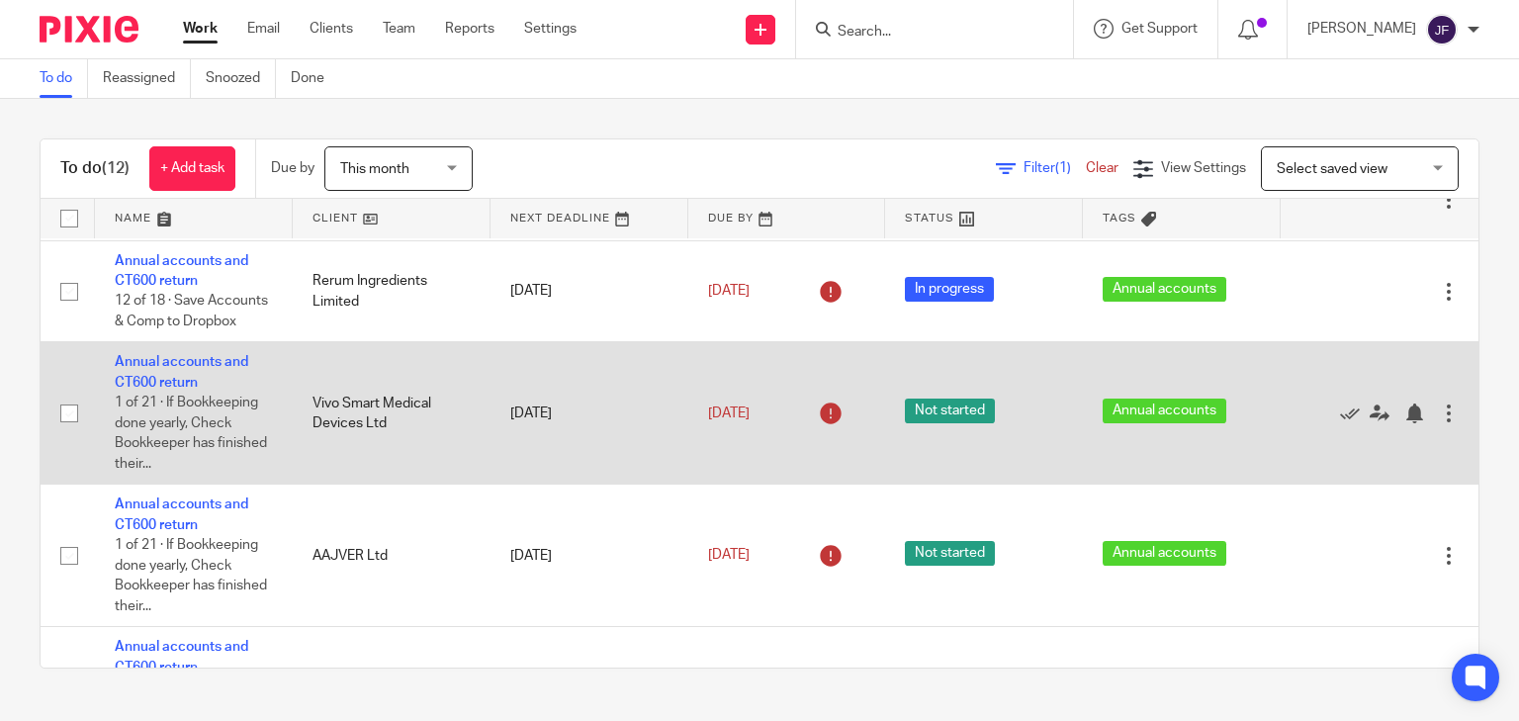
scroll to position [158, 0]
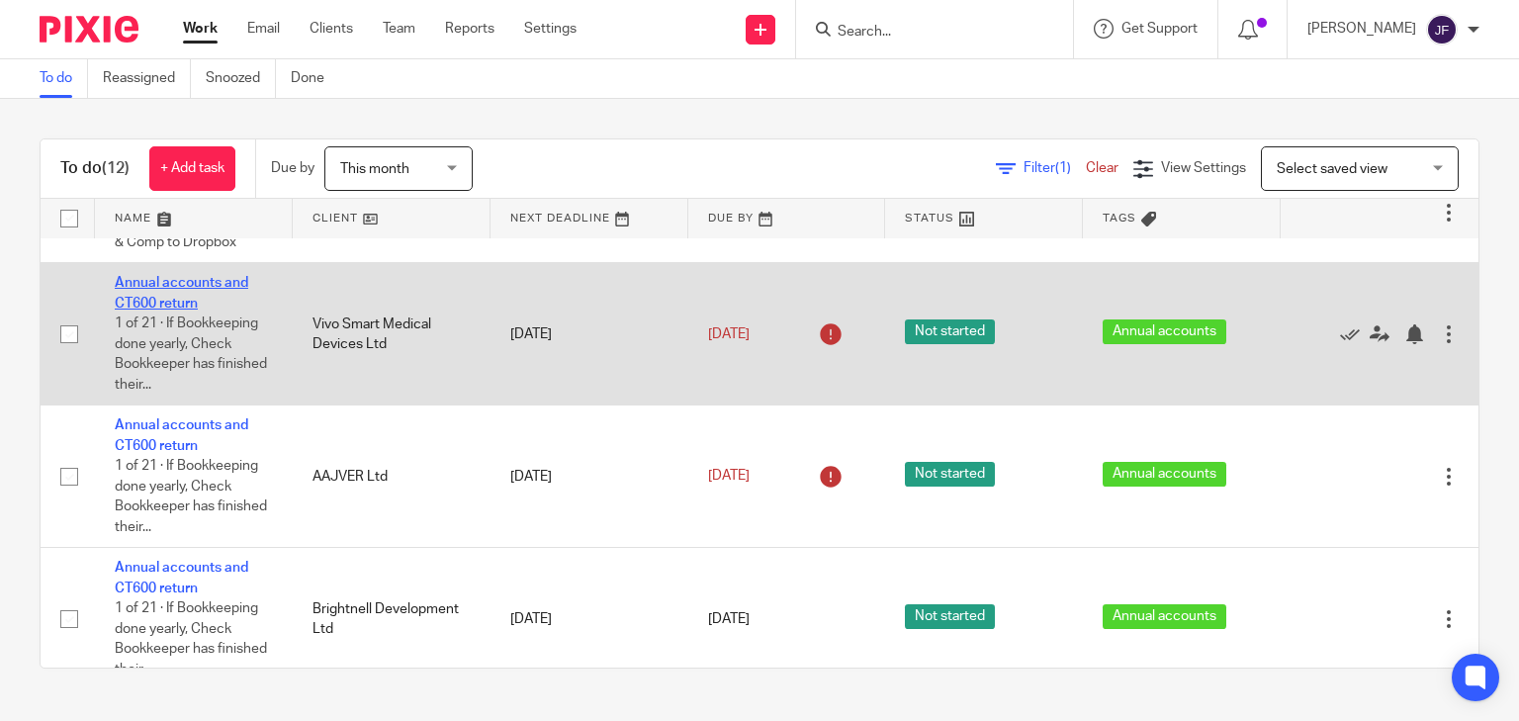
click at [240, 308] on link "Annual accounts and CT600 return" at bounding box center [181, 293] width 133 height 34
